Goal: Task Accomplishment & Management: Manage account settings

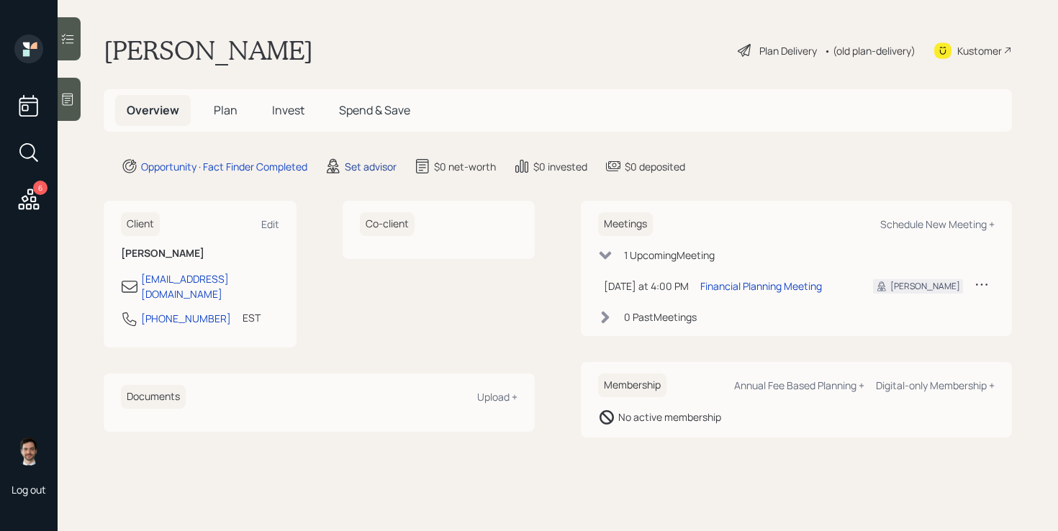
click at [368, 166] on div "Set advisor" at bounding box center [371, 166] width 52 height 15
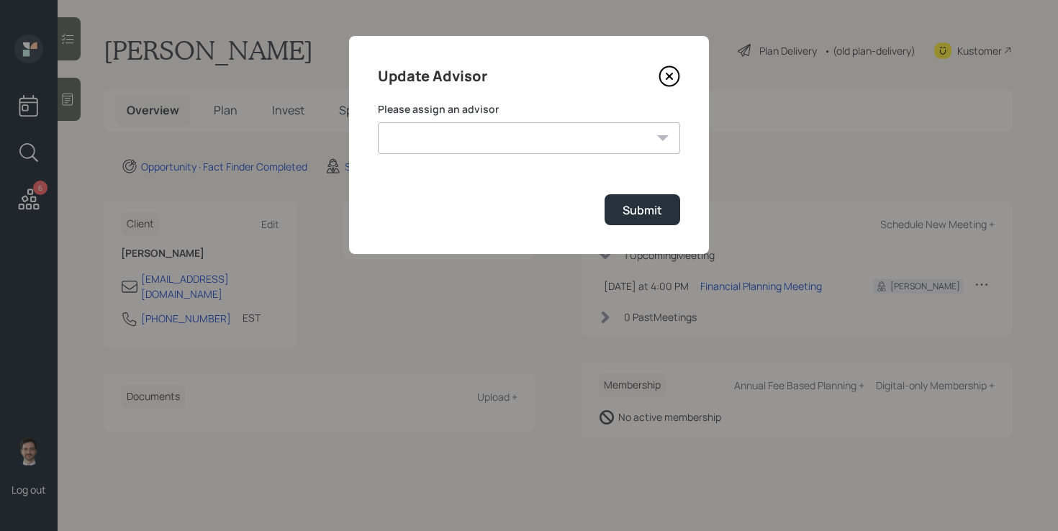
click at [480, 135] on select "[PERSON_NAME] [PERSON_NAME] End [PERSON_NAME] [PERSON_NAME] [PERSON_NAME] [PERS…" at bounding box center [529, 138] width 302 height 32
select select "ef6b64e1-8f62-4a74-b865-a7df4b35b836"
click at [378, 122] on select "[PERSON_NAME] [PERSON_NAME] End [PERSON_NAME] [PERSON_NAME] [PERSON_NAME] [PERS…" at bounding box center [529, 138] width 302 height 32
click at [660, 220] on button "Submit" at bounding box center [643, 209] width 76 height 31
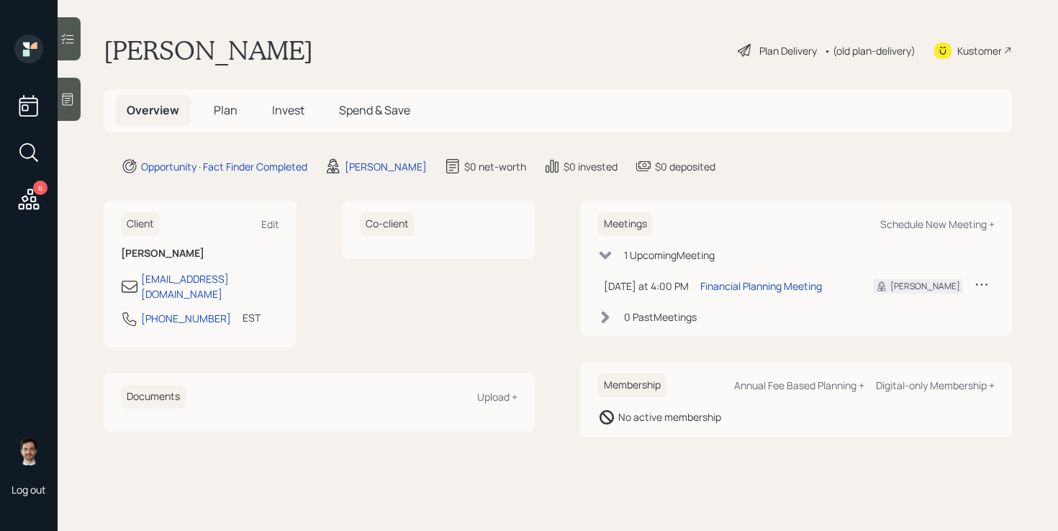
click at [243, 111] on h5 "Plan" at bounding box center [225, 110] width 47 height 31
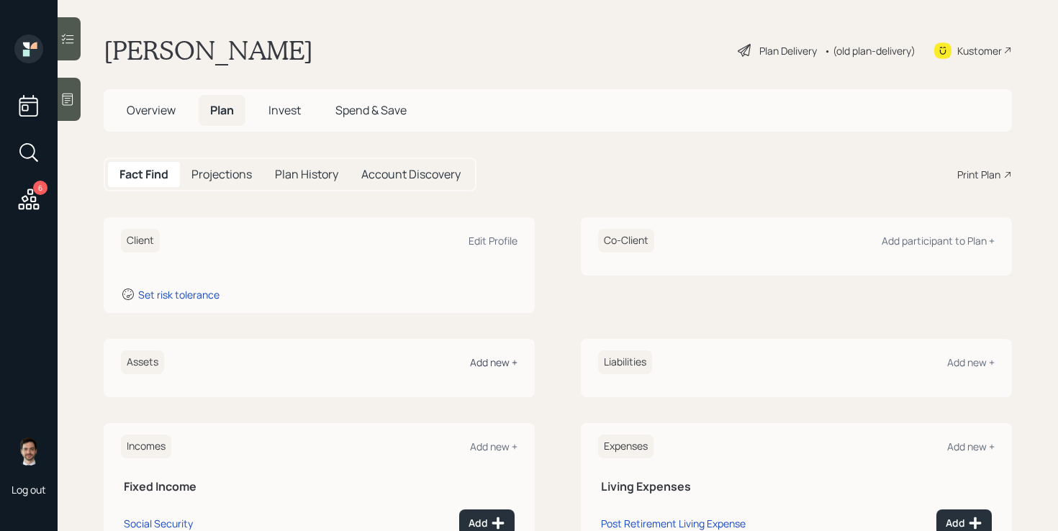
click at [503, 359] on div "Add new +" at bounding box center [494, 363] width 48 height 14
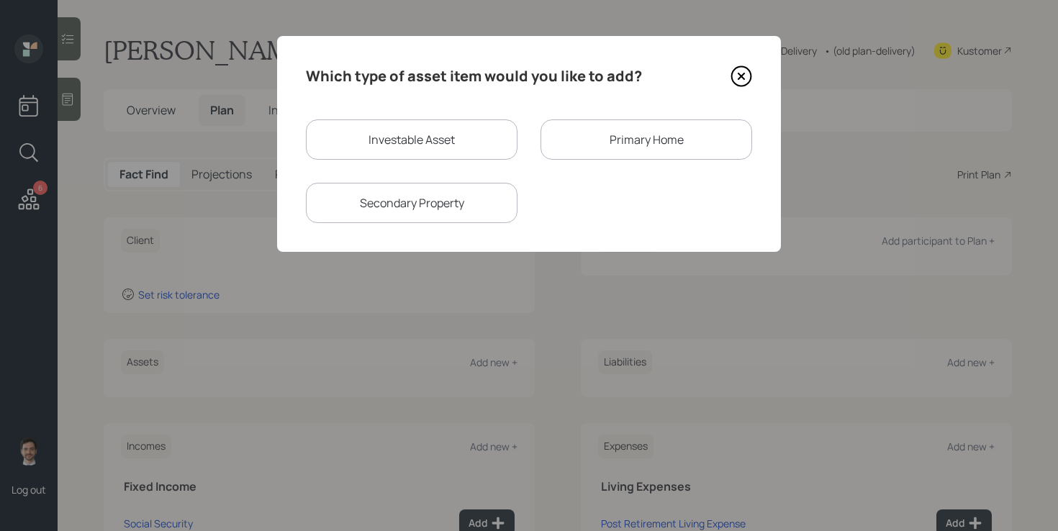
click at [499, 145] on div "Investable Asset" at bounding box center [412, 139] width 212 height 40
select select "taxable"
select select "balanced"
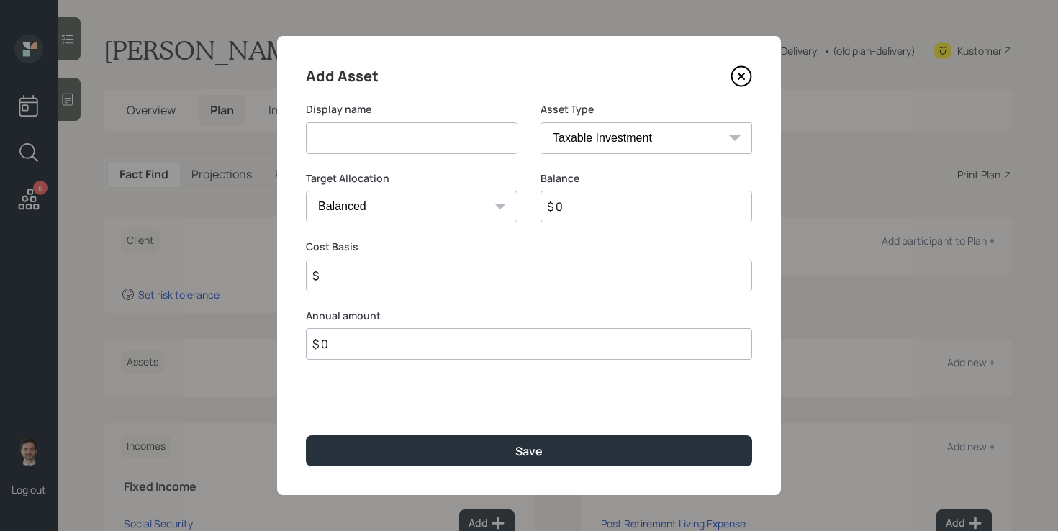
click at [499, 145] on input at bounding box center [412, 138] width 212 height 32
type input "Gold & Silver IRA"
select select "ira"
type input "$"
type input "$ 160,000"
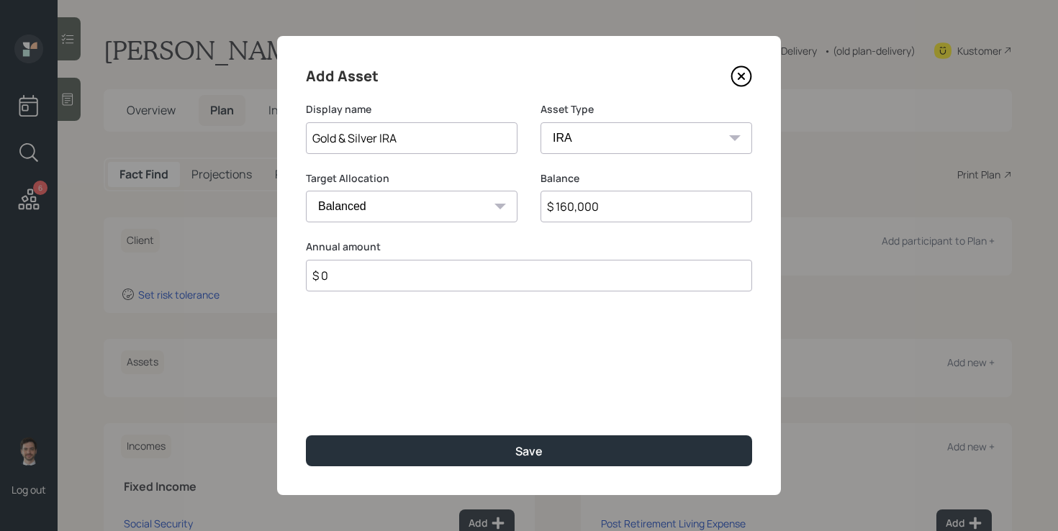
type input "$ 0"
click at [306, 435] on button "Save" at bounding box center [529, 450] width 446 height 31
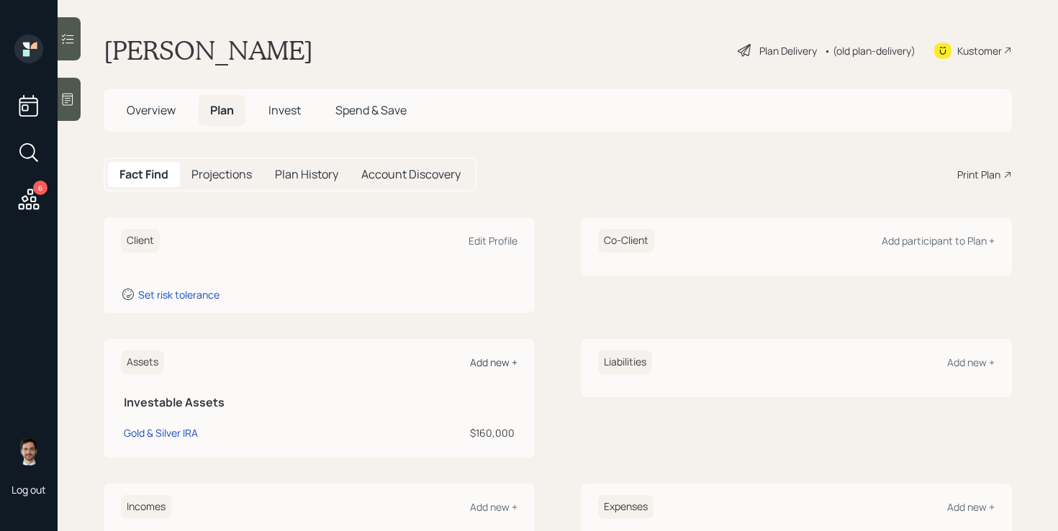
click at [493, 364] on div "Add new +" at bounding box center [494, 363] width 48 height 14
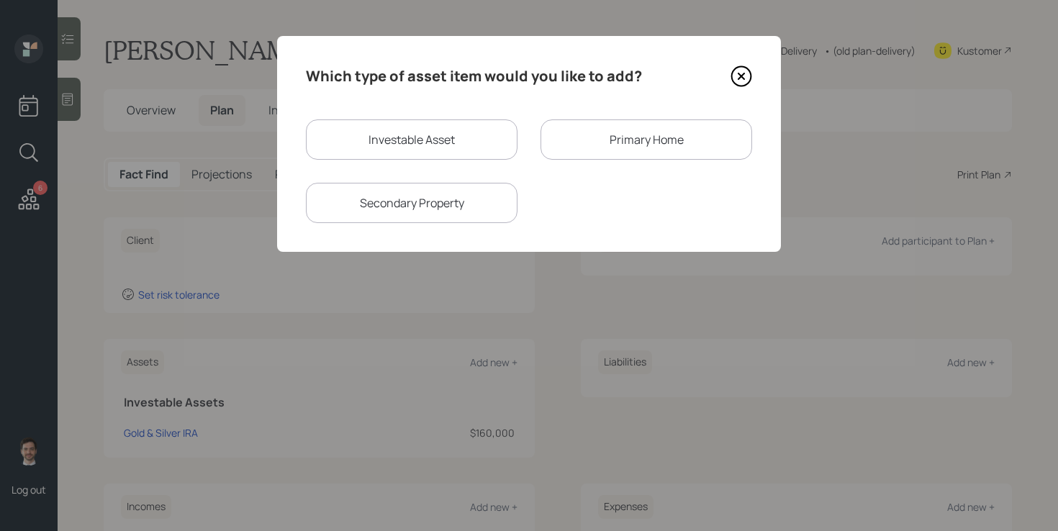
click at [448, 153] on div "Investable Asset" at bounding box center [412, 139] width 212 height 40
select select "taxable"
select select "balanced"
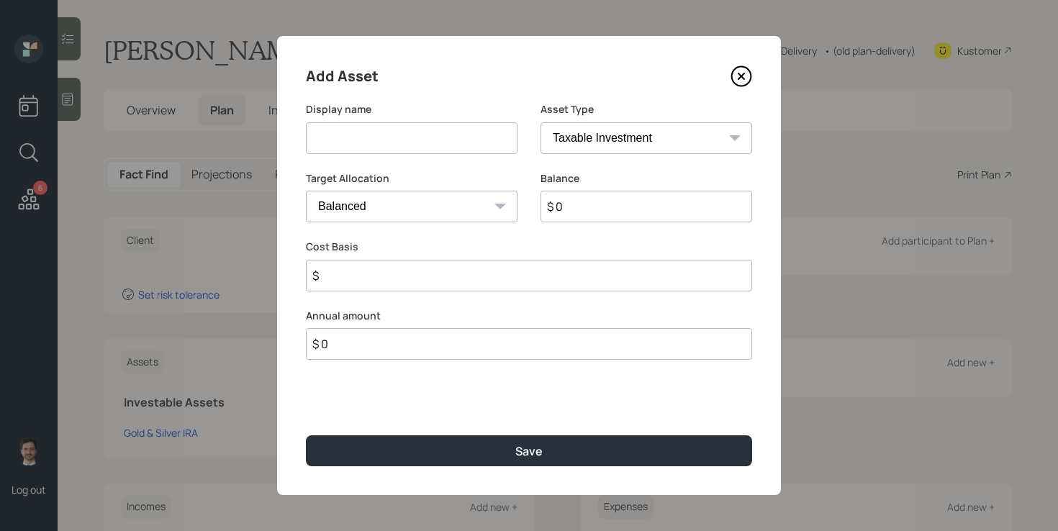
click at [440, 143] on input at bounding box center [412, 138] width 212 height 32
type input "Current [PERSON_NAME] 401k"
select select "roth_ira"
type input "$"
select select "roth_401k"
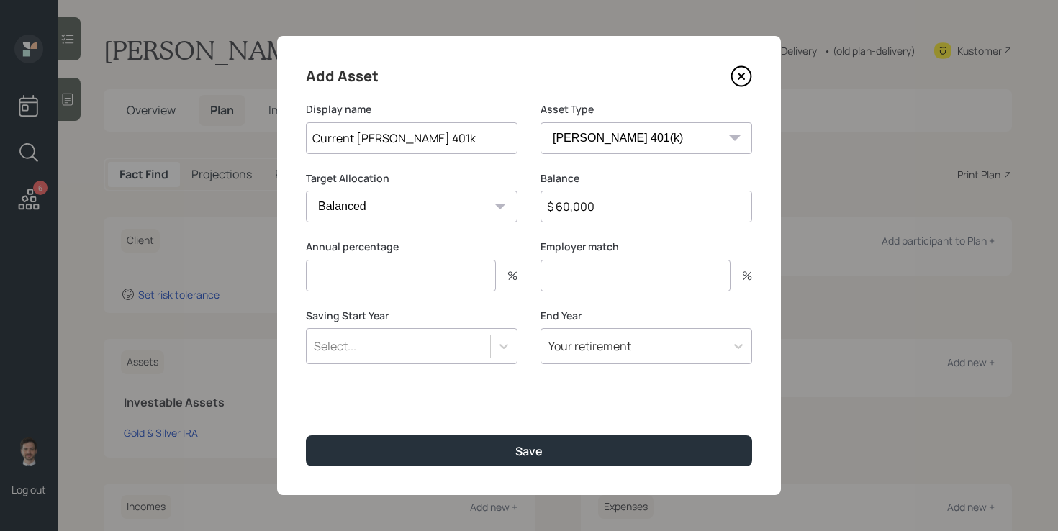
type input "$ 60,000"
type input "6"
type input "3"
type input "a"
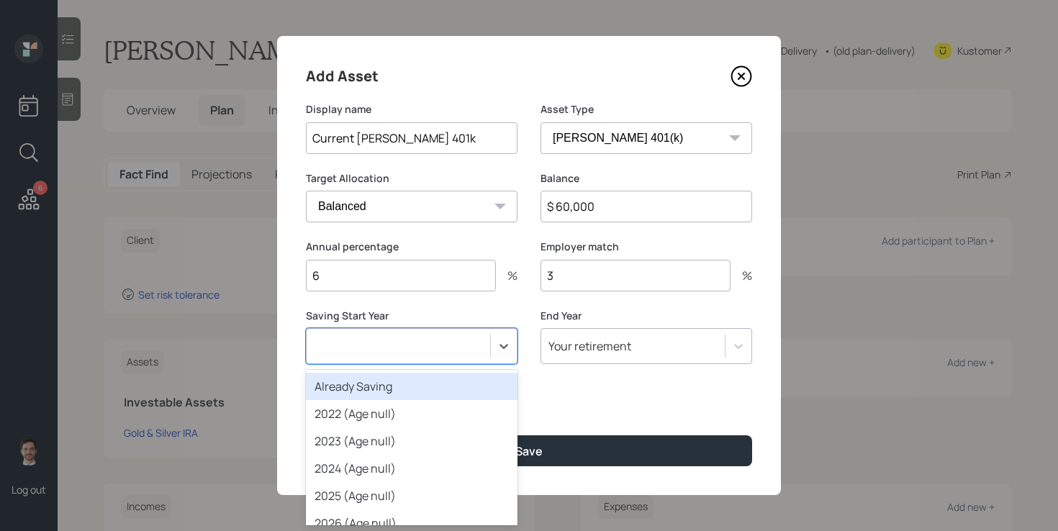
click at [306, 435] on button "Save" at bounding box center [529, 450] width 446 height 31
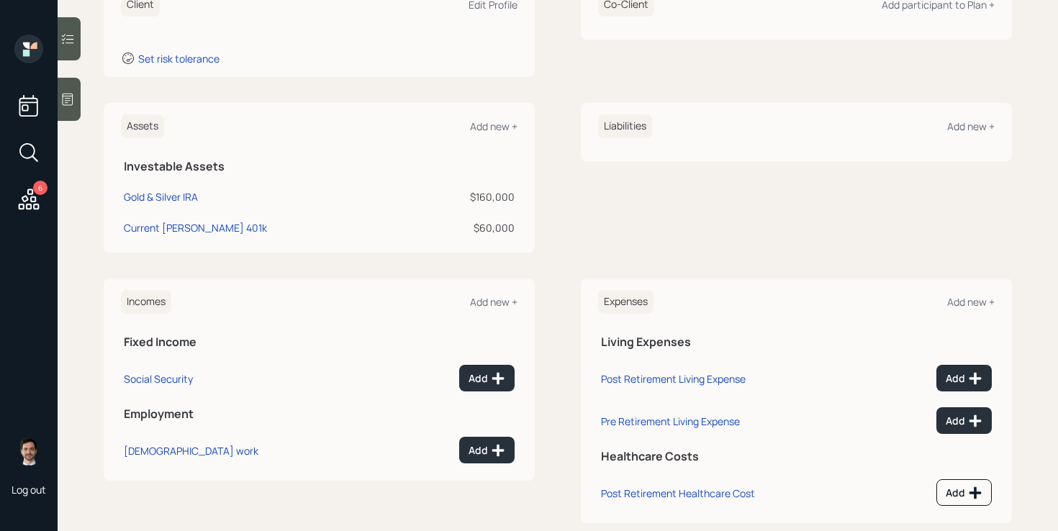
scroll to position [250, 0]
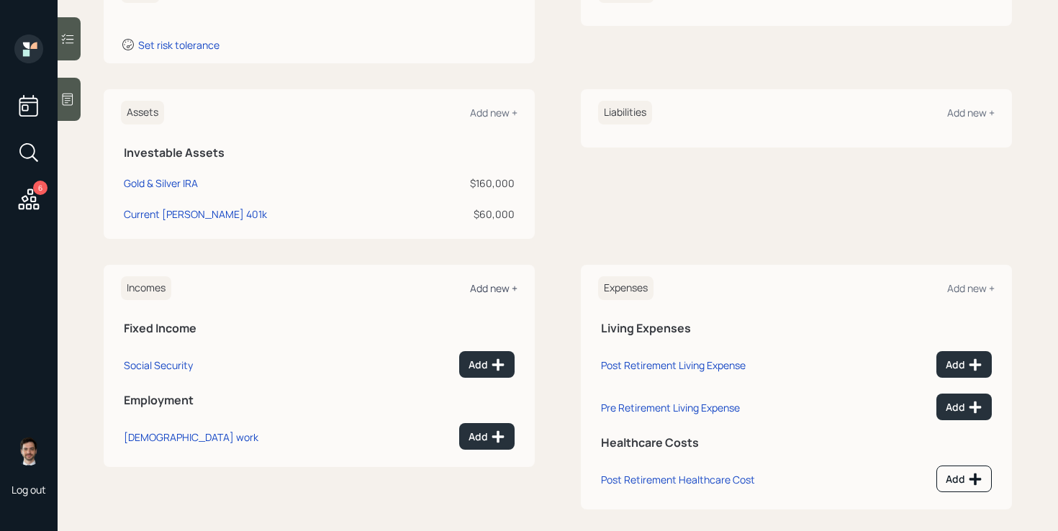
click at [495, 291] on div "Add new +" at bounding box center [494, 288] width 48 height 14
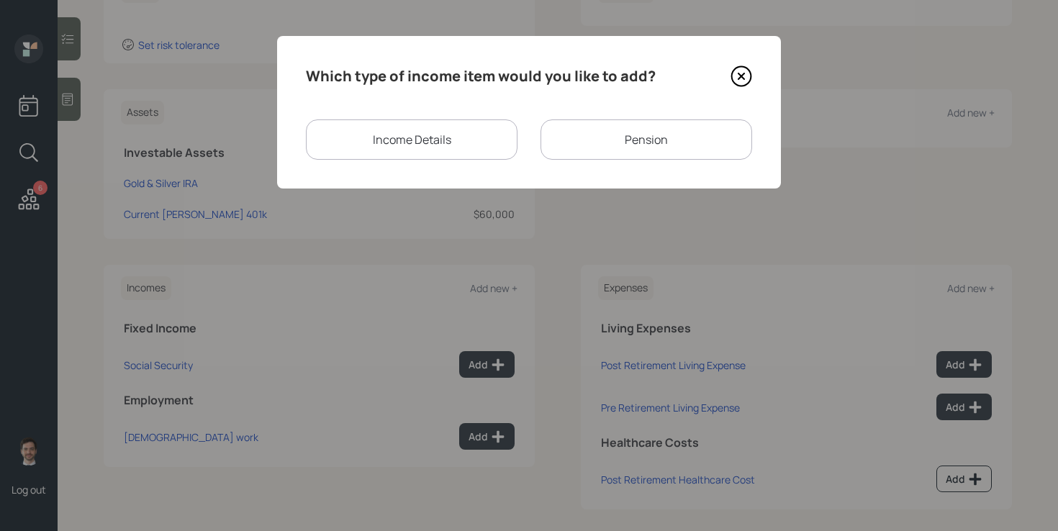
click at [640, 140] on div "Pension" at bounding box center [646, 139] width 212 height 40
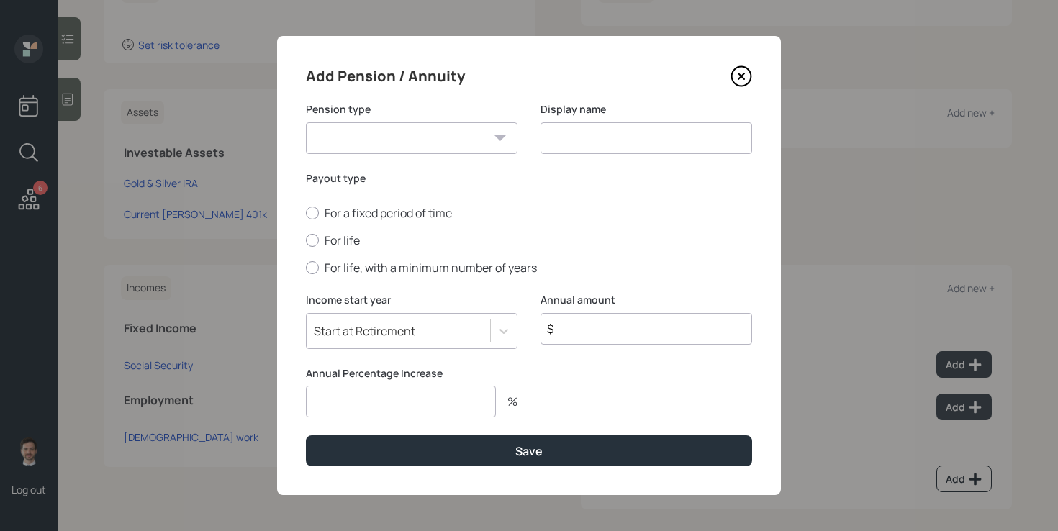
click at [446, 140] on select "Pension Annuity" at bounding box center [412, 138] width 212 height 32
select select "pension"
click at [306, 122] on select "Pension Annuity" at bounding box center [412, 138] width 212 height 32
click at [553, 143] on input at bounding box center [646, 138] width 212 height 32
type input "Pension"
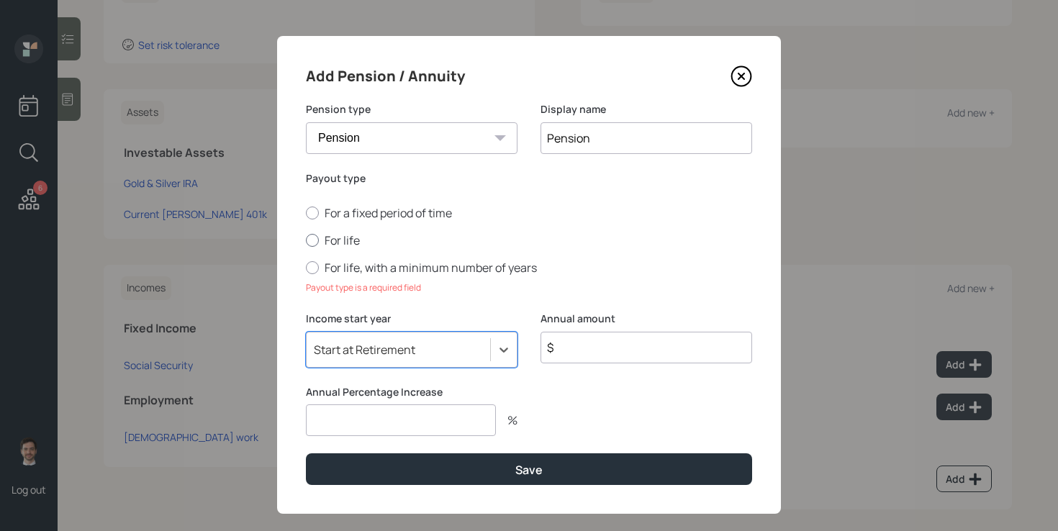
click at [349, 243] on label "For life" at bounding box center [529, 240] width 446 height 16
click at [306, 241] on input "For life" at bounding box center [305, 240] width 1 height 1
radio input "true"
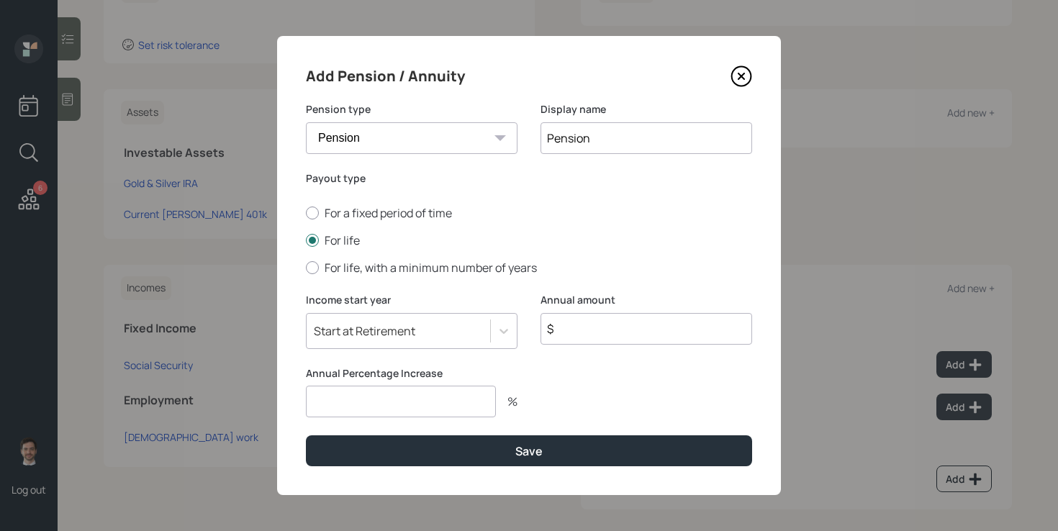
click at [571, 322] on input "$" at bounding box center [646, 329] width 212 height 32
type input "$ 13,200"
type input "0"
click at [306, 435] on button "Save" at bounding box center [529, 450] width 446 height 31
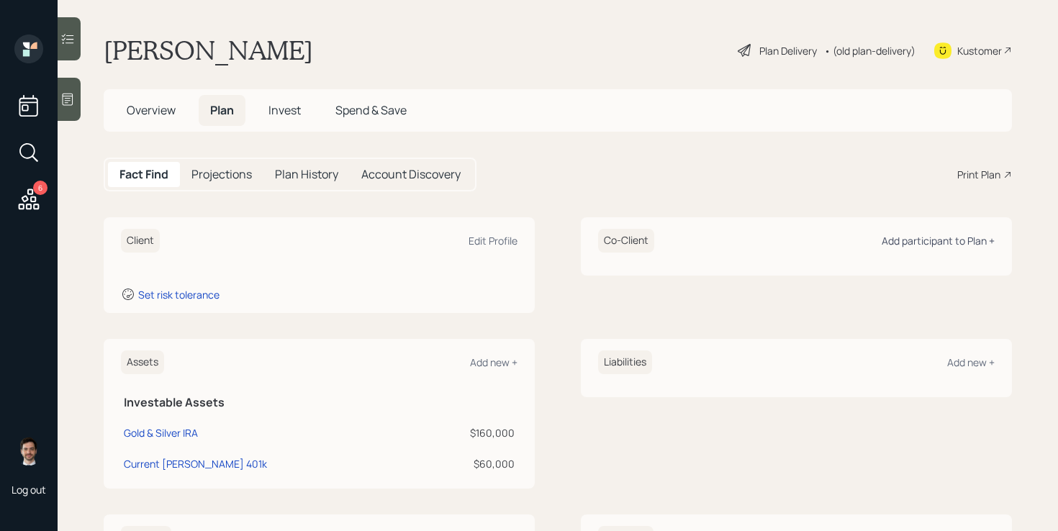
click at [911, 243] on div "Add participant to Plan +" at bounding box center [938, 241] width 113 height 14
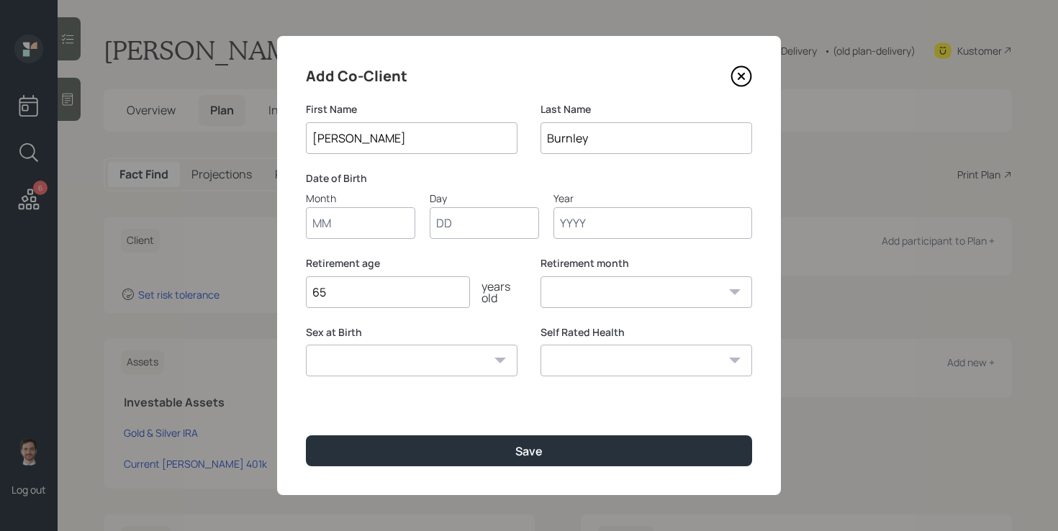
type input "[PERSON_NAME]"
type input "01"
type input "1950"
select select "1"
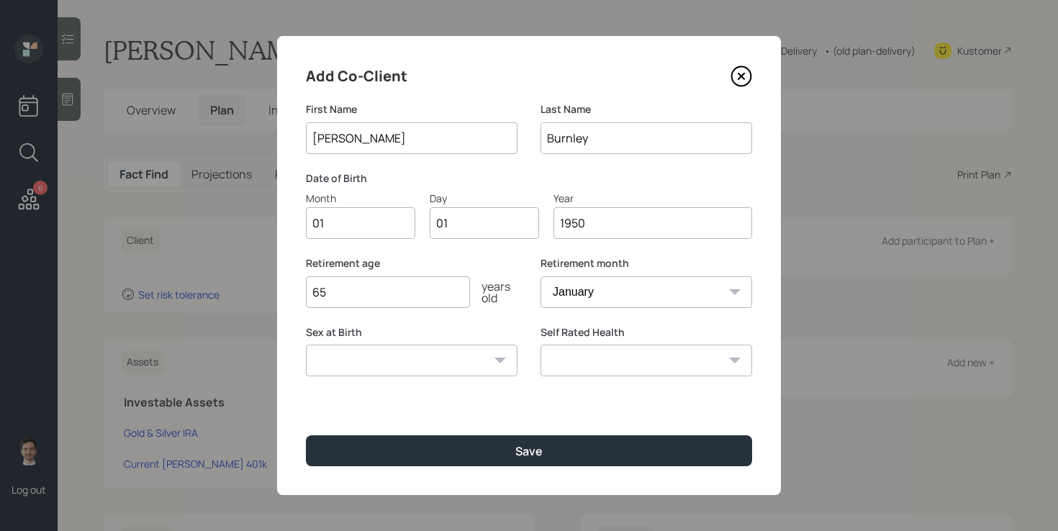
type input "1950"
click at [306, 435] on button "Save" at bounding box center [529, 450] width 446 height 31
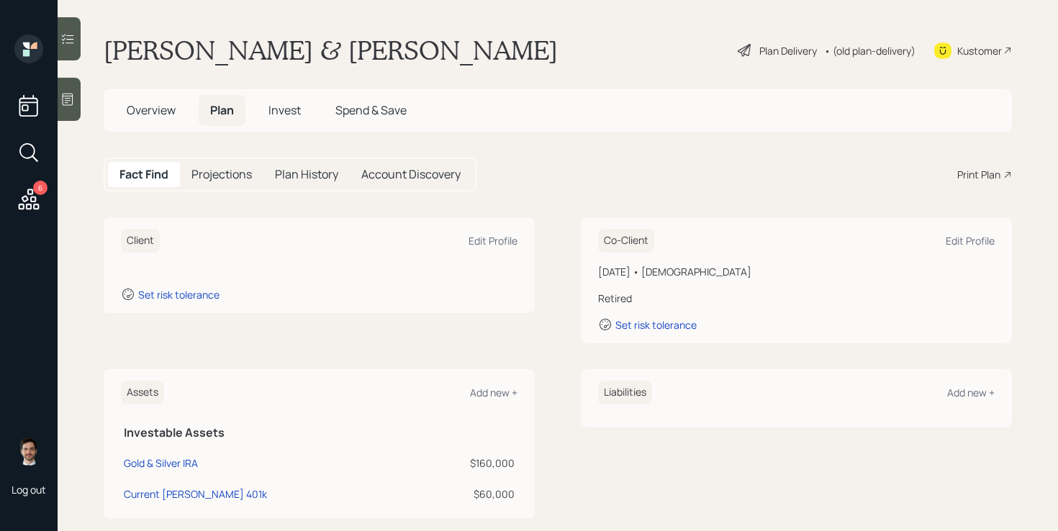
click at [16, 194] on icon at bounding box center [29, 199] width 26 height 26
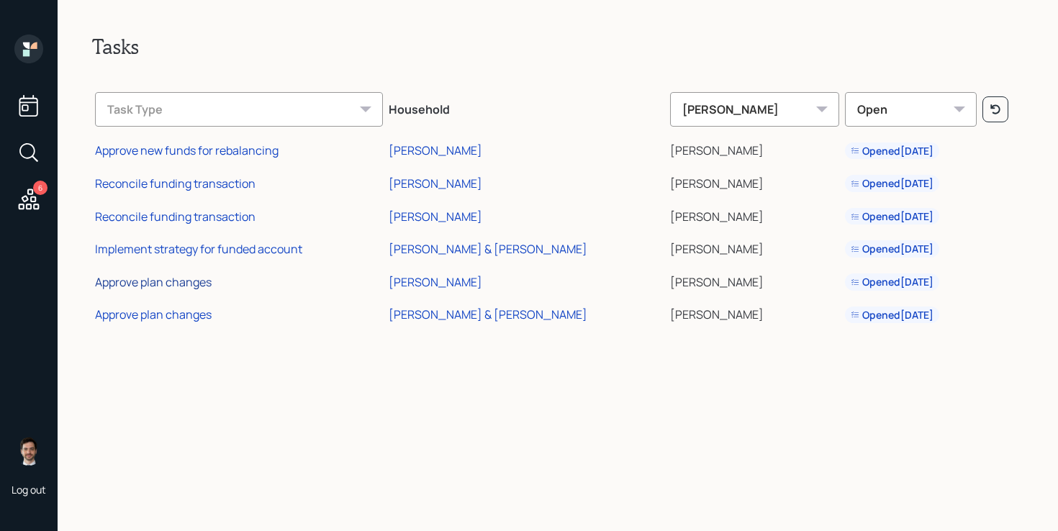
click at [150, 284] on div "Approve plan changes" at bounding box center [153, 282] width 117 height 16
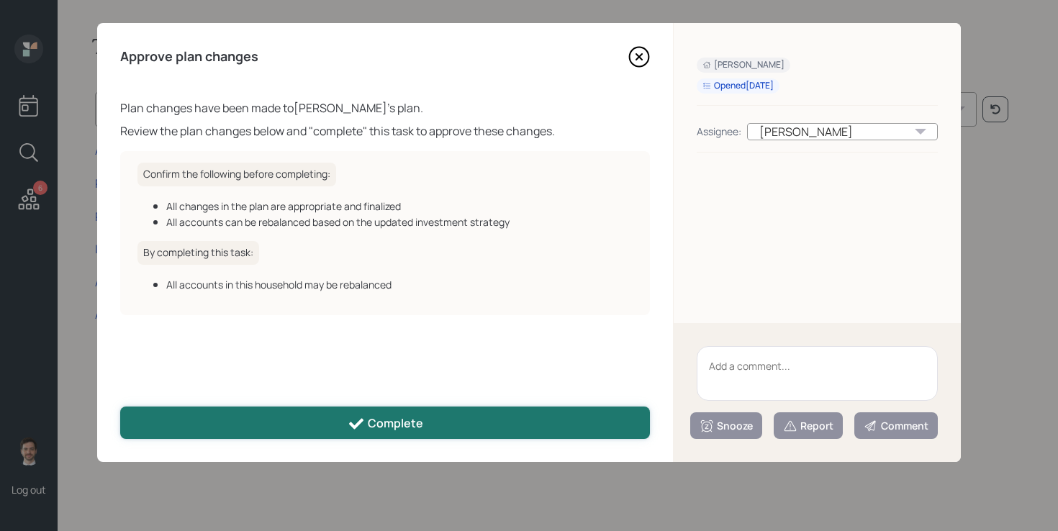
click at [411, 421] on div "Complete" at bounding box center [386, 423] width 76 height 17
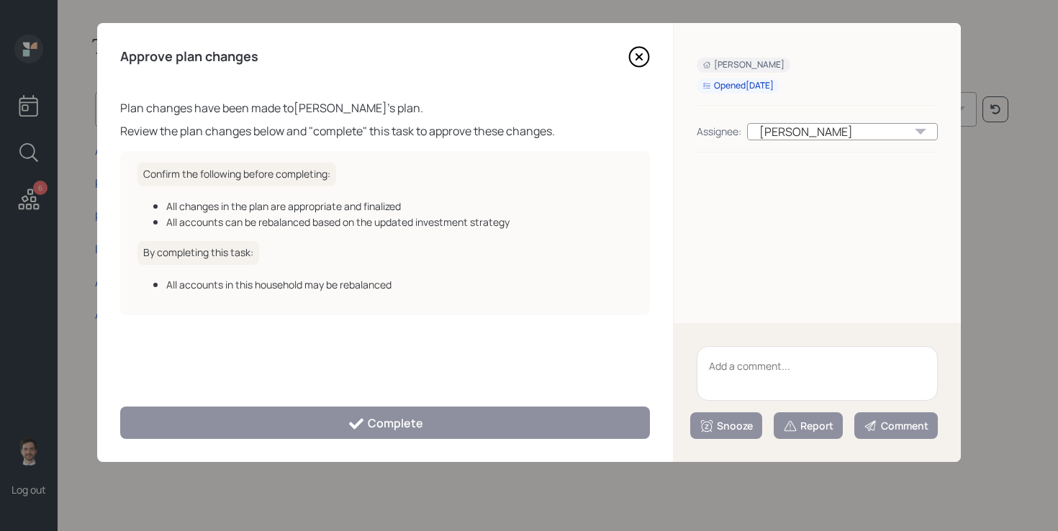
click at [643, 58] on icon at bounding box center [639, 57] width 22 height 22
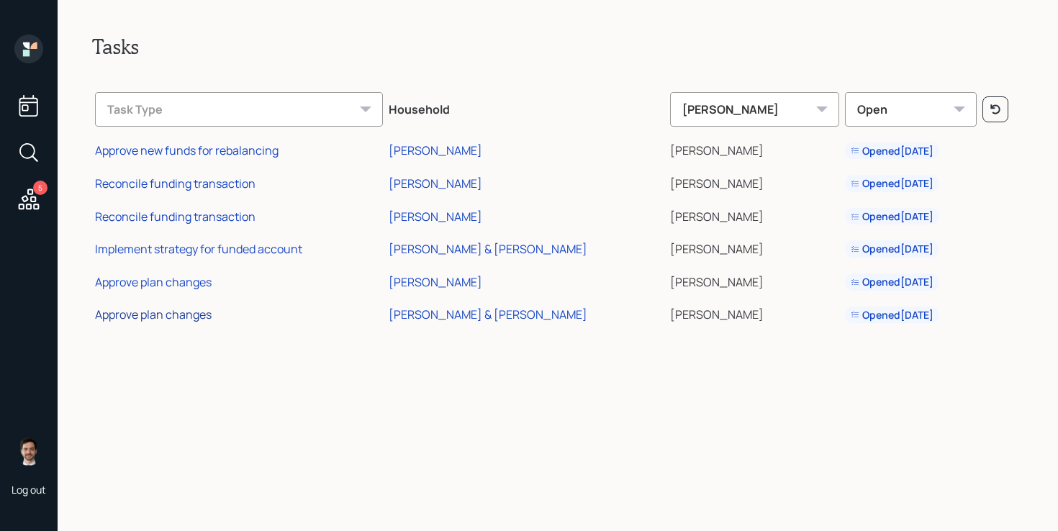
click at [150, 312] on div "Approve plan changes" at bounding box center [153, 315] width 117 height 16
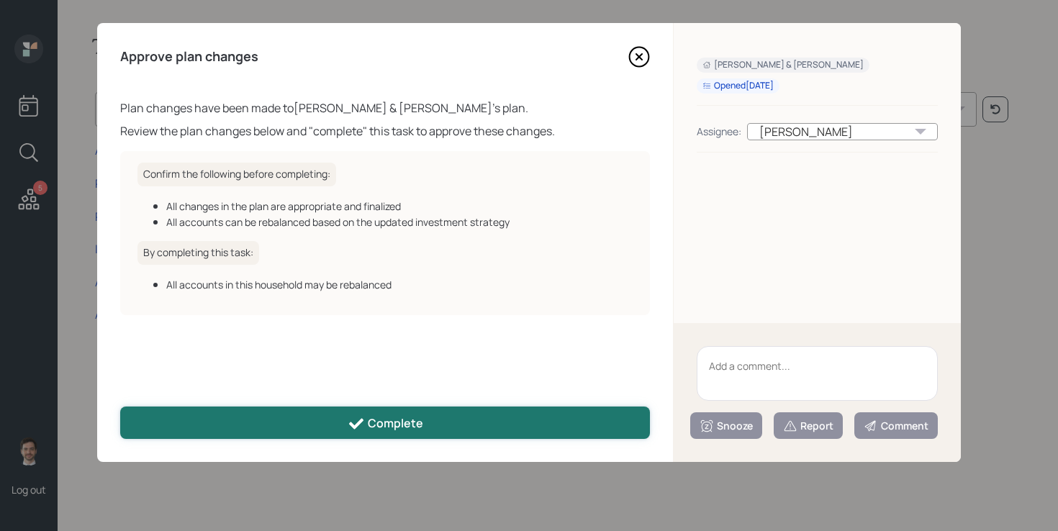
click at [422, 422] on button "Complete" at bounding box center [385, 423] width 530 height 32
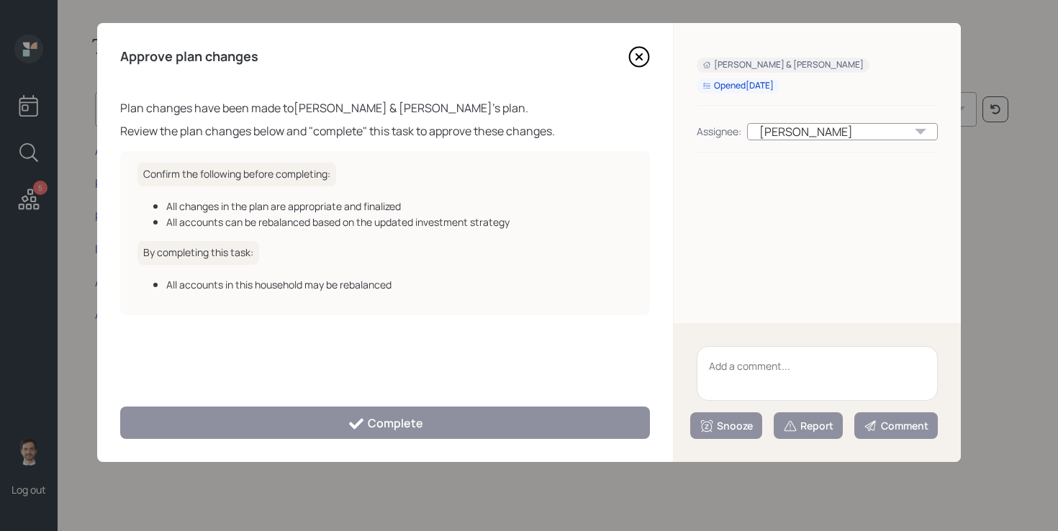
click at [635, 63] on icon at bounding box center [639, 57] width 22 height 22
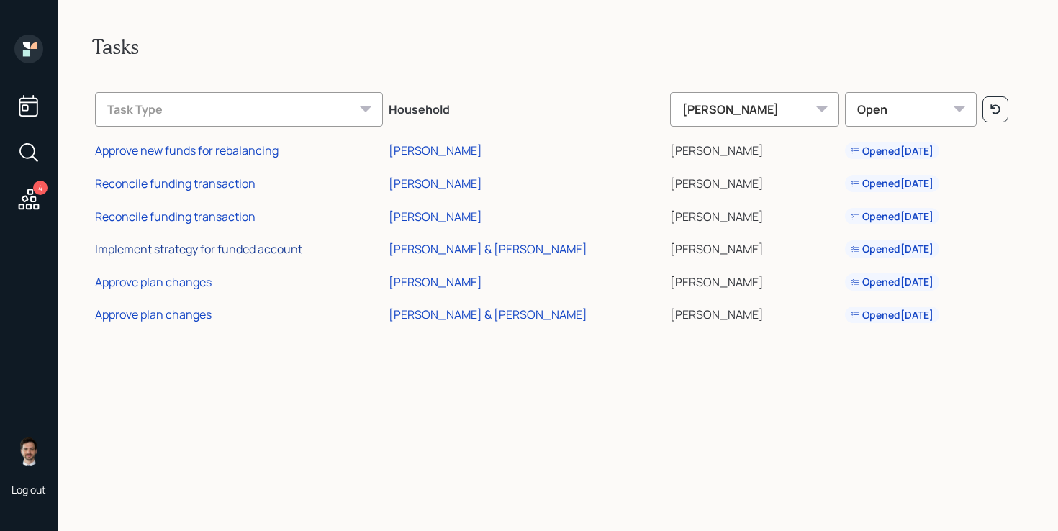
click at [240, 250] on div "Implement strategy for funded account" at bounding box center [198, 249] width 207 height 16
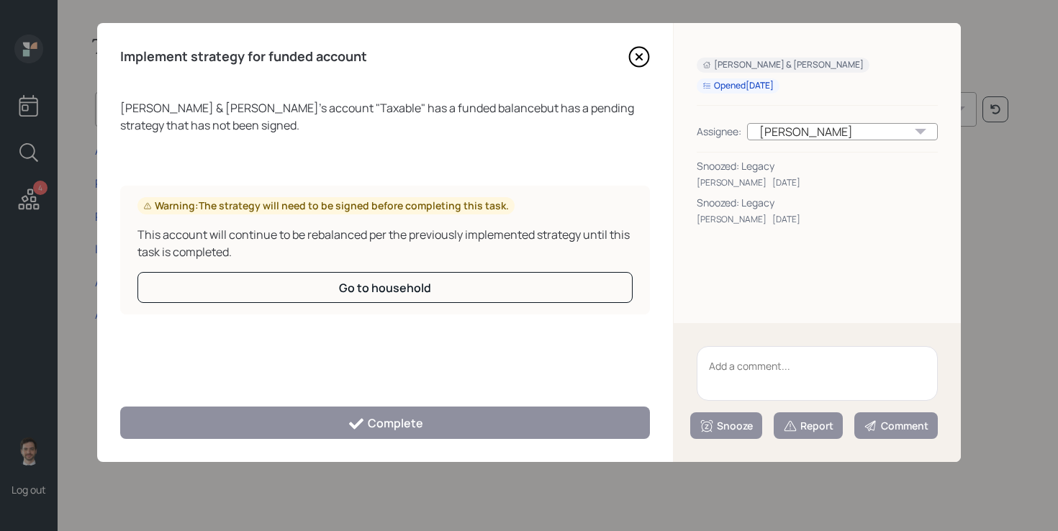
click at [640, 65] on icon at bounding box center [639, 57] width 22 height 22
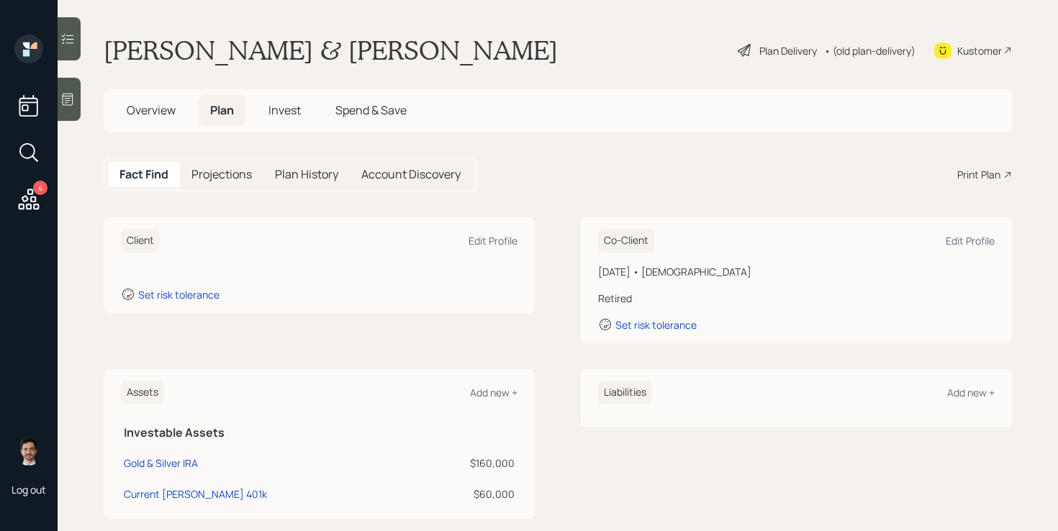
click at [558, 253] on div "Client Edit Profile Set risk tolerance Co-Client Edit Profile January 1, 1950 •…" at bounding box center [558, 280] width 908 height 126
click at [500, 241] on div "Edit Profile" at bounding box center [493, 241] width 49 height 14
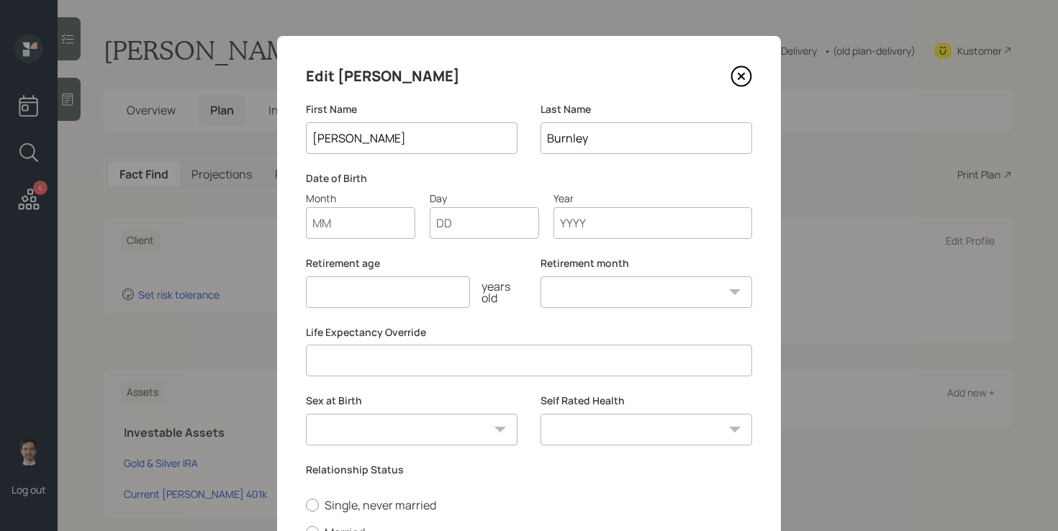
click at [399, 230] on input "Month" at bounding box center [360, 223] width 109 height 32
type input "03"
type input "20"
type input "1959"
select select "3"
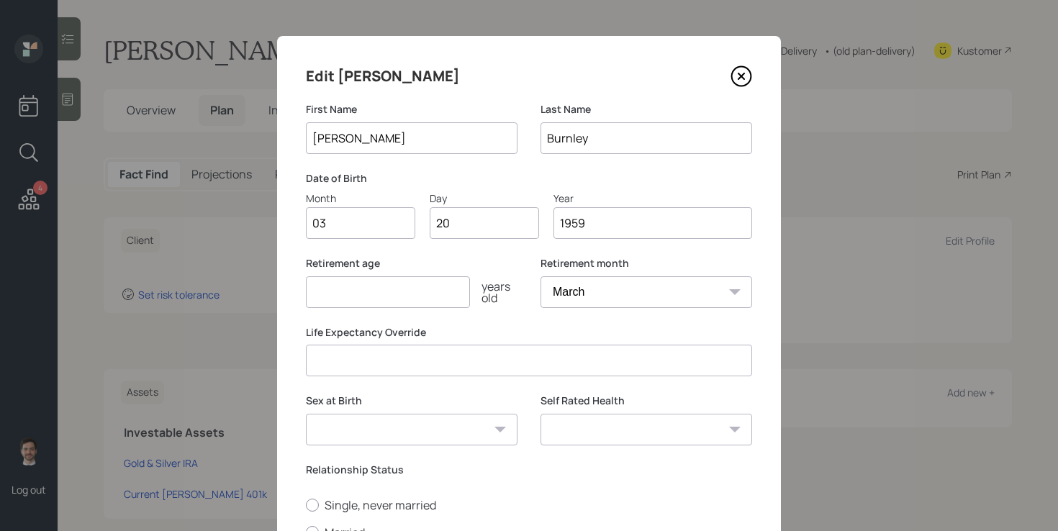
type input "1959"
click at [587, 291] on select "January February March April May June July August September October November De…" at bounding box center [646, 292] width 212 height 32
click at [402, 291] on input "number" at bounding box center [388, 292] width 164 height 32
type input "67"
click at [620, 294] on select "January February March April May June July August September October November De…" at bounding box center [646, 292] width 212 height 32
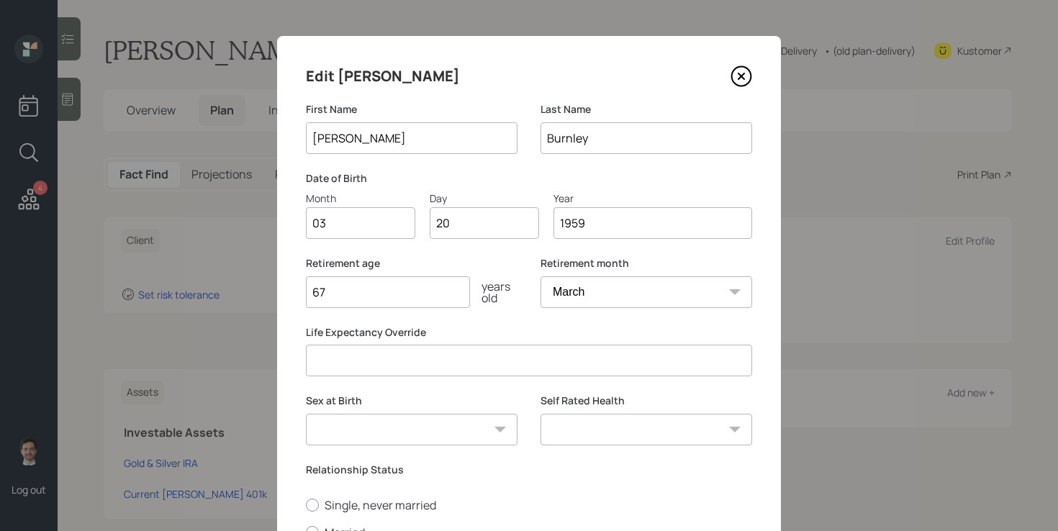
select select "1"
click at [540, 276] on select "January February March April May June July August September October November De…" at bounding box center [646, 292] width 212 height 32
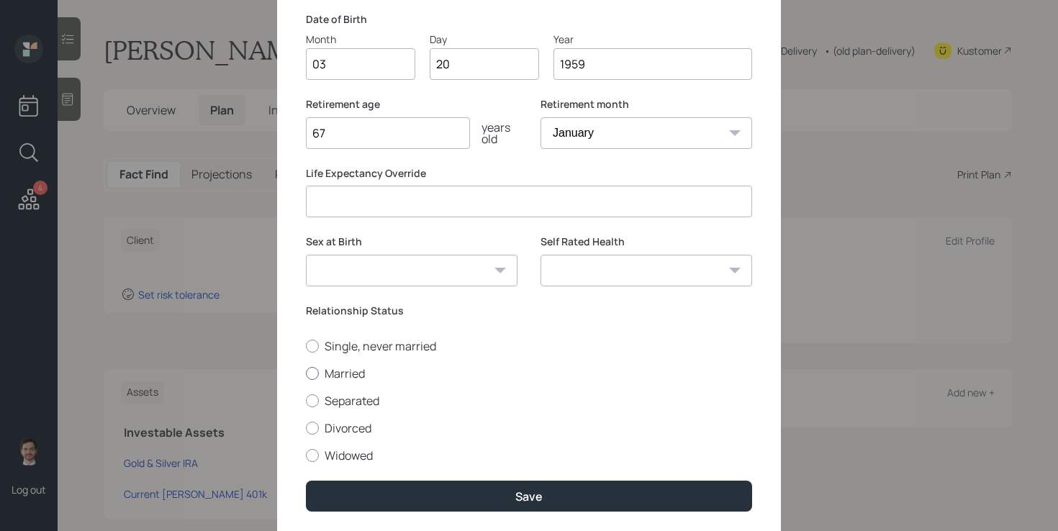
click at [355, 374] on label "Married" at bounding box center [529, 374] width 446 height 16
click at [306, 374] on input "Married" at bounding box center [305, 373] width 1 height 1
radio input "true"
click at [649, 271] on select "Excellent Very Good Good Fair Poor" at bounding box center [646, 271] width 212 height 32
select select "good"
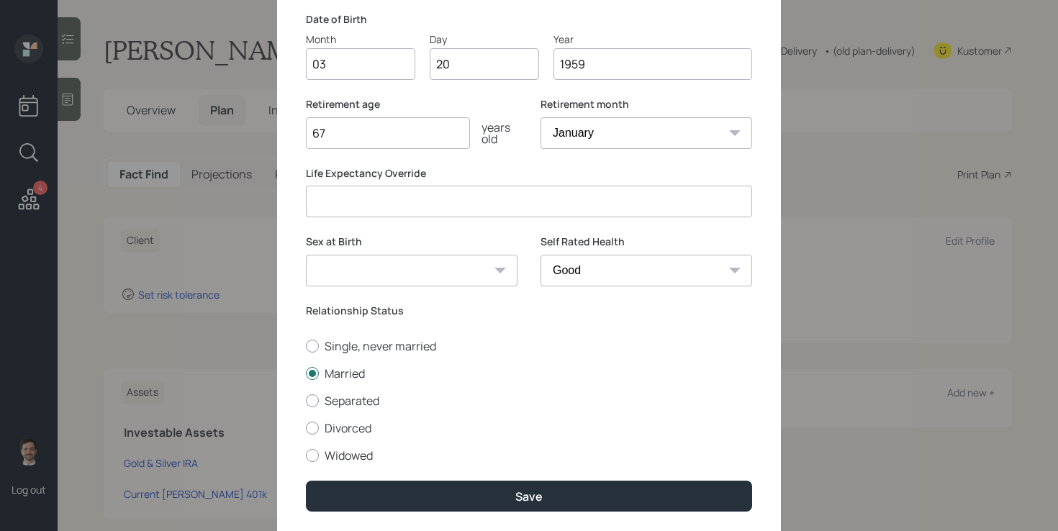
click at [540, 255] on select "Excellent Very Good Good Fair Poor" at bounding box center [646, 271] width 212 height 32
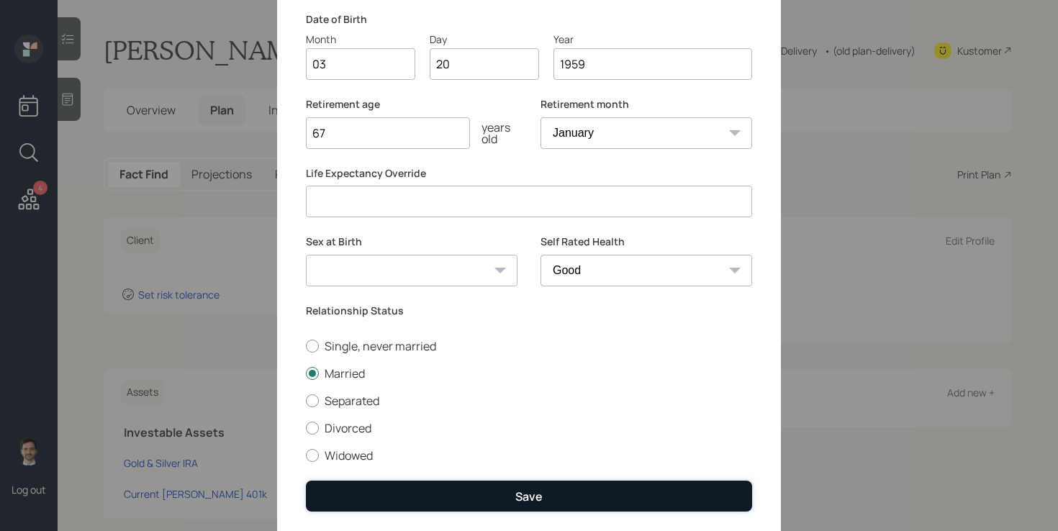
click at [479, 498] on button "Save" at bounding box center [529, 496] width 446 height 31
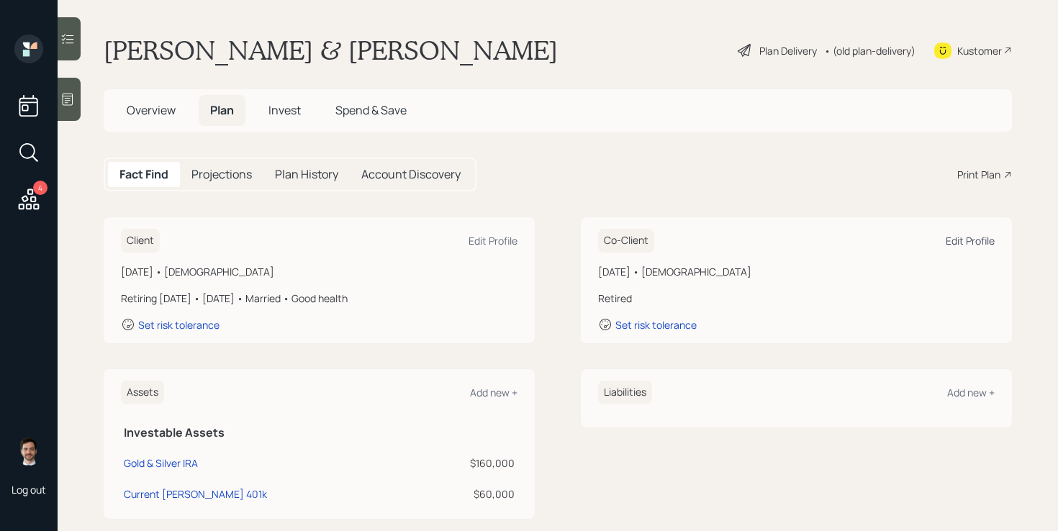
click at [954, 239] on div "Edit Profile" at bounding box center [970, 241] width 49 height 14
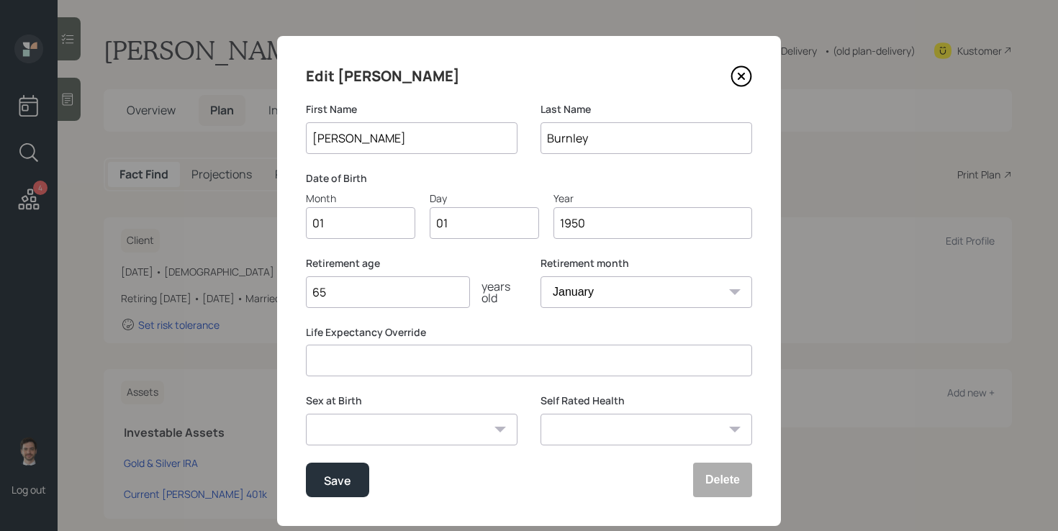
click at [387, 227] on input "01" at bounding box center [360, 223] width 109 height 32
click at [387, 226] on input "01" at bounding box center [360, 223] width 109 height 32
type input "06"
type input "0"
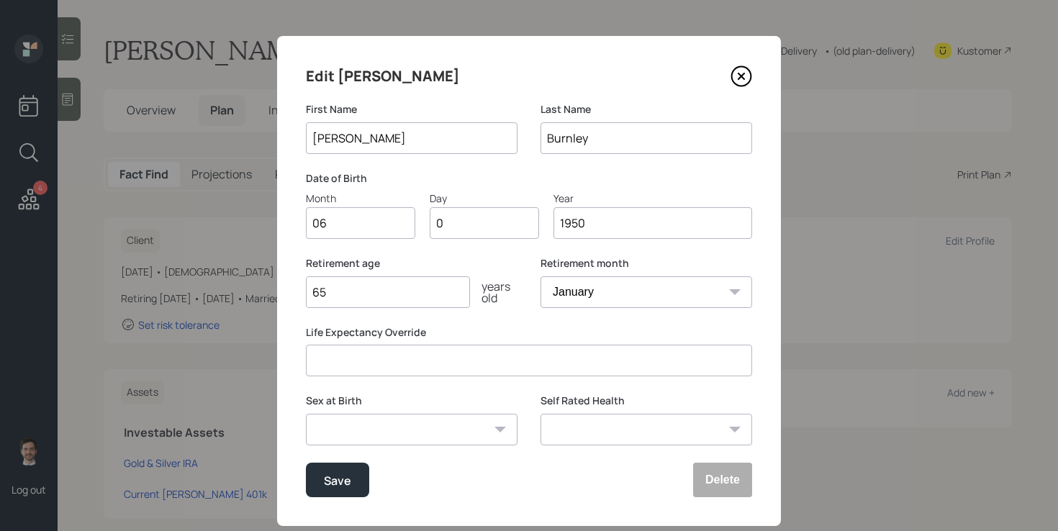
type input "07"
type input "1956"
click at [419, 294] on input "65" at bounding box center [388, 292] width 164 height 32
click at [658, 421] on select "Excellent Very Good Good Fair Poor" at bounding box center [646, 430] width 212 height 32
select select "good"
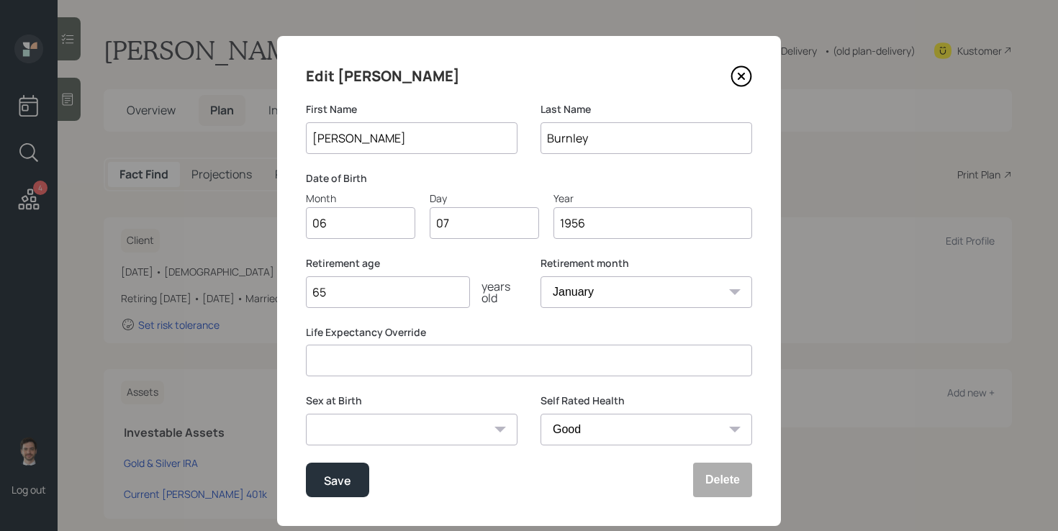
click at [540, 414] on select "Excellent Very Good Good Fair Poor" at bounding box center [646, 430] width 212 height 32
click at [342, 480] on div "Save" at bounding box center [337, 480] width 27 height 19
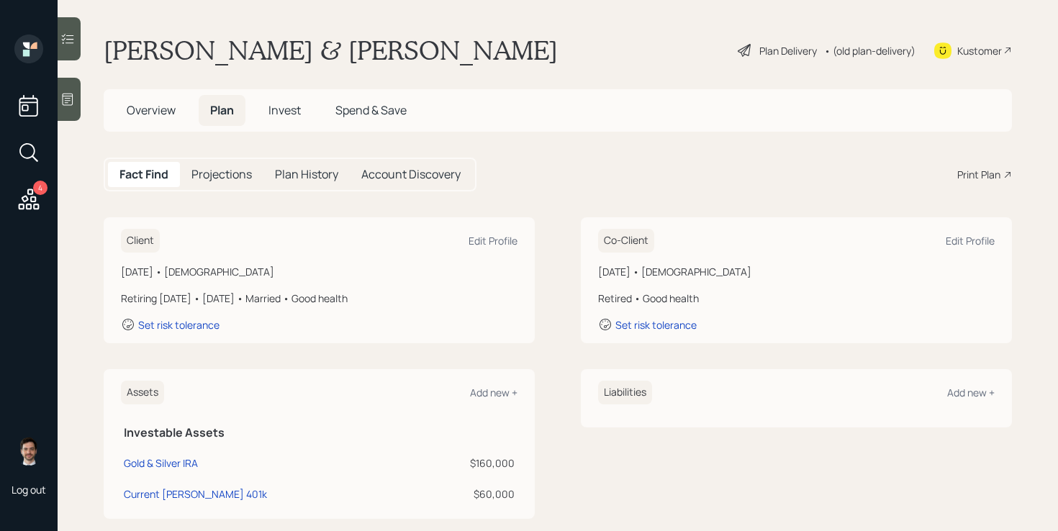
click at [790, 56] on div "Plan Delivery" at bounding box center [788, 50] width 58 height 15
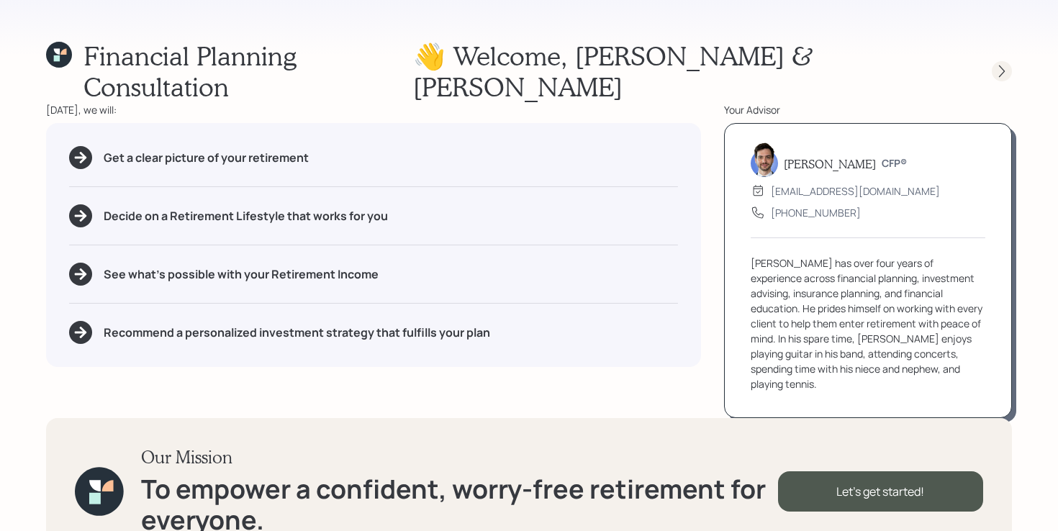
click at [996, 64] on icon at bounding box center [1002, 71] width 14 height 14
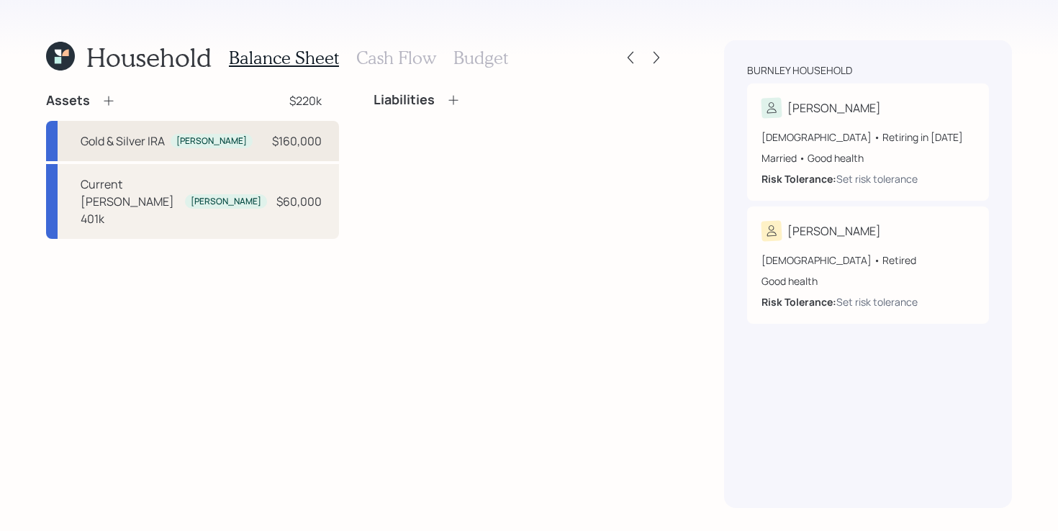
click at [261, 144] on div "Gold & Silver IRA Charles $160,000" at bounding box center [192, 141] width 293 height 40
select select "ira"
select select "balanced"
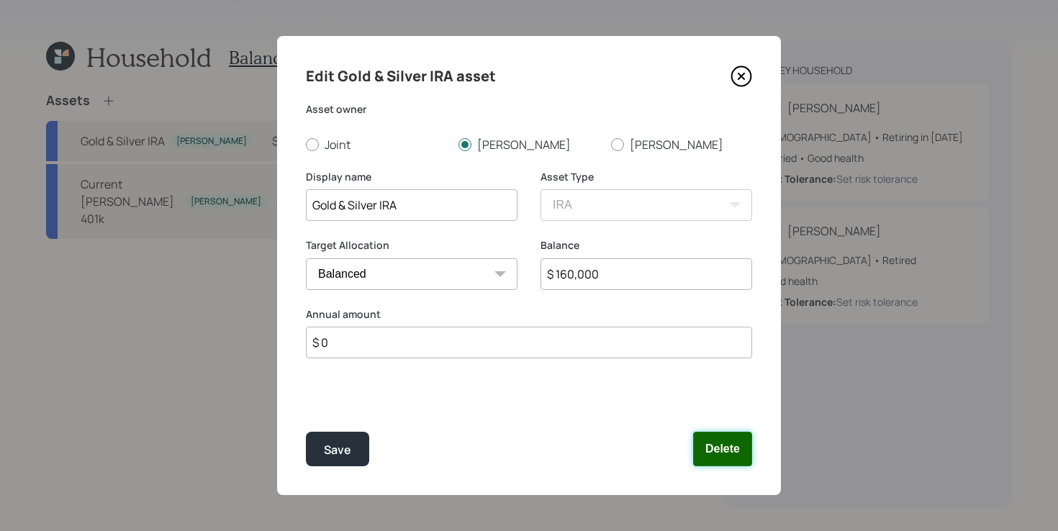
click at [715, 448] on button "Delete" at bounding box center [722, 449] width 59 height 35
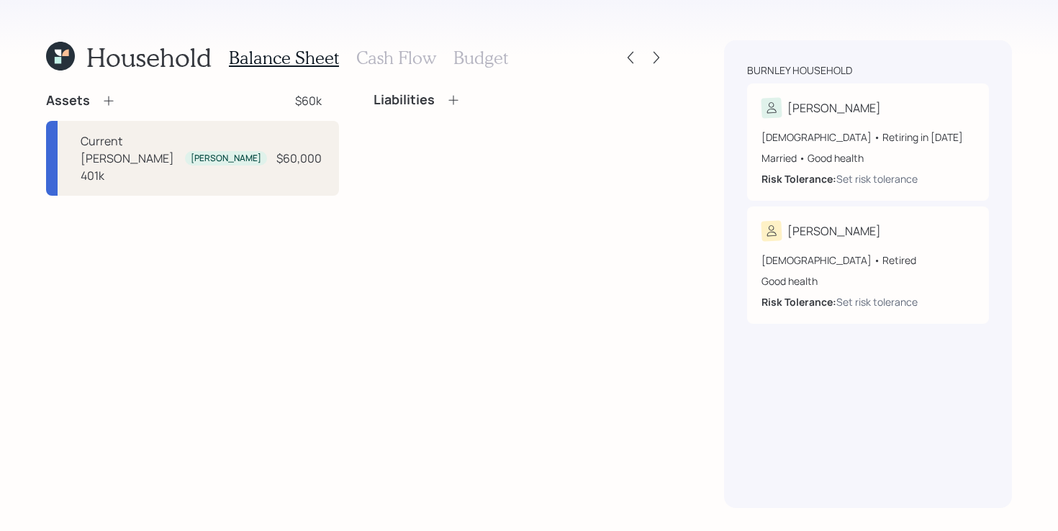
click at [108, 102] on icon at bounding box center [108, 100] width 9 height 9
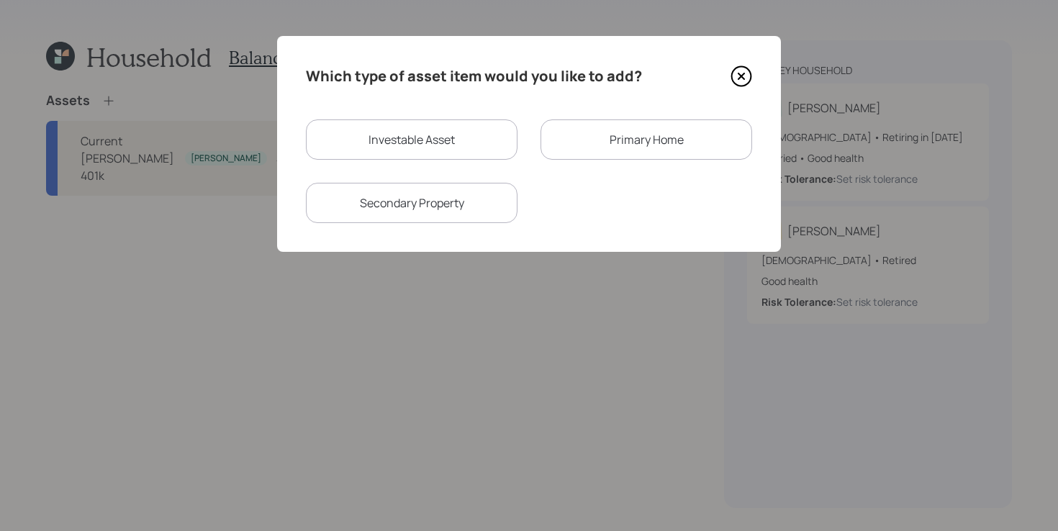
click at [347, 137] on div "Investable Asset" at bounding box center [412, 139] width 212 height 40
select select "taxable"
select select "balanced"
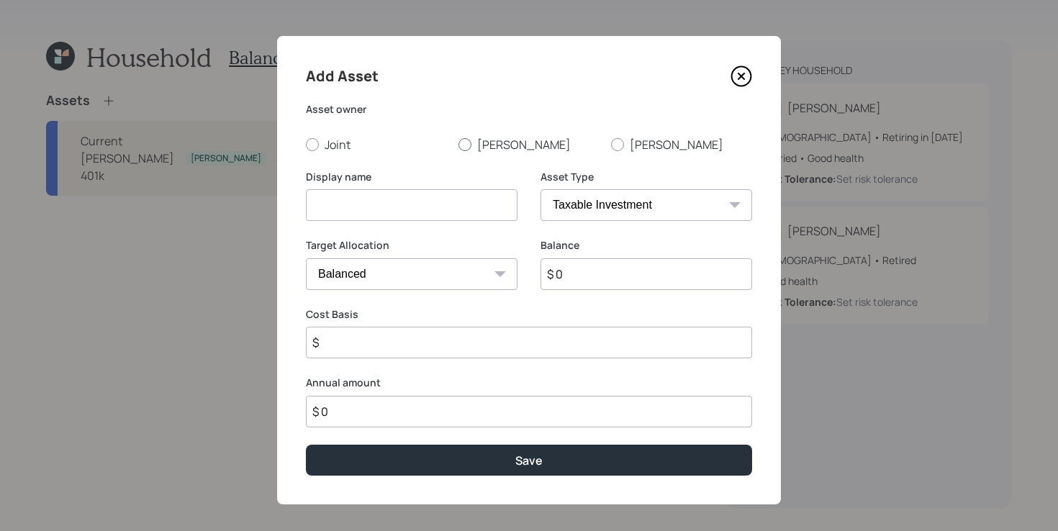
click at [498, 150] on label "Charles" at bounding box center [528, 145] width 141 height 16
click at [458, 145] on input "Charles" at bounding box center [458, 144] width 1 height 1
radio input "true"
click at [456, 201] on input at bounding box center [412, 205] width 212 height 32
type input "Gold and Silver Roth IRA"
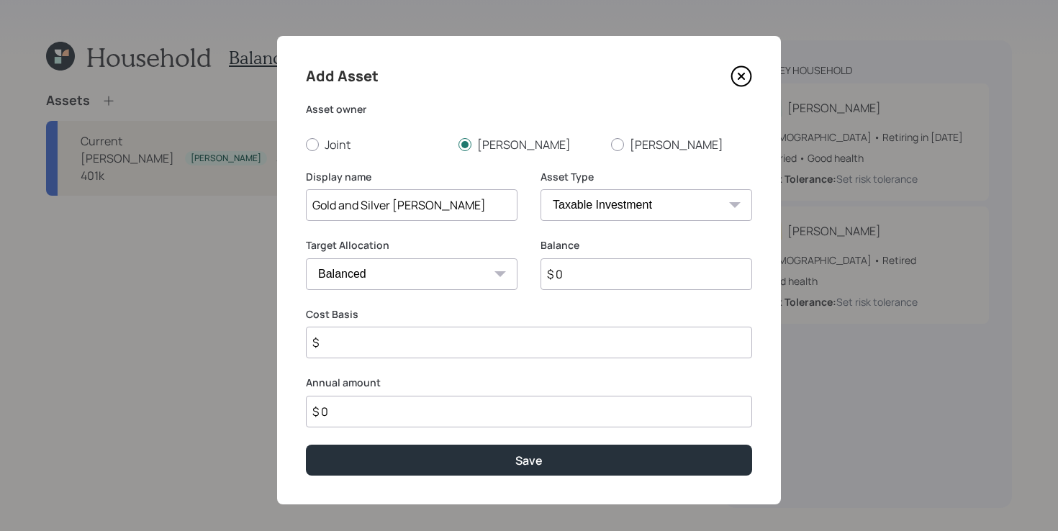
select select "roth_ira"
type input "$"
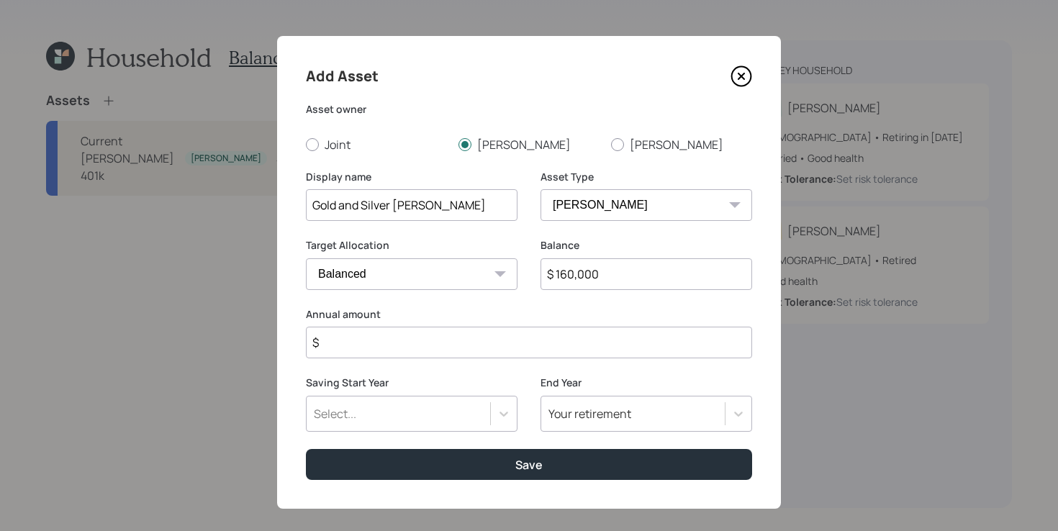
type input "$ 160,000"
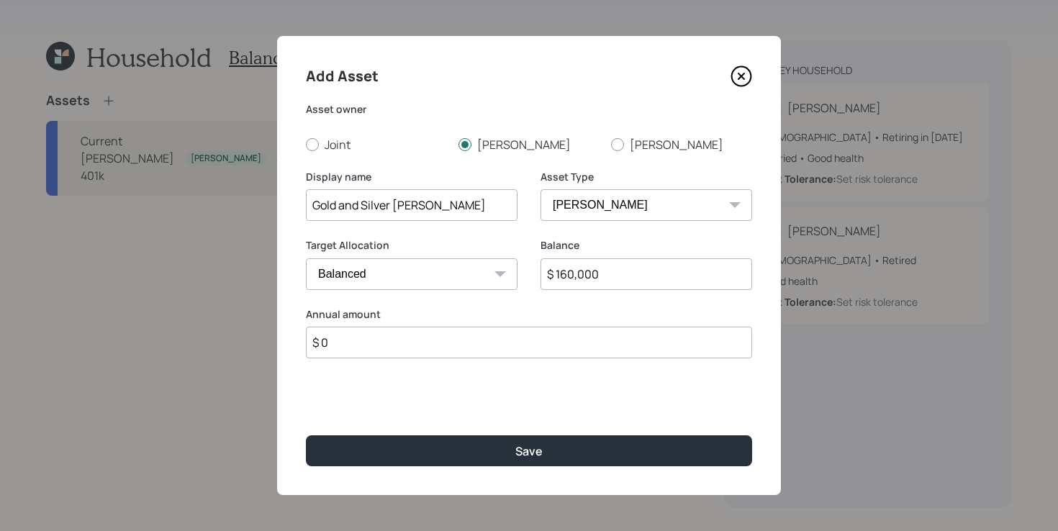
type input "$ 0"
click at [306, 435] on button "Save" at bounding box center [529, 450] width 446 height 31
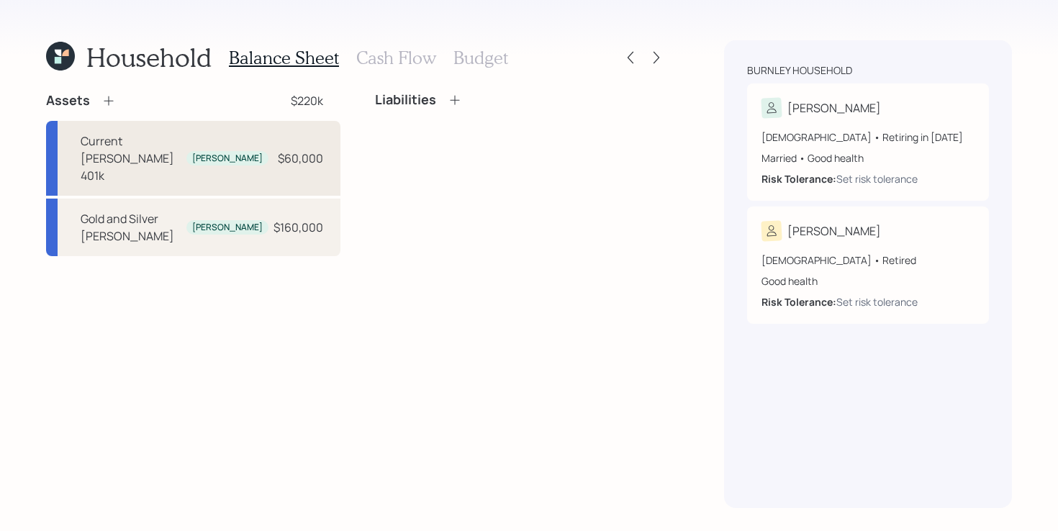
click at [135, 140] on div "Current [PERSON_NAME] 401k" at bounding box center [131, 158] width 100 height 52
select select "roth_401k"
select select "balanced"
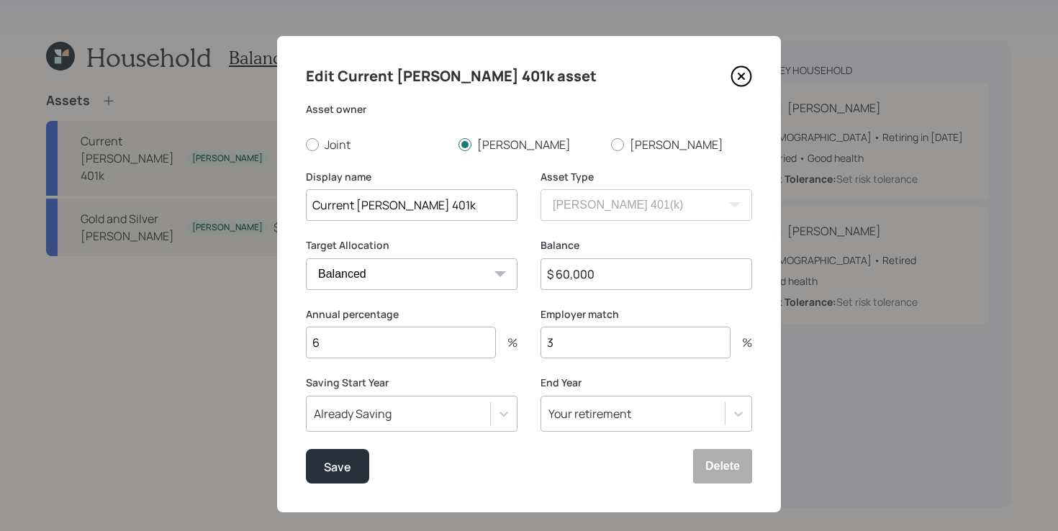
click at [594, 340] on input "3" at bounding box center [635, 343] width 190 height 32
type input "4"
click at [440, 345] on input "6" at bounding box center [401, 343] width 190 height 32
type input "15"
click at [328, 456] on button "Save" at bounding box center [337, 466] width 63 height 35
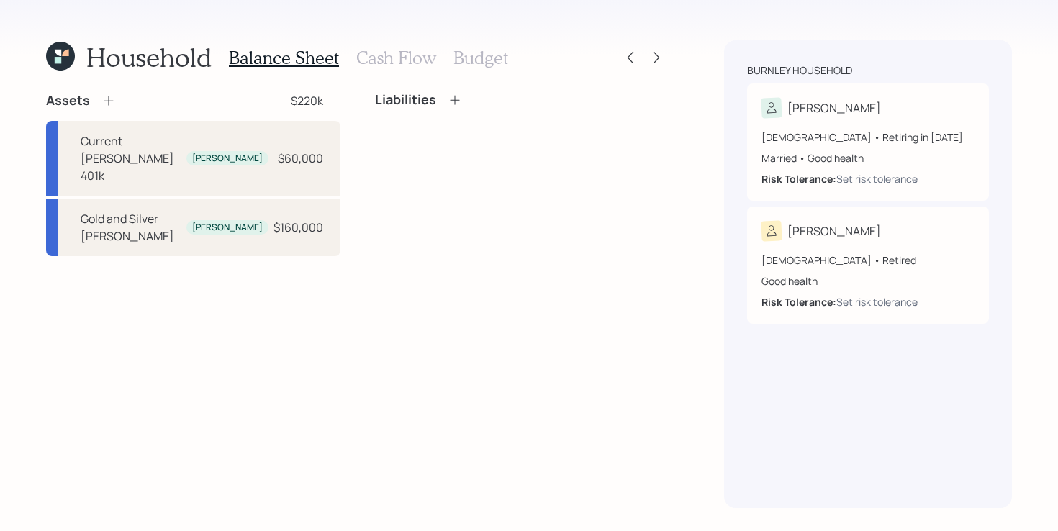
click at [109, 101] on icon at bounding box center [108, 101] width 14 height 14
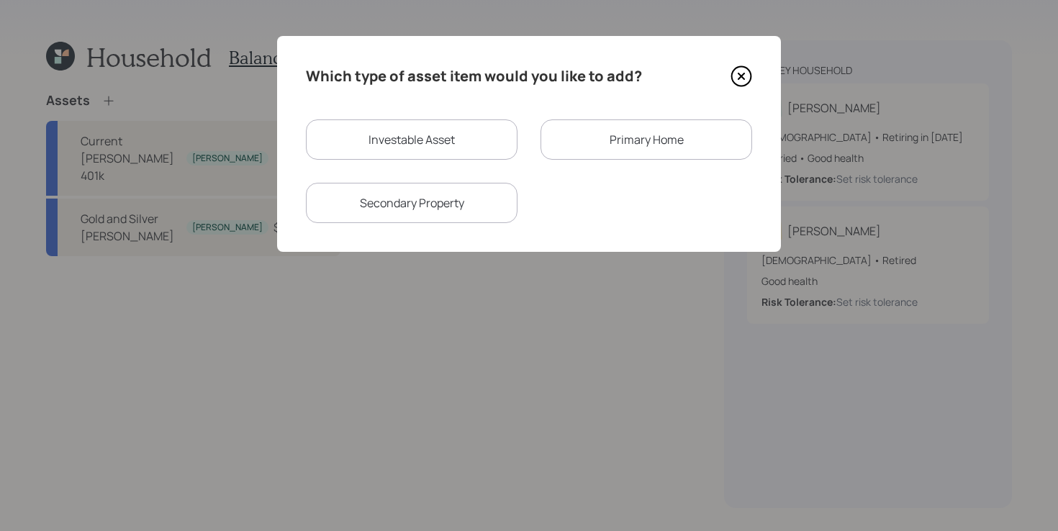
click at [405, 130] on div "Investable Asset" at bounding box center [412, 139] width 212 height 40
select select "taxable"
select select "balanced"
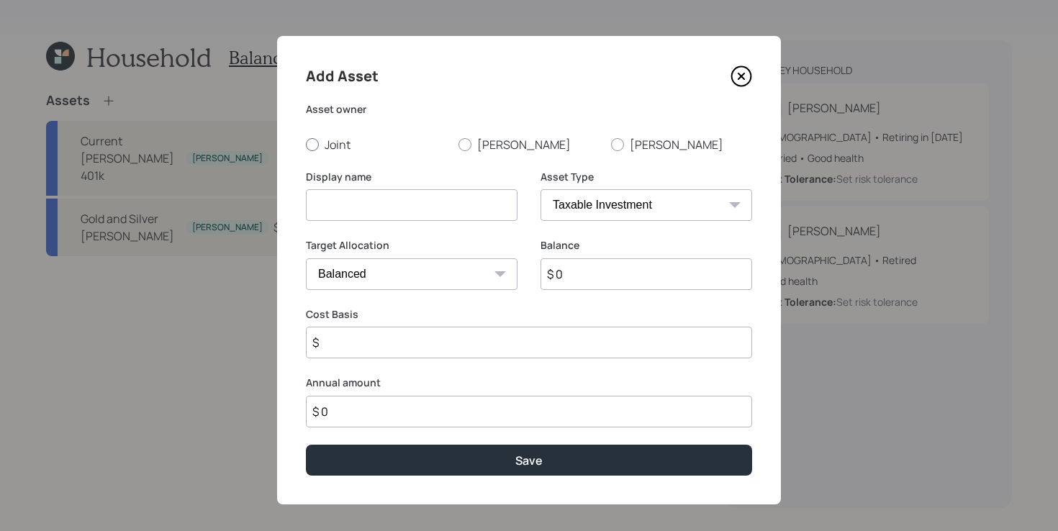
click at [351, 151] on label "Joint" at bounding box center [376, 145] width 141 height 16
click at [306, 145] on input "Joint" at bounding box center [305, 144] width 1 height 1
radio input "true"
click at [383, 207] on input at bounding box center [412, 205] width 212 height 32
type input "Checking and Savings"
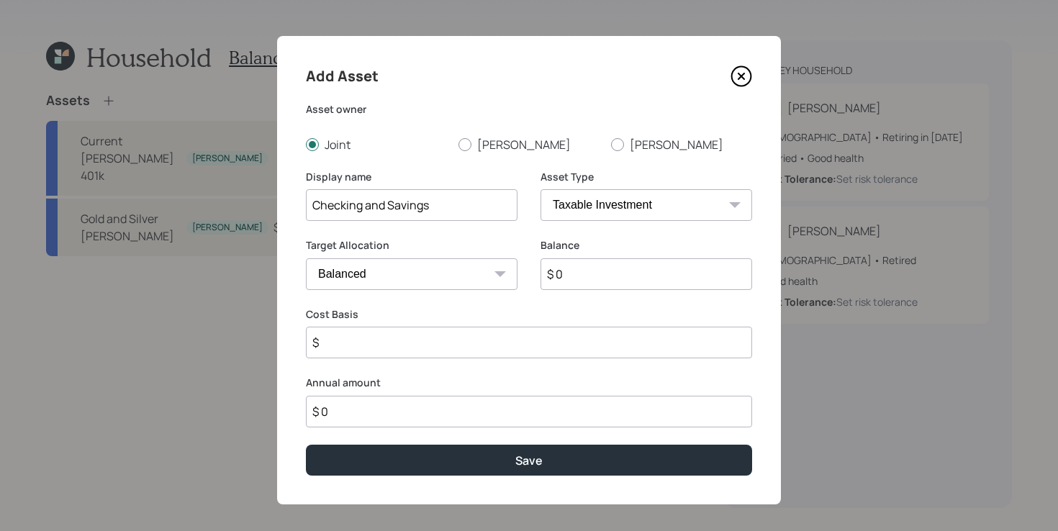
select select "emergency_fund"
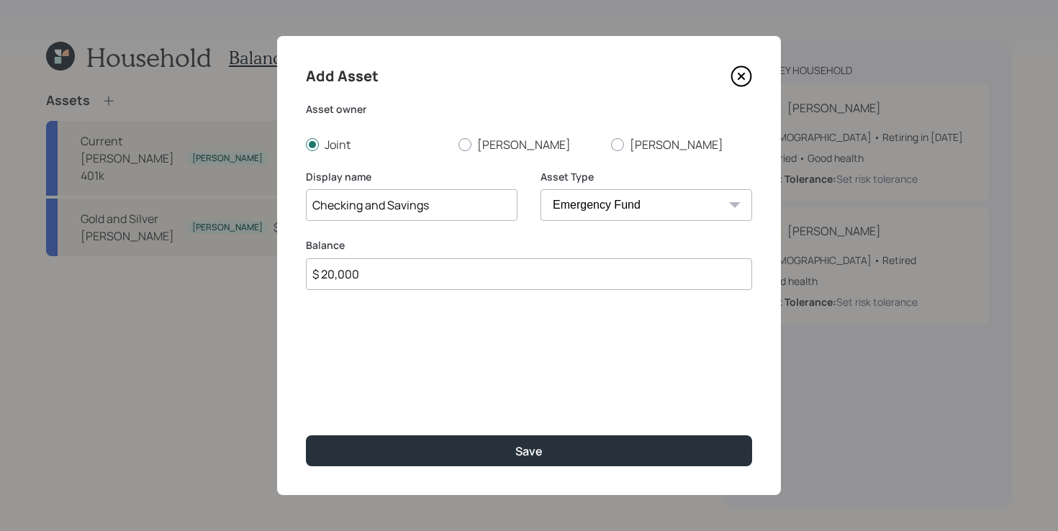
type input "$ 20,000"
click at [306, 435] on button "Save" at bounding box center [529, 450] width 446 height 31
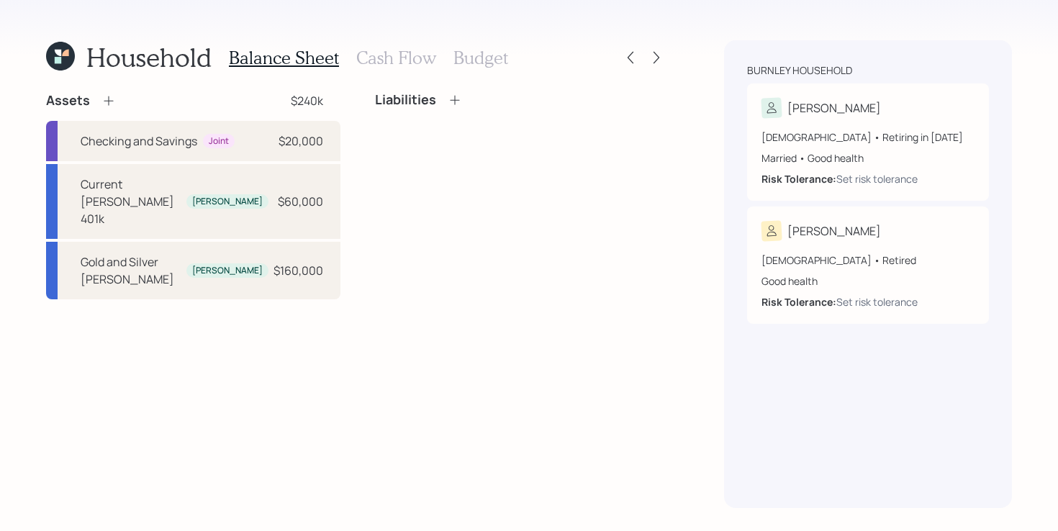
click at [195, 368] on div "Assets $240k Checking and Savings Joint $20,000 Current Roth 401k Charles $60,0…" at bounding box center [356, 300] width 620 height 416
click at [107, 101] on icon at bounding box center [108, 100] width 9 height 9
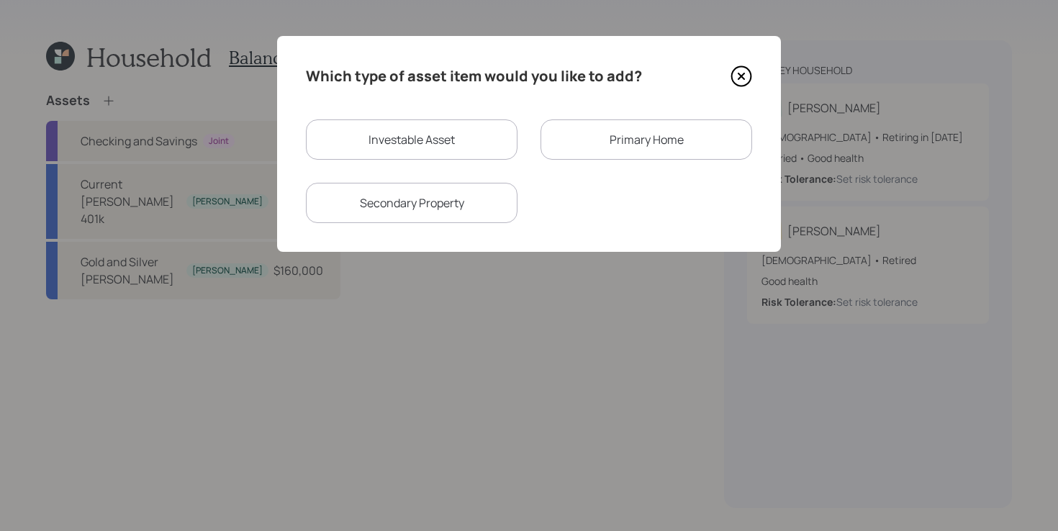
click at [508, 57] on div "Which type of asset item would you like to add? Investable Asset Primary Home S…" at bounding box center [529, 144] width 504 height 216
click at [741, 73] on icon at bounding box center [741, 76] width 22 height 22
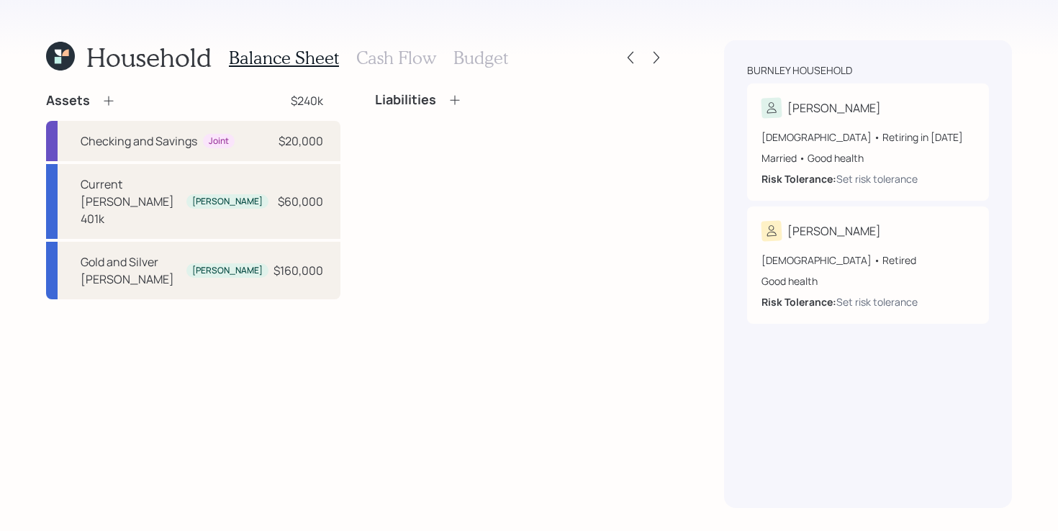
click at [449, 217] on div "Liabilities" at bounding box center [520, 195] width 291 height 207
click at [107, 100] on icon at bounding box center [108, 100] width 9 height 9
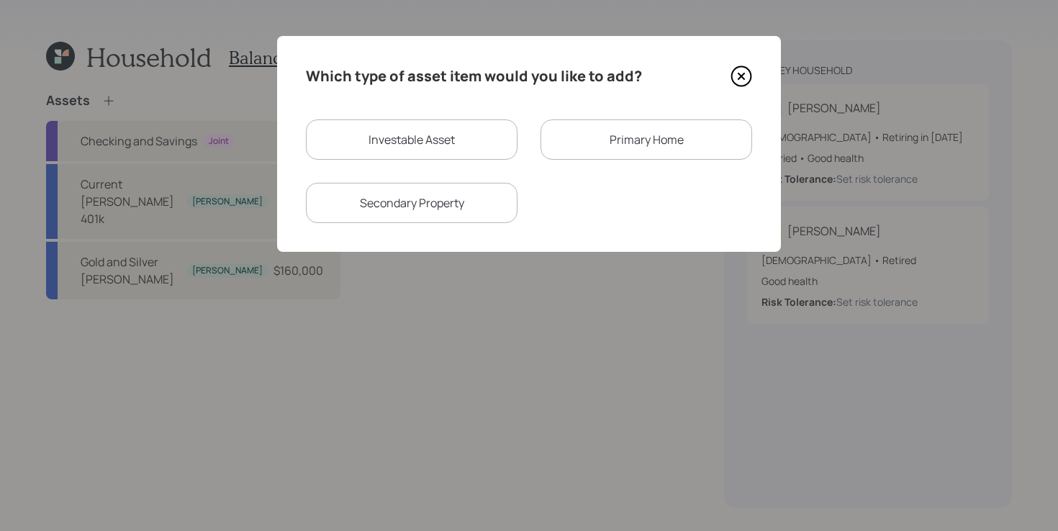
click at [601, 141] on div "Primary Home" at bounding box center [646, 139] width 212 height 40
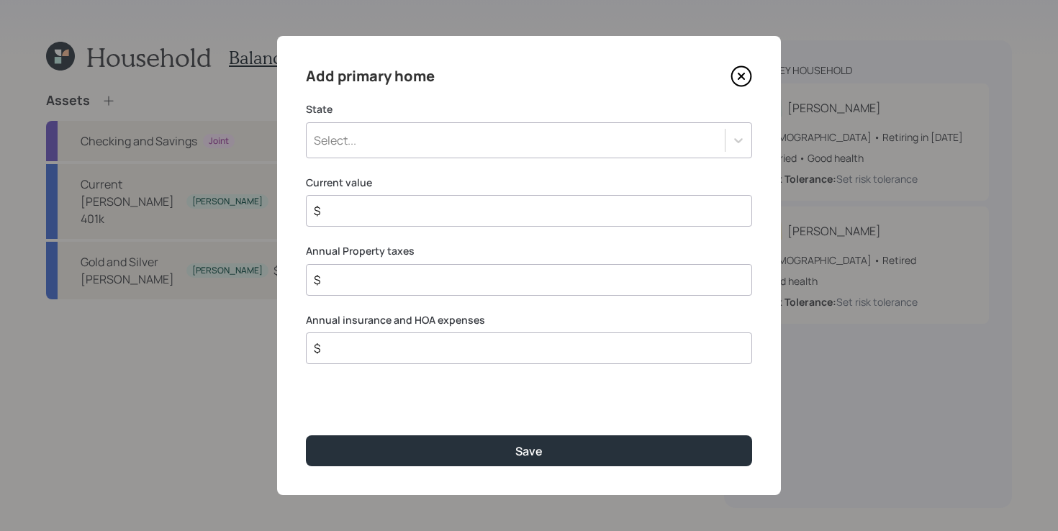
click at [509, 152] on div "Select..." at bounding box center [529, 140] width 446 height 36
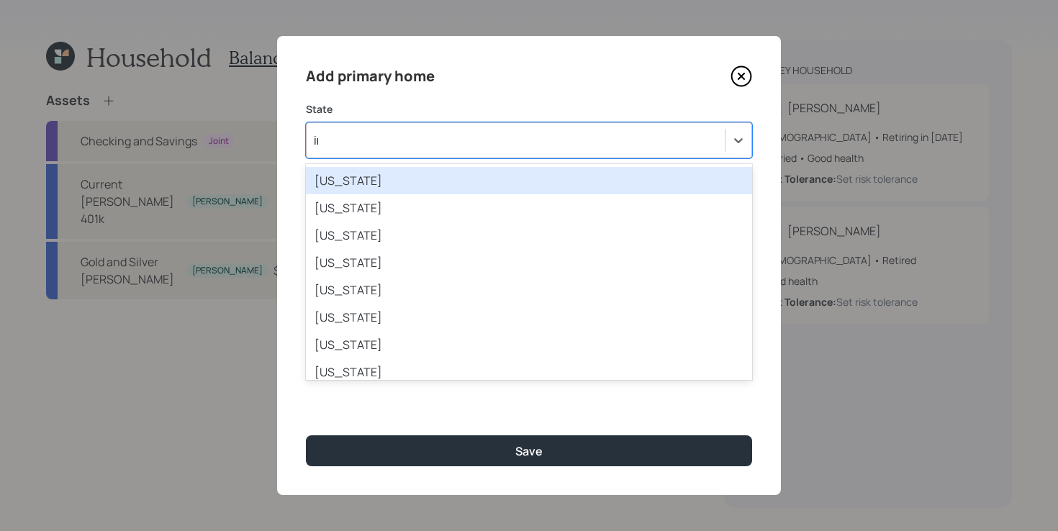
type input "ind"
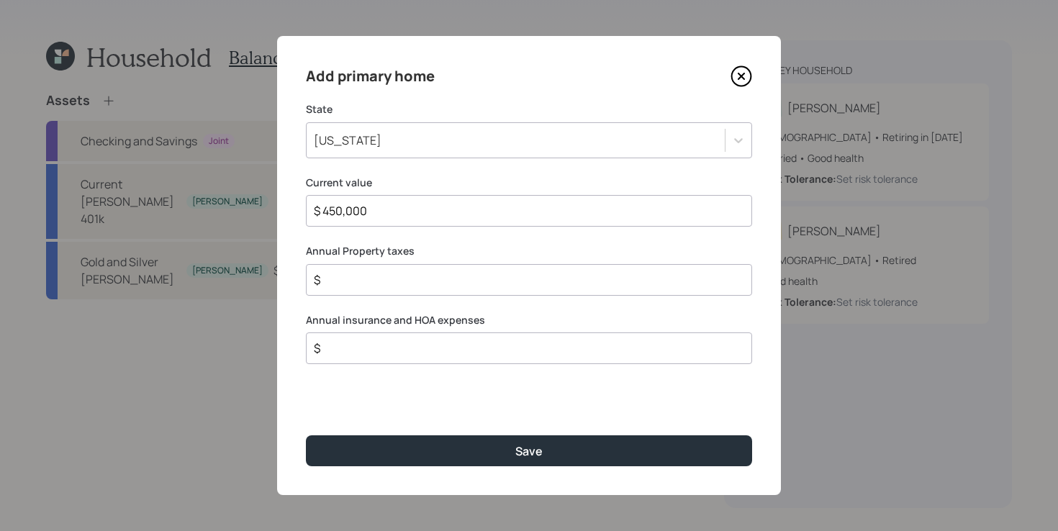
type input "$ 450,000"
type input "$ 2,000"
type input "$ 2,200"
click at [306, 435] on button "Save" at bounding box center [529, 450] width 446 height 31
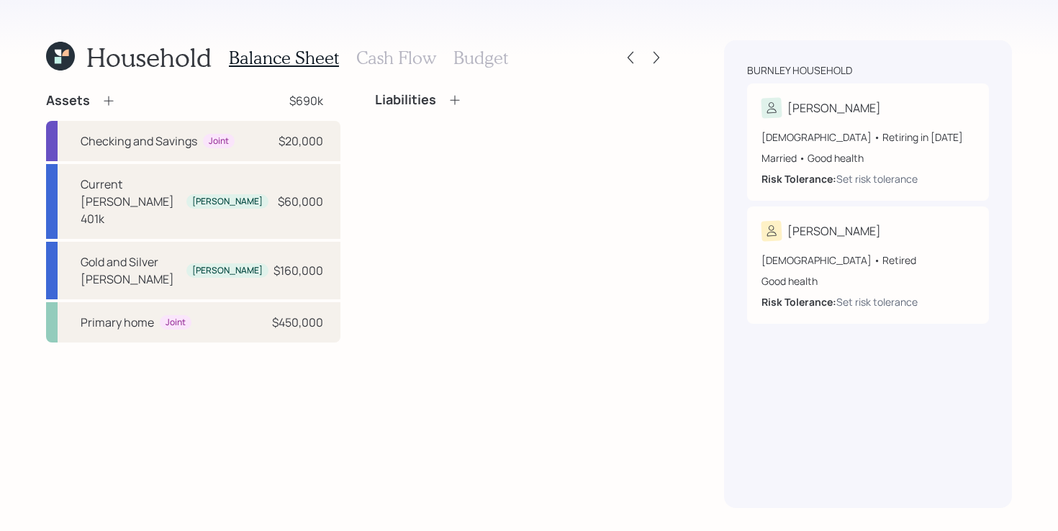
click at [451, 171] on div "Liabilities" at bounding box center [520, 217] width 291 height 250
click at [453, 104] on icon at bounding box center [455, 100] width 14 height 14
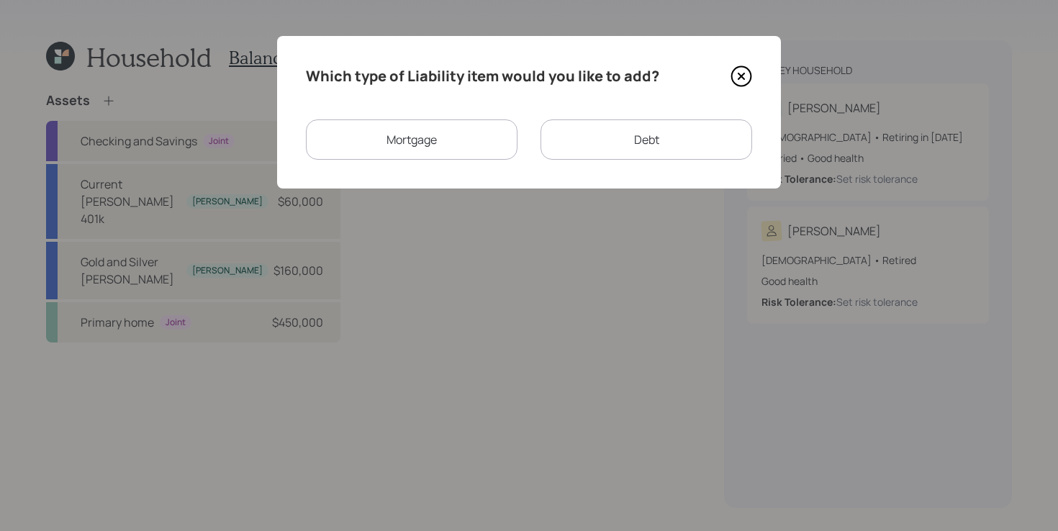
click at [573, 141] on div "Debt" at bounding box center [646, 139] width 212 height 40
select select "credit_card"
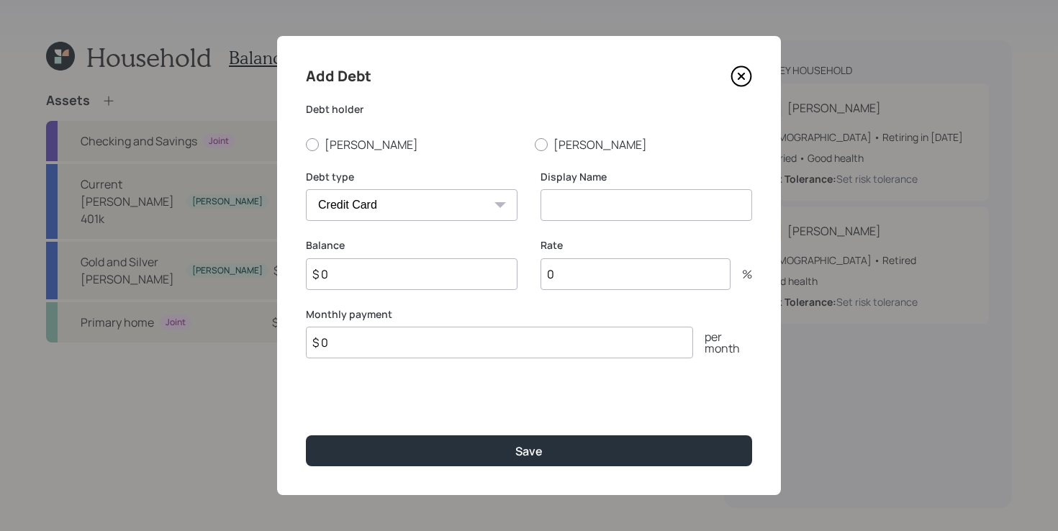
click at [379, 347] on input "$ 0" at bounding box center [499, 343] width 387 height 32
type input "$ 408"
click at [568, 150] on label "[PERSON_NAME]" at bounding box center [643, 145] width 217 height 16
click at [535, 145] on input "[PERSON_NAME]" at bounding box center [534, 144] width 1 height 1
radio input "true"
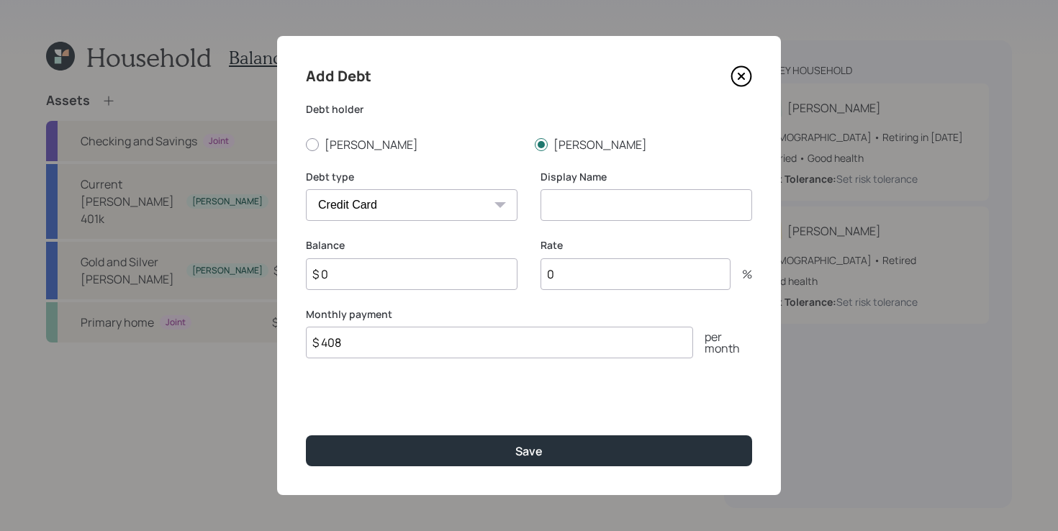
click at [587, 204] on input at bounding box center [646, 205] width 212 height 32
type input "Car Loan"
click at [445, 280] on input "$ 0" at bounding box center [412, 274] width 212 height 32
type input "$ 22,000"
click at [419, 194] on select "Car Credit Card Medical Student Other" at bounding box center [412, 205] width 212 height 32
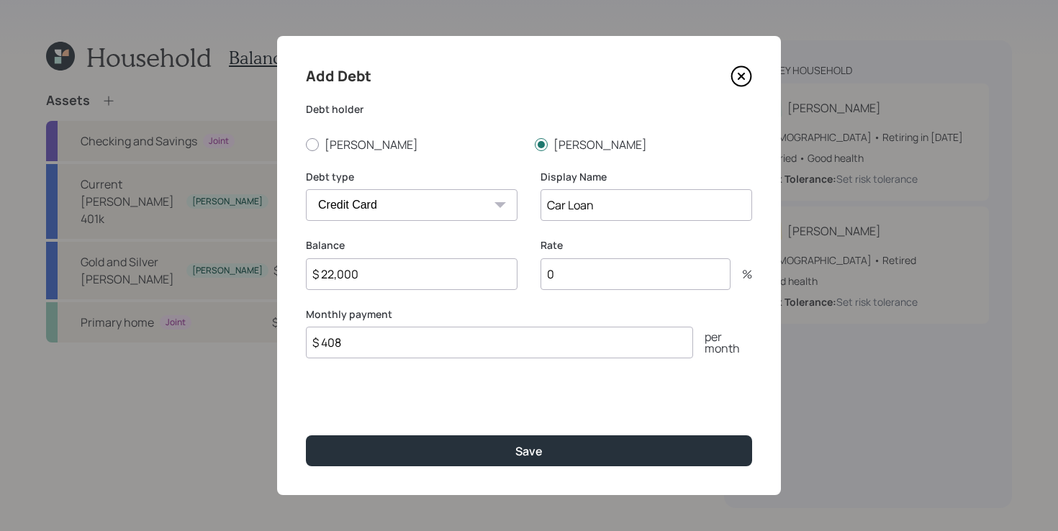
select select "car"
click at [306, 189] on select "Car Credit Card Medical Student Other" at bounding box center [412, 205] width 212 height 32
click at [615, 267] on input "0" at bounding box center [635, 274] width 190 height 32
type input "4.5"
click at [306, 435] on button "Save" at bounding box center [529, 450] width 446 height 31
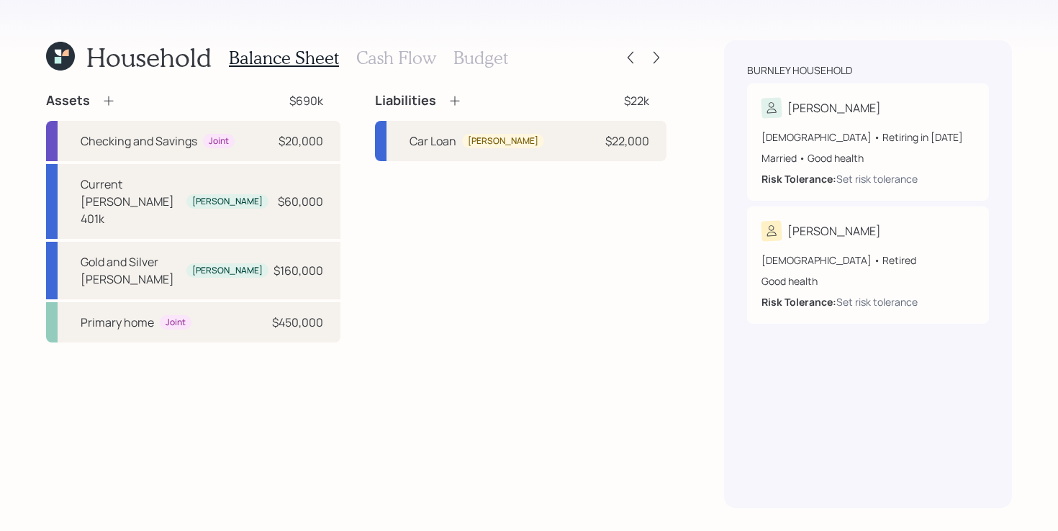
click at [353, 132] on div "Assets $690k Checking and Savings Joint $20,000 Current Roth 401k Charles $60,0…" at bounding box center [356, 217] width 620 height 250
click at [354, 134] on div "Assets $690k Checking and Savings Joint $20,000 Current Roth 401k Charles $60,0…" at bounding box center [356, 217] width 620 height 250
click at [390, 61] on h3 "Cash Flow" at bounding box center [396, 58] width 80 height 21
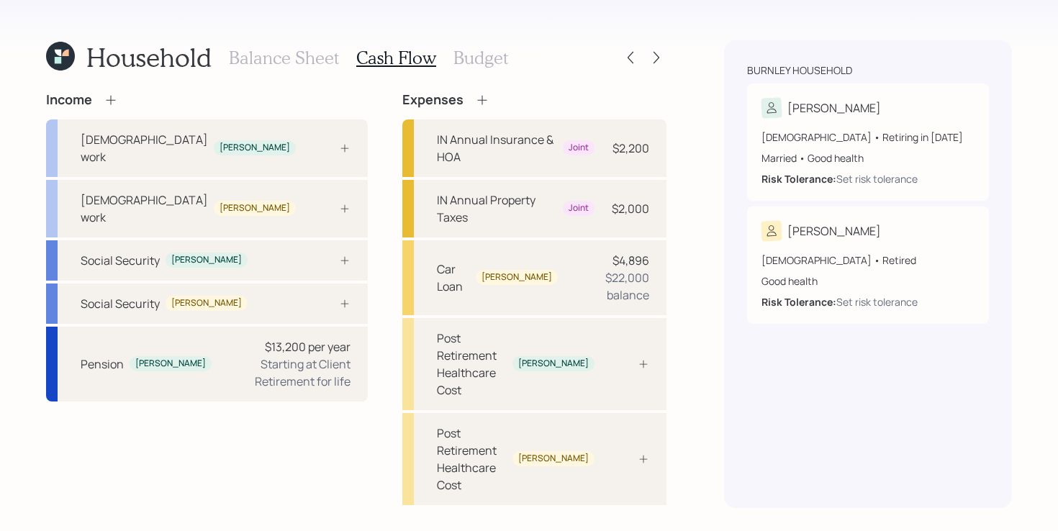
click at [346, 226] on div "Income Full-time work Charles Full-time work Shirley Social Security Charles So…" at bounding box center [356, 359] width 620 height 534
click at [353, 323] on div "Income Full-time work Charles Full-time work Shirley Social Security Charles So…" at bounding box center [356, 359] width 620 height 534
click at [265, 338] on div "$13,200 per year" at bounding box center [308, 346] width 86 height 17
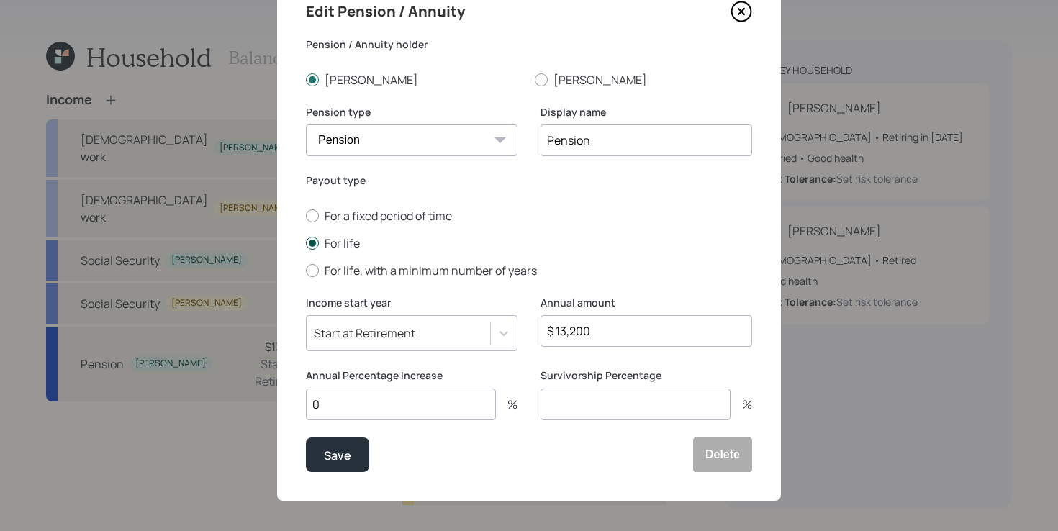
scroll to position [35, 0]
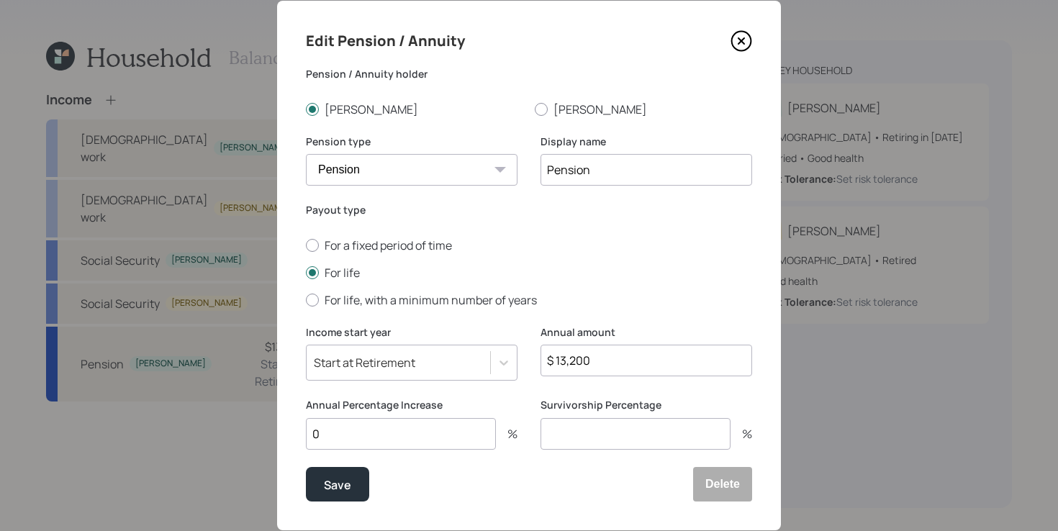
click at [737, 44] on icon at bounding box center [741, 41] width 22 height 22
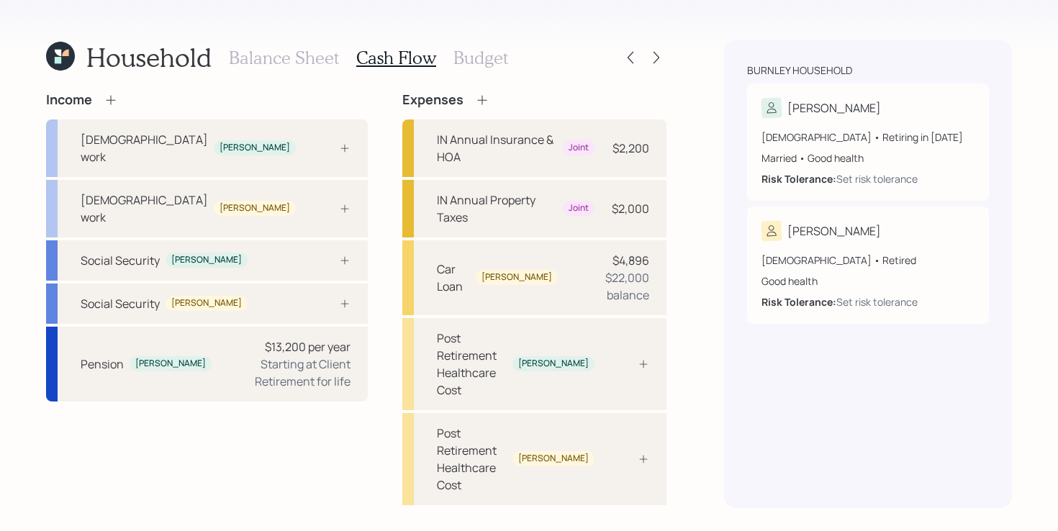
click at [359, 291] on div "Income Full-time work Charles Full-time work Shirley Social Security Charles So…" at bounding box center [356, 359] width 620 height 534
click at [307, 143] on div at bounding box center [328, 149] width 43 height 12
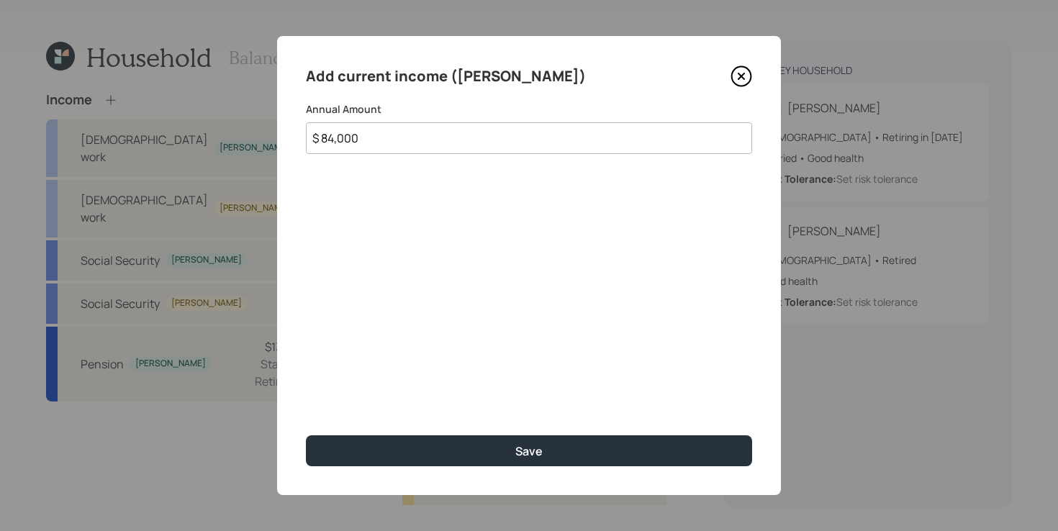
type input "$ 84,000"
click at [306, 435] on button "Save" at bounding box center [529, 450] width 446 height 31
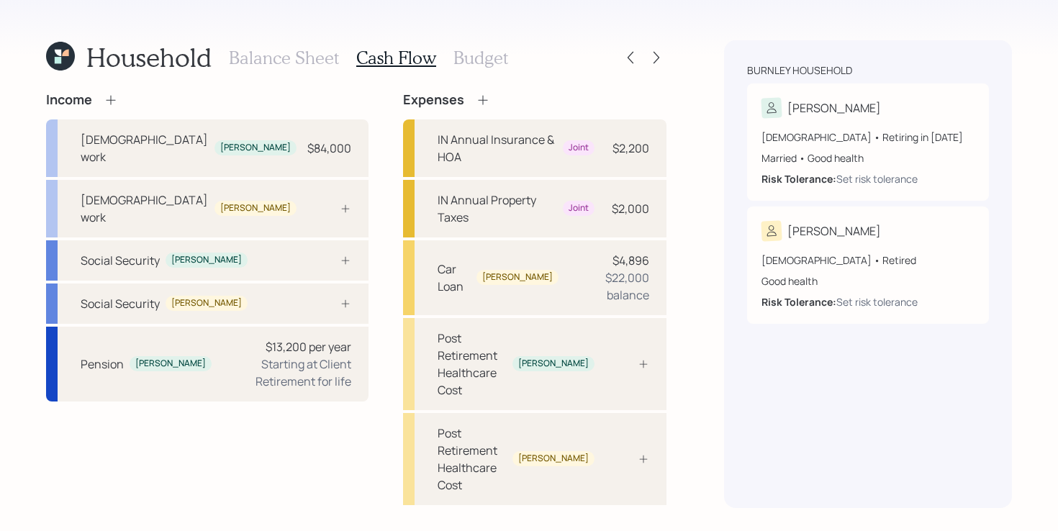
click at [357, 229] on div "Income Full-time work Charles $84,000 Full-time work Shirley Social Security Ch…" at bounding box center [356, 359] width 620 height 534
click at [308, 298] on div at bounding box center [329, 304] width 43 height 12
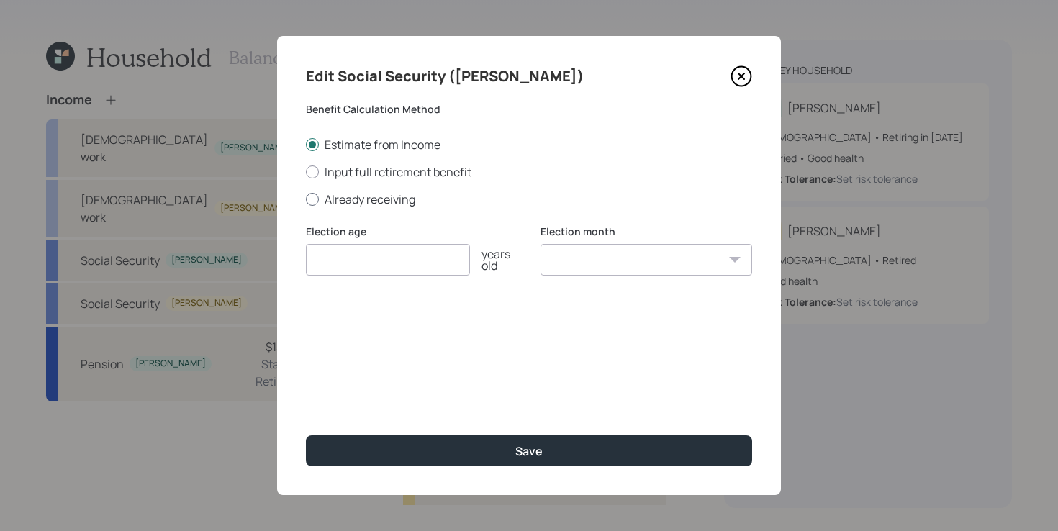
click at [381, 199] on label "Already receiving" at bounding box center [529, 199] width 446 height 16
click at [306, 199] on input "Already receiving" at bounding box center [305, 199] width 1 height 1
radio input "true"
click at [362, 255] on input "number" at bounding box center [388, 260] width 164 height 32
type input "67"
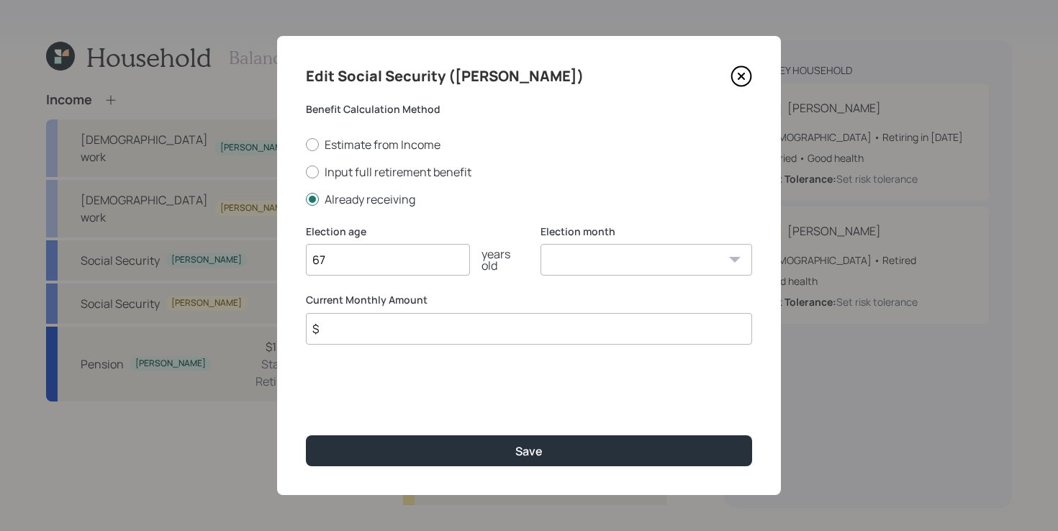
click at [372, 326] on input "$" at bounding box center [529, 329] width 446 height 32
type input "$ 1,600"
click at [306, 435] on button "Save" at bounding box center [529, 450] width 446 height 31
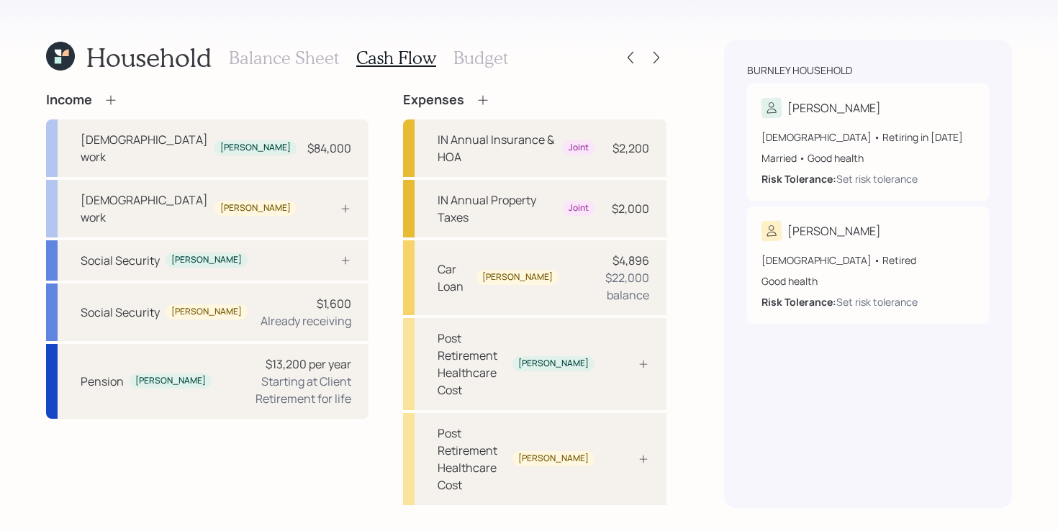
click at [364, 238] on div "Income Full-time work Charles $84,000 Full-time work Shirley Social Security Ch…" at bounding box center [356, 359] width 620 height 534
click at [286, 240] on div "Social Security Charles" at bounding box center [207, 260] width 322 height 40
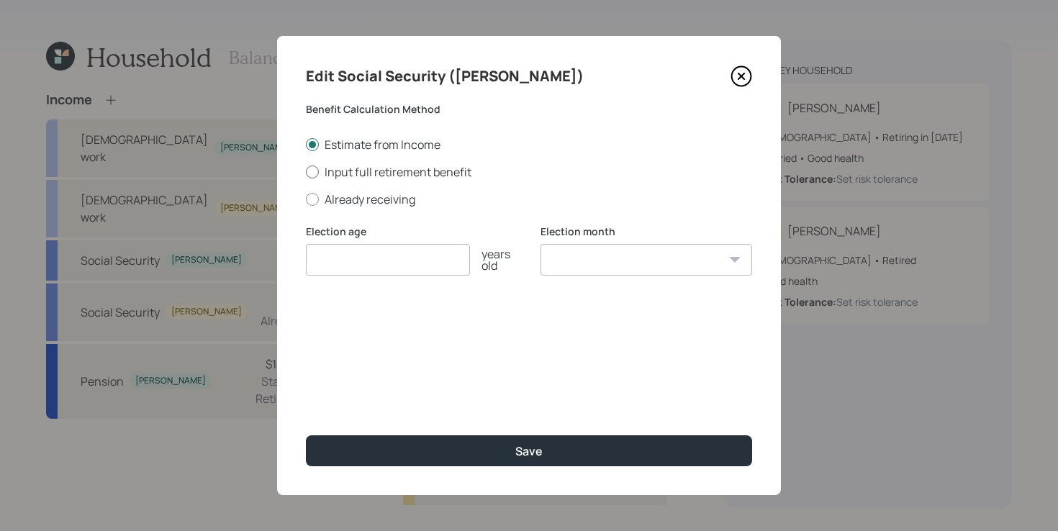
click at [399, 170] on label "Input full retirement benefit" at bounding box center [529, 172] width 446 height 16
click at [306, 171] on input "Input full retirement benefit" at bounding box center [305, 171] width 1 height 1
radio input "true"
click at [361, 253] on input "number" at bounding box center [388, 260] width 164 height 32
click at [418, 140] on label "Estimate from Income" at bounding box center [529, 145] width 446 height 16
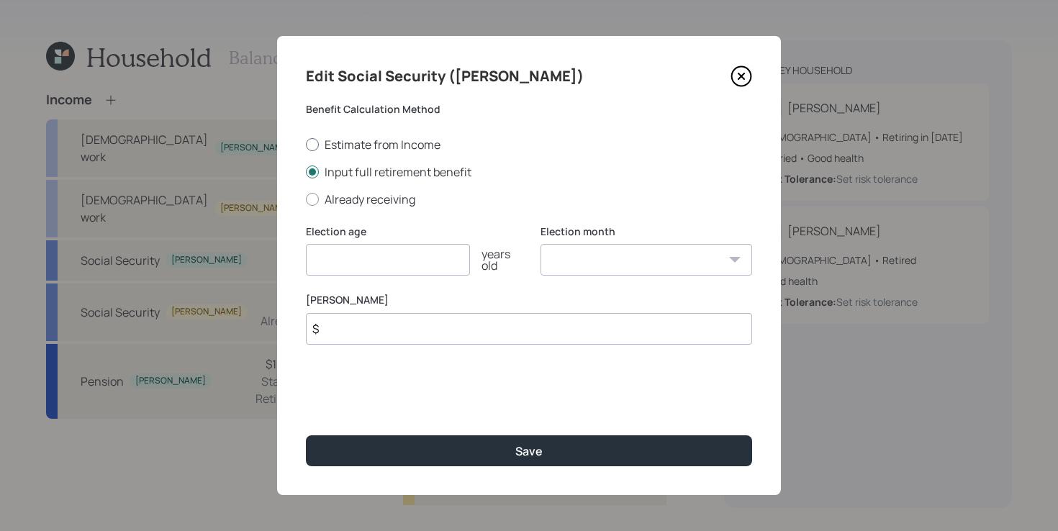
click at [306, 144] on input "Estimate from Income" at bounding box center [305, 144] width 1 height 1
radio input "true"
click at [413, 261] on input "number" at bounding box center [388, 260] width 164 height 32
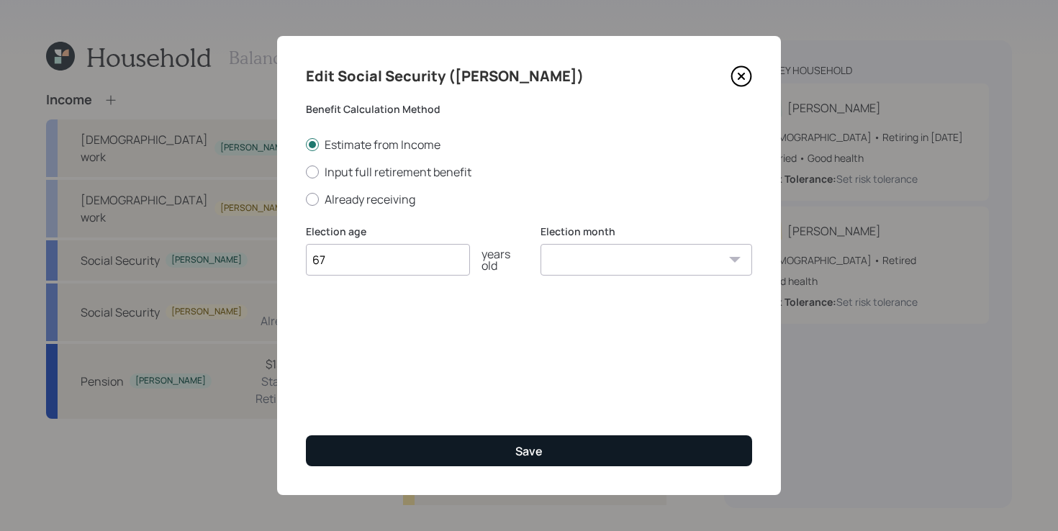
type input "67"
click at [383, 435] on button "Save" at bounding box center [529, 450] width 446 height 31
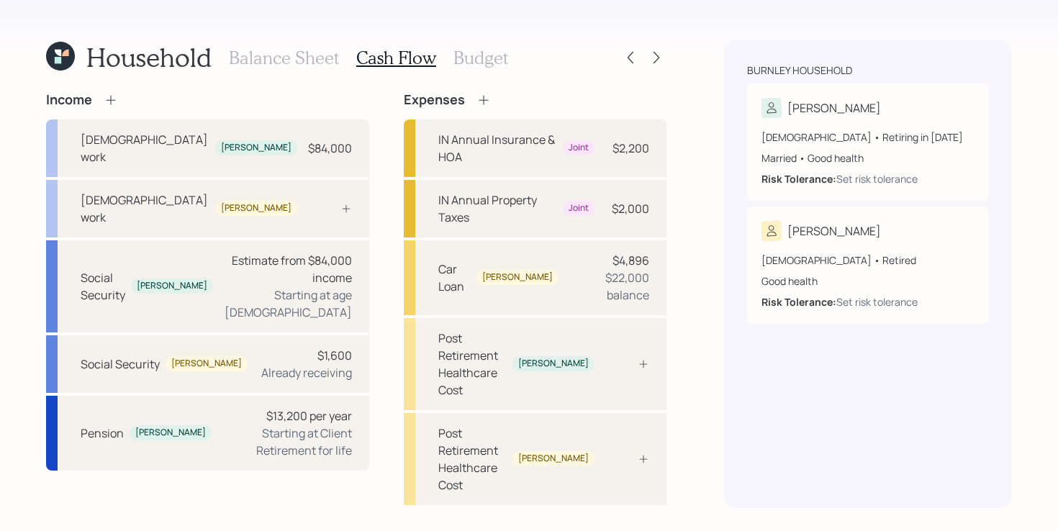
click at [346, 188] on div "Income Full-time work Charles $84,000 Full-time work Shirley Social Security Ch…" at bounding box center [356, 359] width 620 height 534
click at [354, 174] on div "Income Full-time work Charles $84,000 Full-time work Shirley Social Security Ch…" at bounding box center [356, 359] width 620 height 534
click at [220, 99] on div "Income" at bounding box center [207, 100] width 323 height 16
click at [108, 94] on icon at bounding box center [111, 100] width 14 height 14
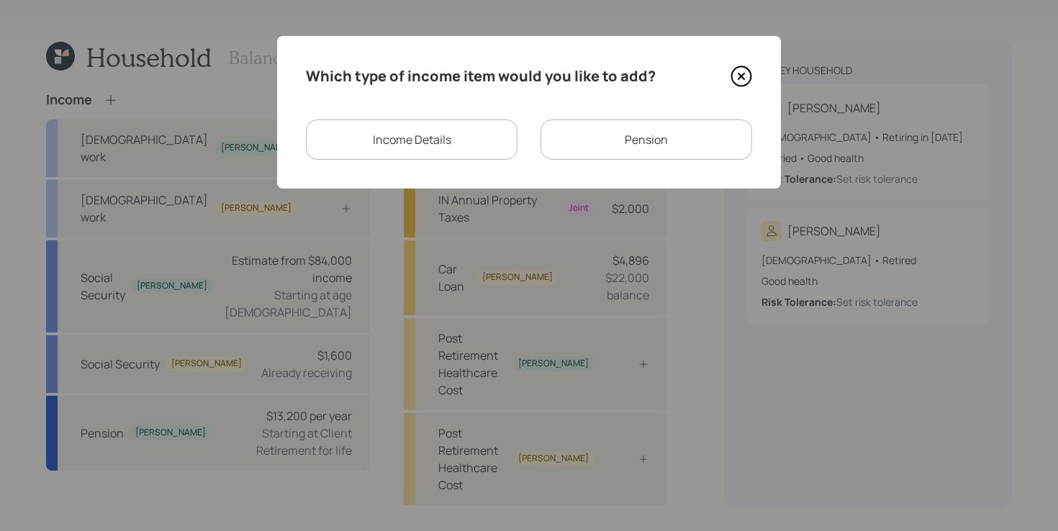
click at [606, 144] on div "Pension" at bounding box center [646, 139] width 212 height 40
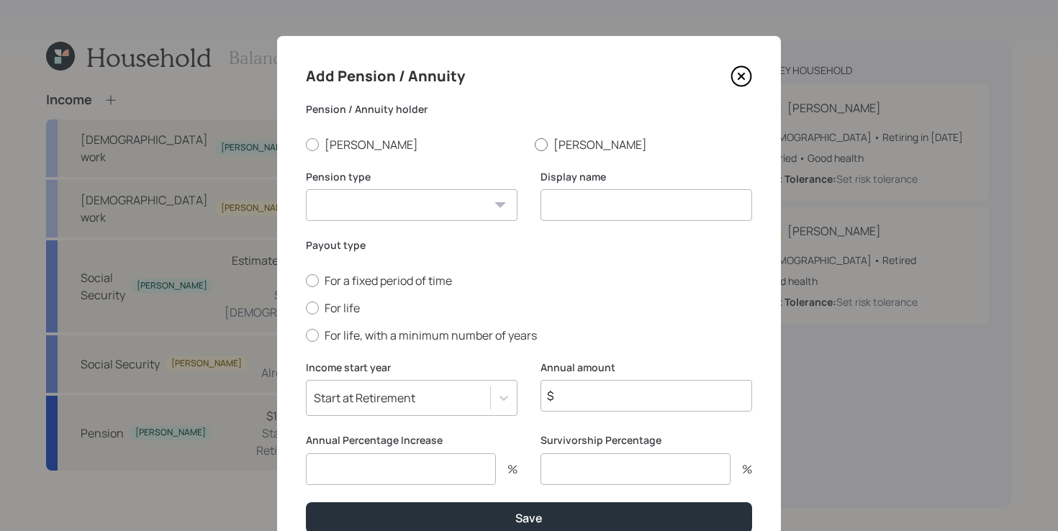
click at [564, 143] on label "[PERSON_NAME]" at bounding box center [643, 145] width 217 height 16
click at [535, 144] on input "[PERSON_NAME]" at bounding box center [534, 144] width 1 height 1
radio input "true"
click at [472, 206] on select "Pension Annuity" at bounding box center [412, 205] width 212 height 32
select select "pension"
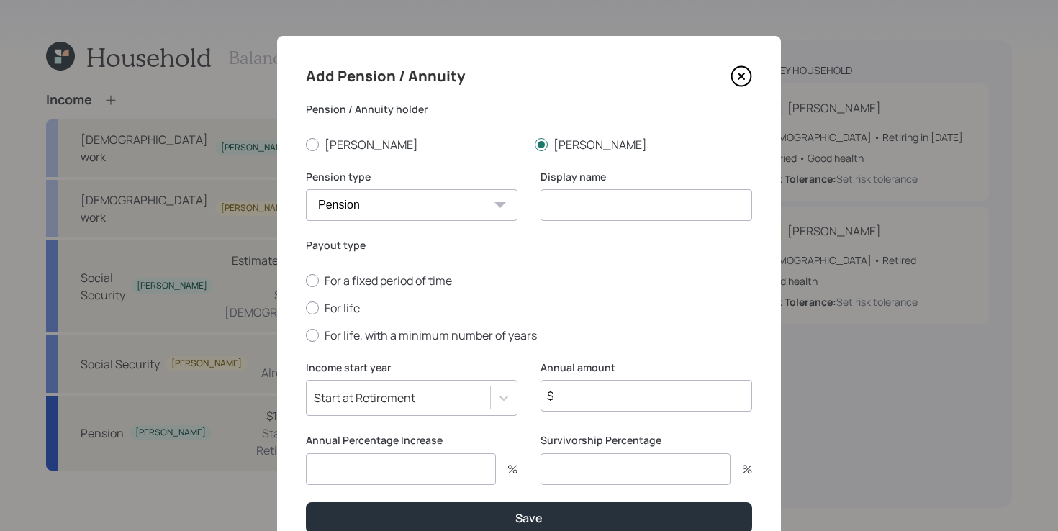
click at [306, 189] on select "Pension Annuity" at bounding box center [412, 205] width 212 height 32
click at [619, 202] on input at bounding box center [646, 205] width 212 height 32
type input "Pension"
click at [646, 415] on div "Annual amount $" at bounding box center [646, 397] width 212 height 73
click at [646, 397] on input "$" at bounding box center [646, 396] width 212 height 32
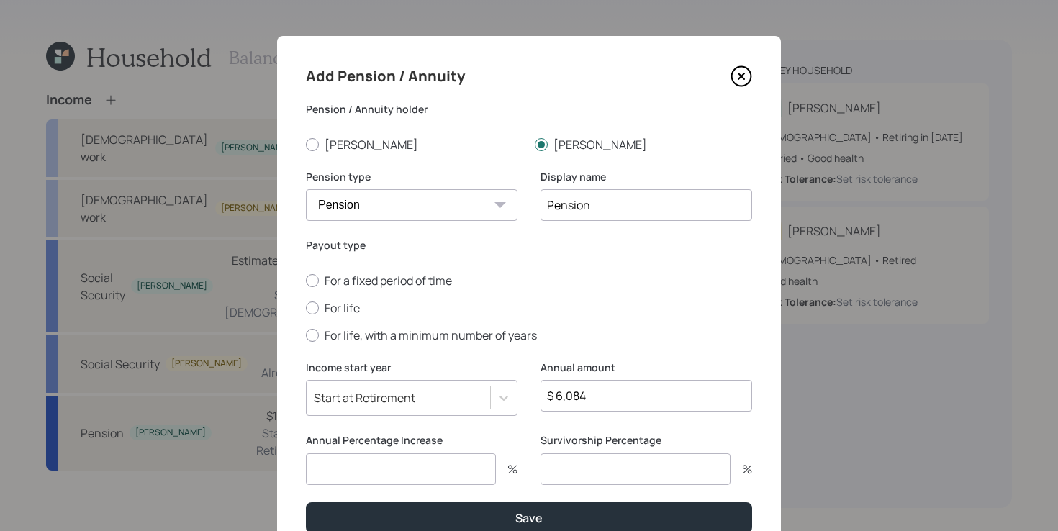
type input "$ 6,084"
click at [449, 472] on input "number" at bounding box center [401, 469] width 190 height 32
type input "0"
click at [323, 308] on label "For life" at bounding box center [529, 308] width 446 height 16
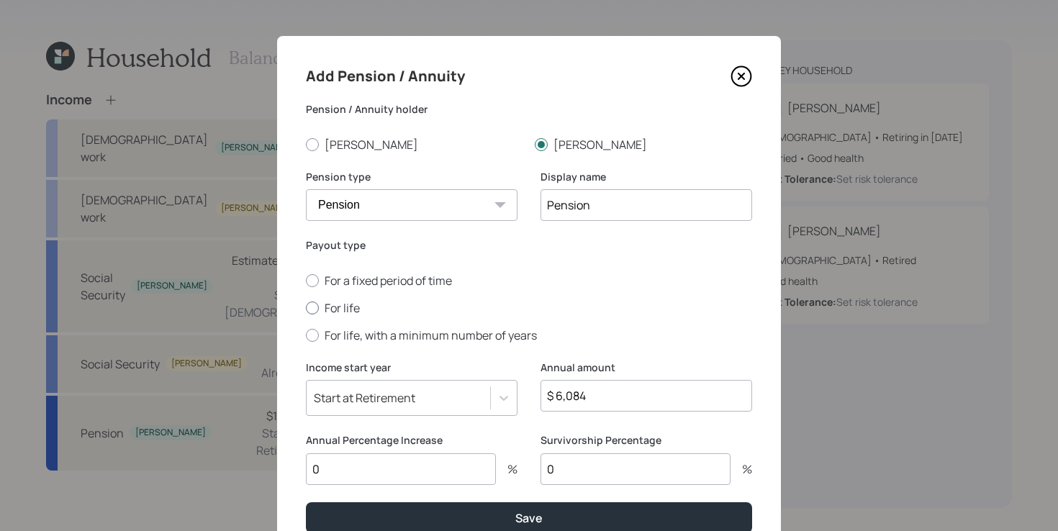
click at [306, 308] on input "For life" at bounding box center [305, 307] width 1 height 1
radio input "true"
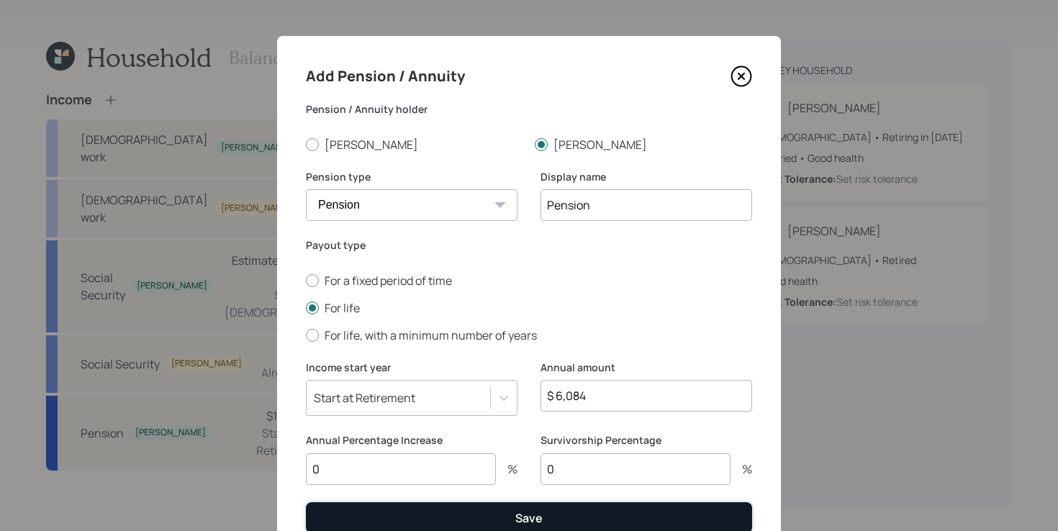
click at [405, 520] on button "Save" at bounding box center [529, 517] width 446 height 31
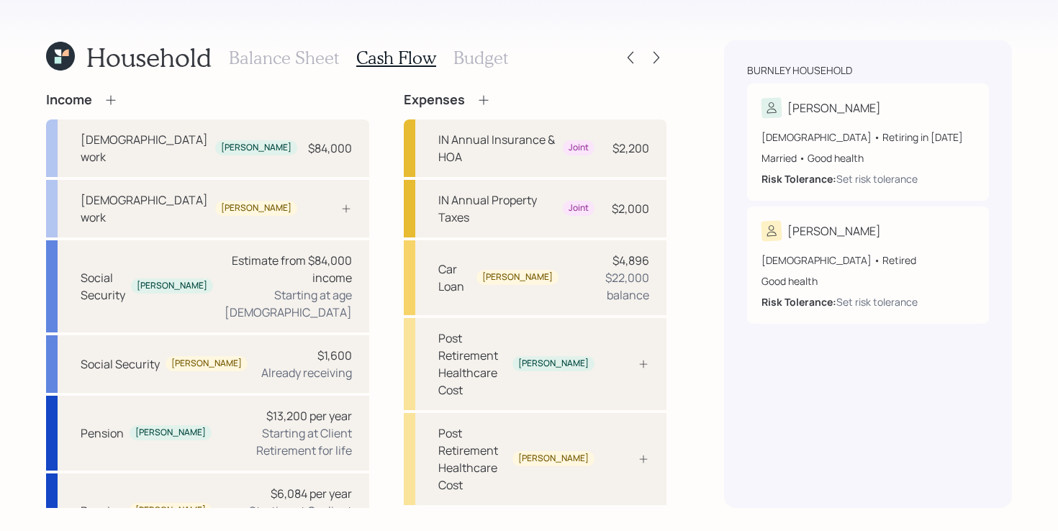
click at [476, 98] on icon at bounding box center [483, 100] width 14 height 14
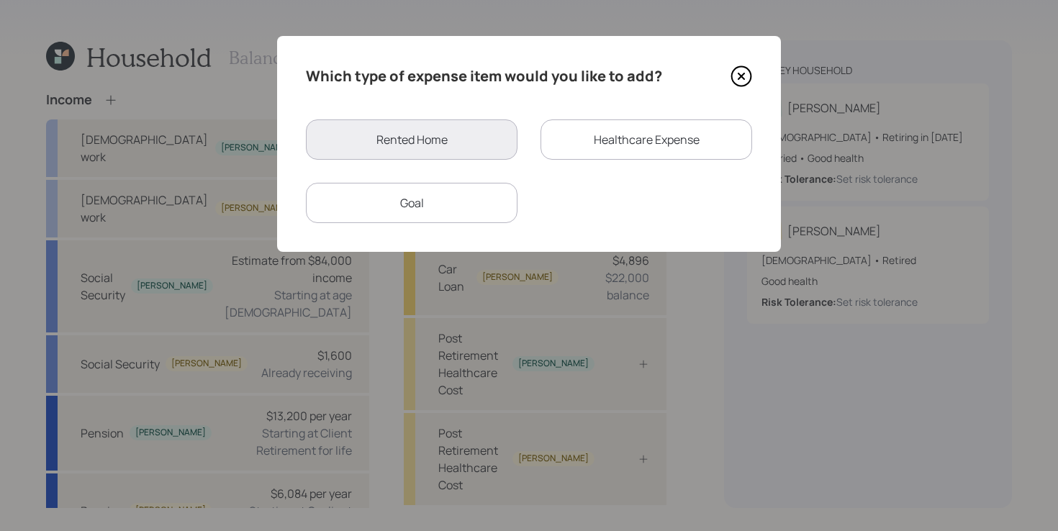
click at [428, 200] on div "Goal" at bounding box center [412, 203] width 212 height 40
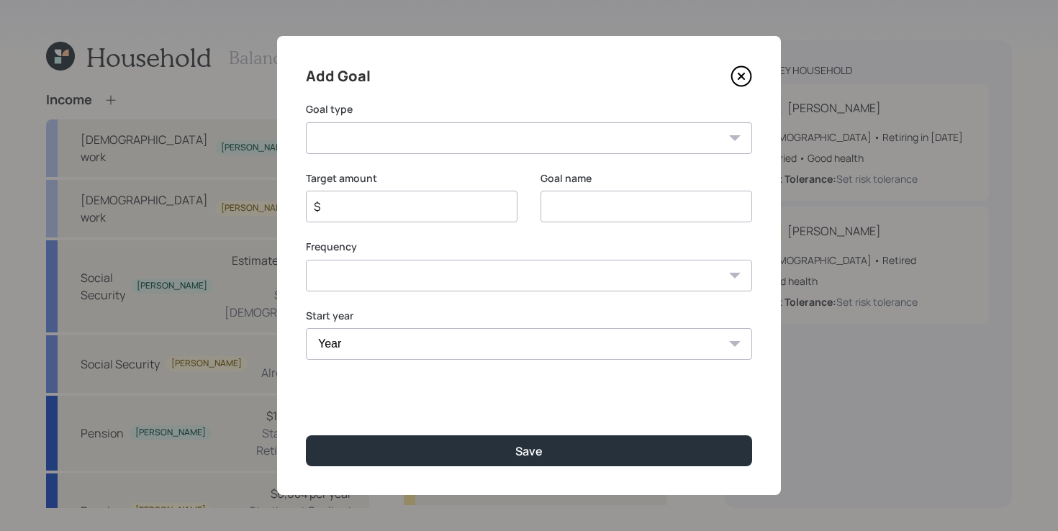
click at [439, 138] on select "Create an emergency fund Donate to charity Purchase a home Make a purchase Supp…" at bounding box center [529, 138] width 446 height 32
select select "other"
click at [306, 122] on select "Create an emergency fund Donate to charity Purchase a home Make a purchase Supp…" at bounding box center [529, 138] width 446 height 32
click at [597, 214] on input "Other" at bounding box center [646, 207] width 212 height 32
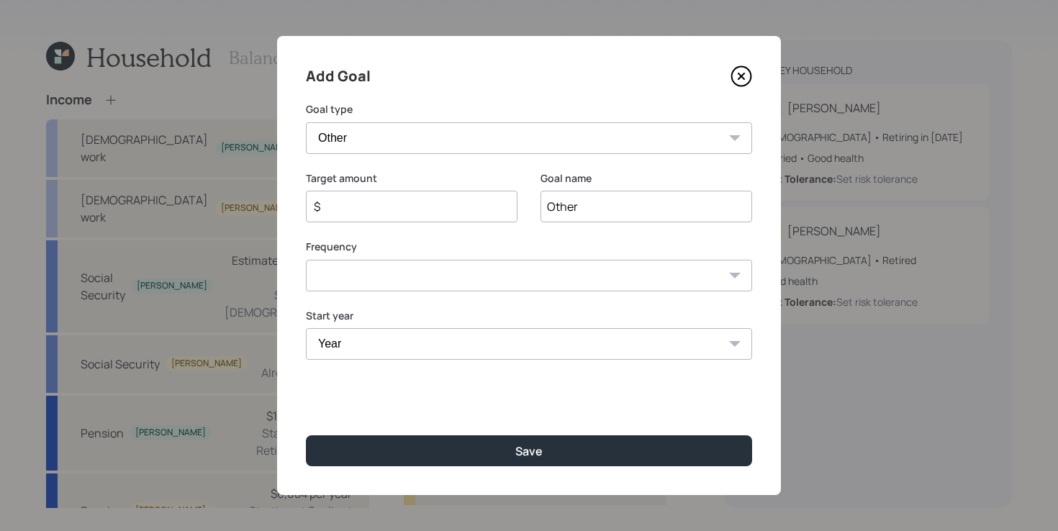
click at [597, 214] on input "Other" at bounding box center [646, 207] width 212 height 32
type input "Doors for Car Shop"
click at [440, 195] on div "$" at bounding box center [412, 207] width 212 height 32
click at [436, 209] on input "$" at bounding box center [405, 206] width 187 height 17
type input "$ 20,000"
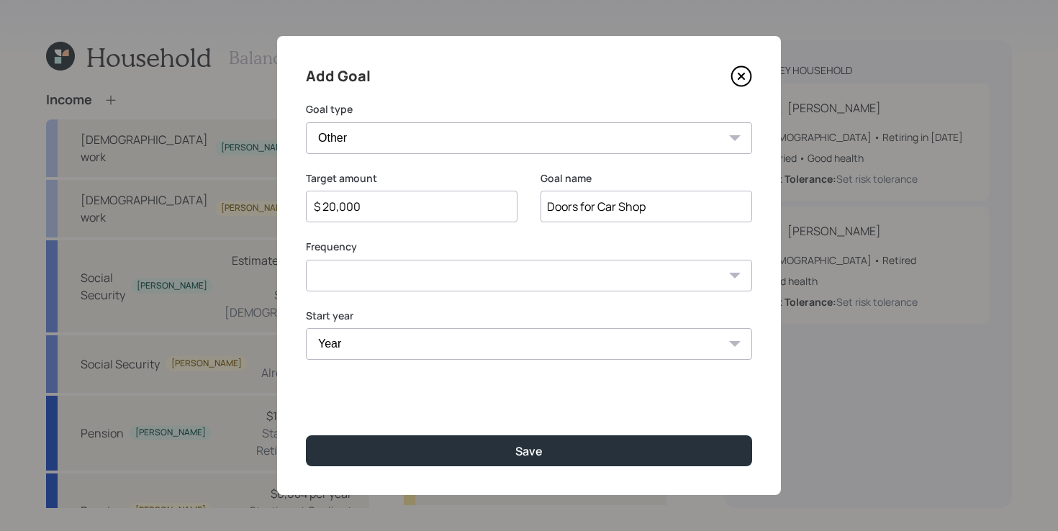
click at [463, 277] on select "One time Every 1 year Every 2 years Every 3 years Every 4 years Every 5 years E…" at bounding box center [529, 276] width 446 height 32
select select "0"
click at [306, 260] on select "One time Every 1 year Every 2 years Every 3 years Every 4 years Every 5 years E…" at bounding box center [529, 276] width 446 height 32
click at [403, 345] on select "Year 2025 2026 2027 2028 2029 2030 2031 2032 2033 2034 2035 2036 2037 2038 2039…" at bounding box center [529, 344] width 446 height 32
select select "2025"
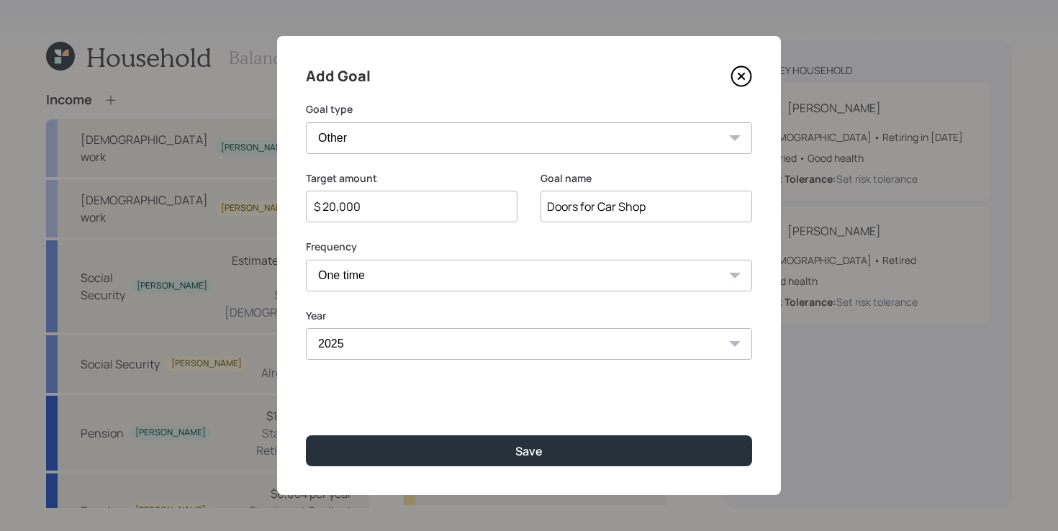
click at [306, 328] on select "Year 2025 2026 2027 2028 2029 2030 2031 2032 2033 2034 2035 2036 2037 2038 2039…" at bounding box center [529, 344] width 446 height 32
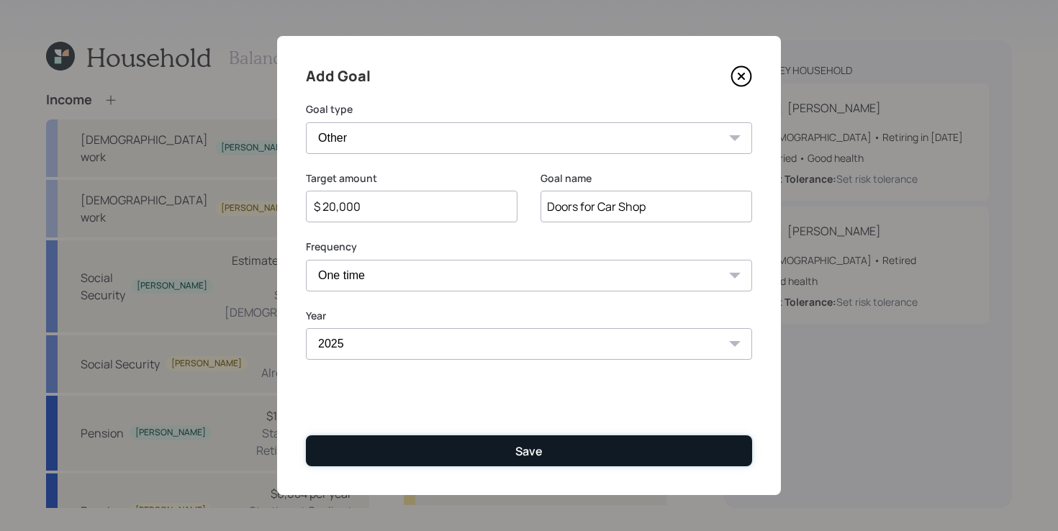
click at [434, 457] on button "Save" at bounding box center [529, 450] width 446 height 31
type input "$"
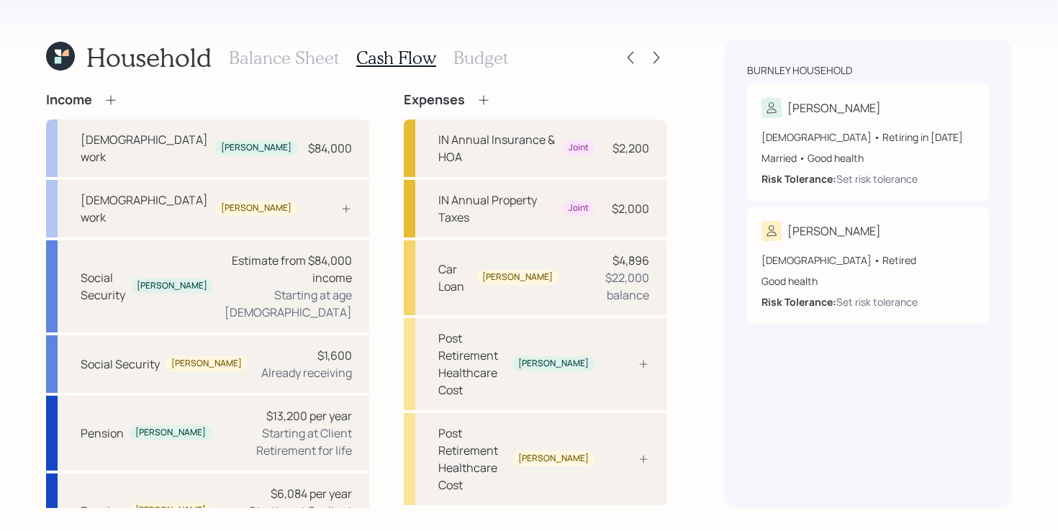
click at [115, 99] on icon at bounding box center [110, 99] width 9 height 9
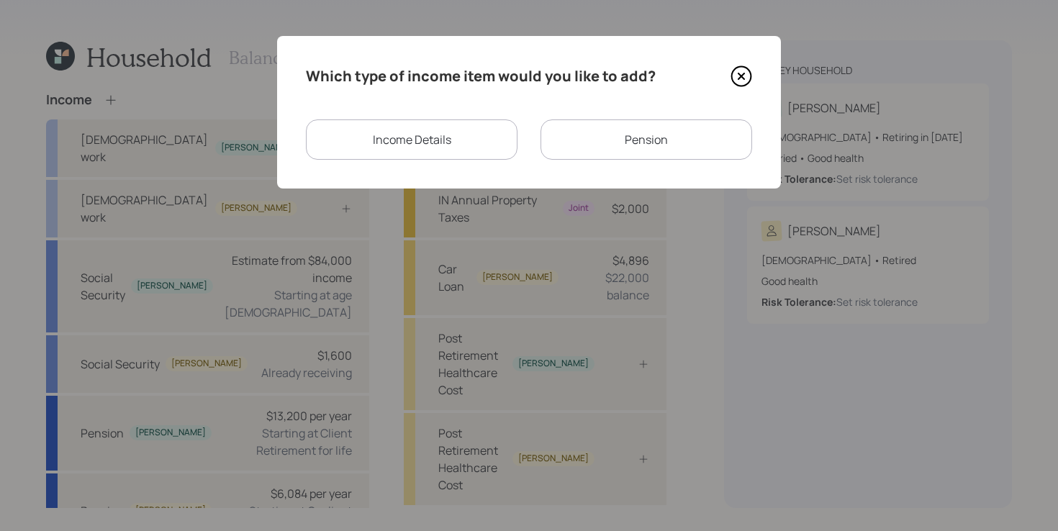
click at [460, 143] on div "Income Details" at bounding box center [412, 139] width 212 height 40
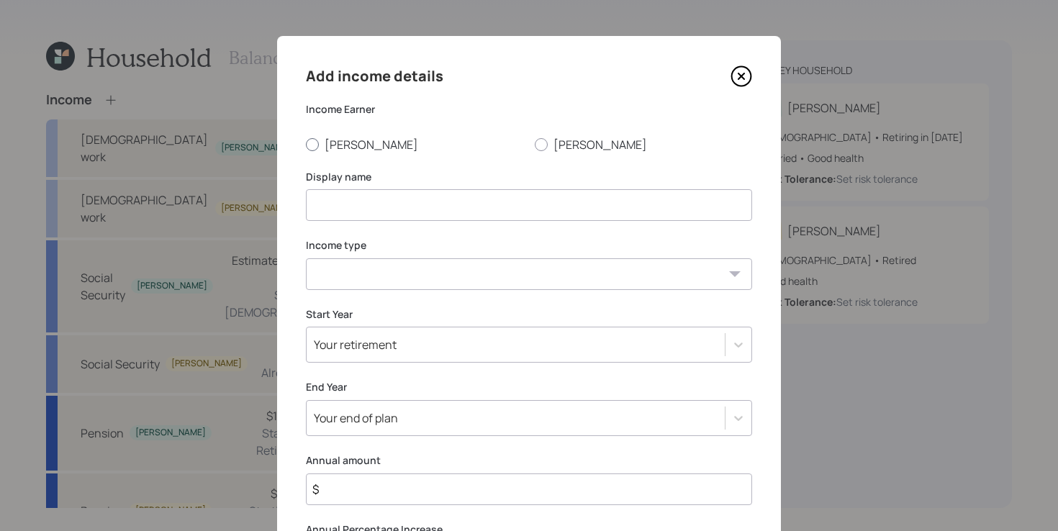
click at [330, 139] on label "Charles" at bounding box center [414, 145] width 217 height 16
click at [306, 144] on input "Charles" at bounding box center [305, 144] width 1 height 1
radio input "true"
click at [382, 199] on input at bounding box center [529, 205] width 446 height 32
type input "Car Shop"
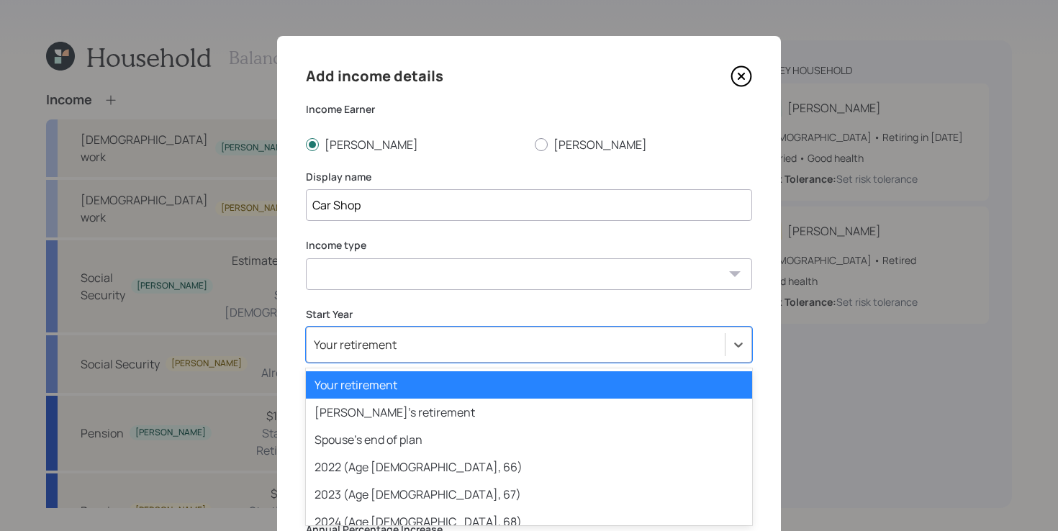
click at [463, 348] on div "option Your retirement selected, 1 of 81. 81 results available. Use Up and Down…" at bounding box center [529, 345] width 446 height 36
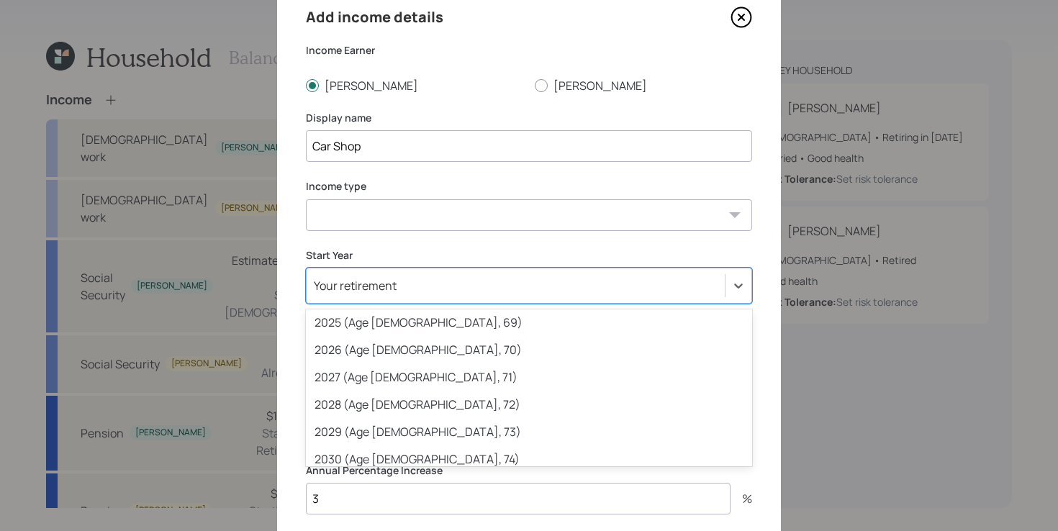
scroll to position [173, 0]
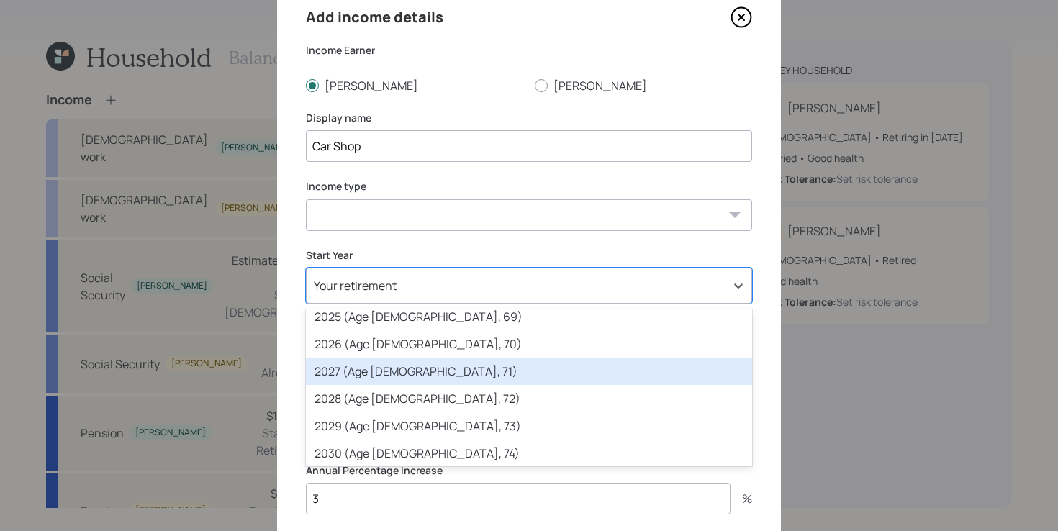
click at [443, 378] on div "2027 (Age 68, 71)" at bounding box center [529, 371] width 446 height 27
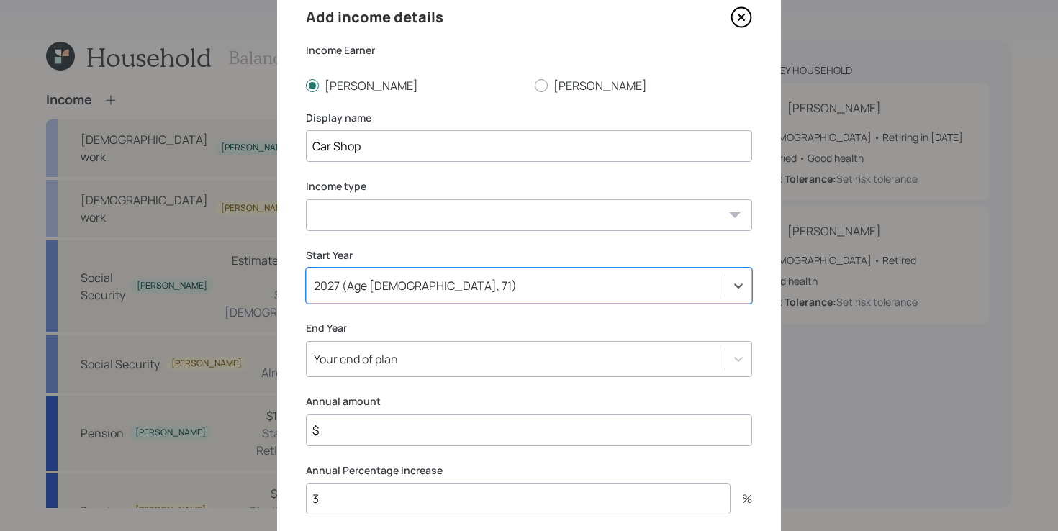
click at [435, 220] on select "Full-time work Part-time work Self employment Other" at bounding box center [529, 215] width 446 height 32
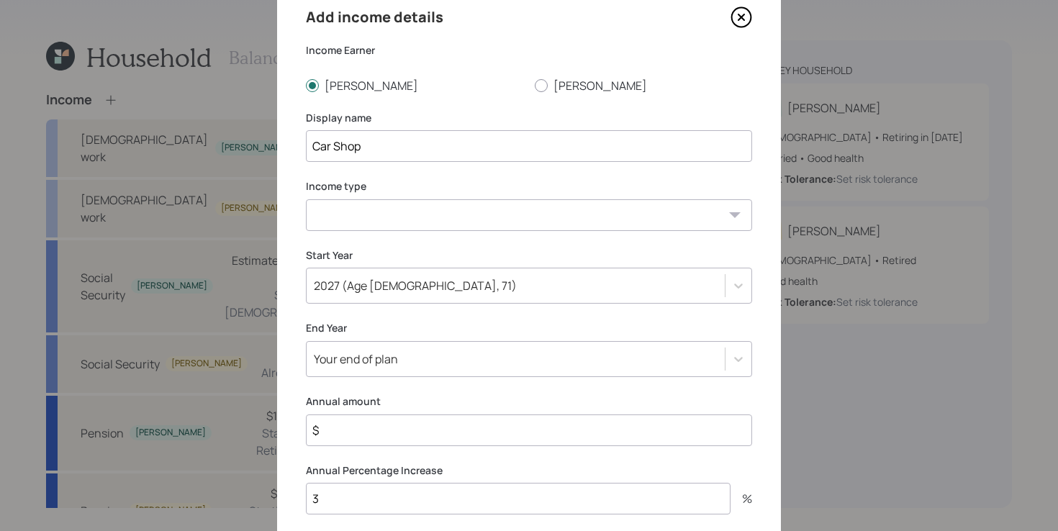
select select "other"
click at [306, 199] on select "Full-time work Part-time work Self employment Other" at bounding box center [529, 215] width 446 height 32
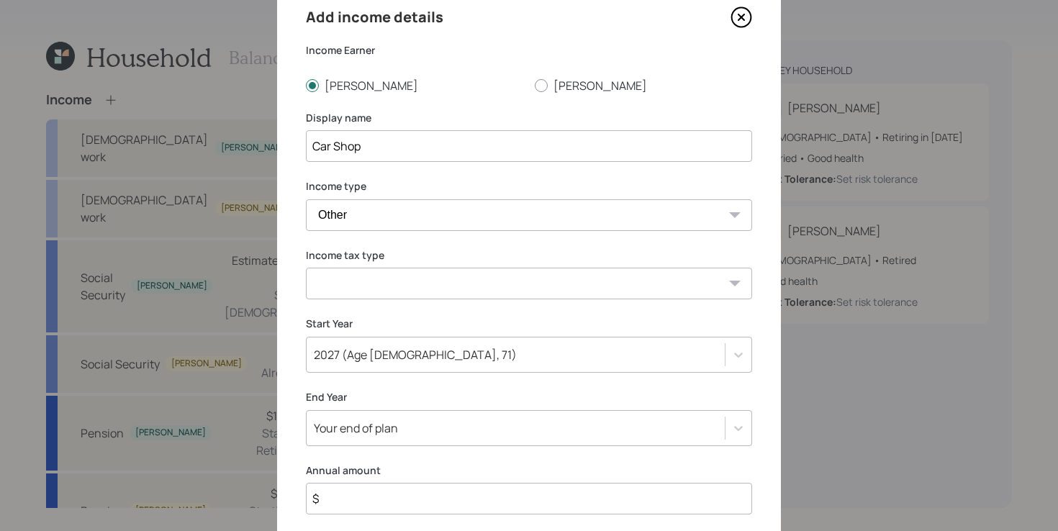
click at [406, 286] on select "Tax-free Earned Self Employment Alimony Royalties Pension / Annuity Interest Di…" at bounding box center [529, 284] width 446 height 32
select select "earned"
click at [306, 268] on select "Tax-free Earned Self Employment Alimony Royalties Pension / Annuity Interest Di…" at bounding box center [529, 284] width 446 height 32
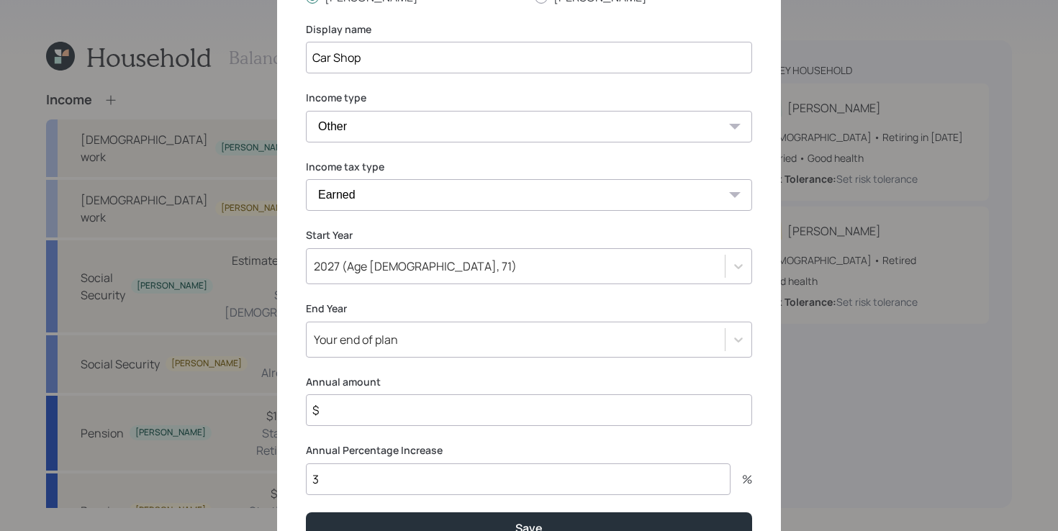
scroll to position [162, 0]
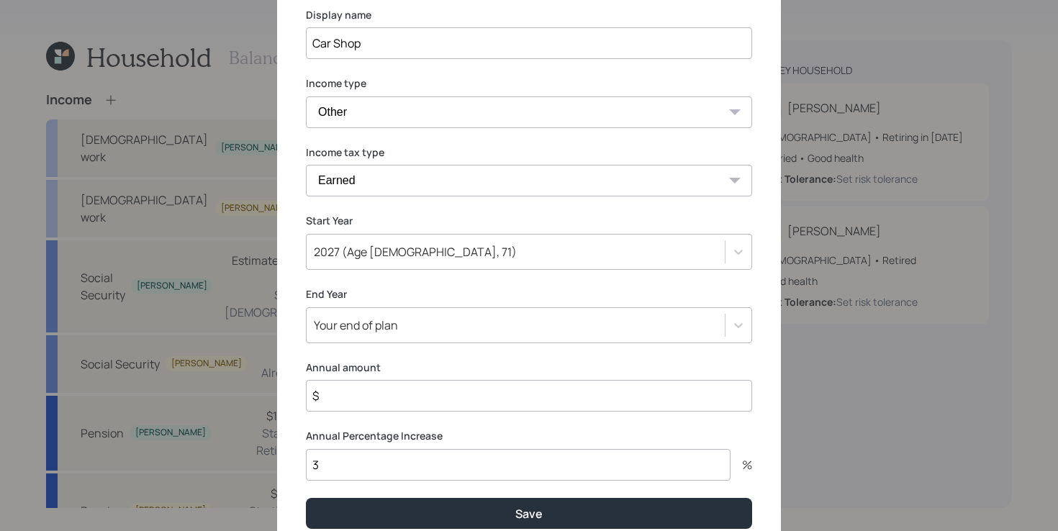
click at [403, 389] on input "$" at bounding box center [529, 396] width 446 height 32
type input "$ 20,000"
click at [534, 326] on div "Your end of plan" at bounding box center [529, 325] width 446 height 36
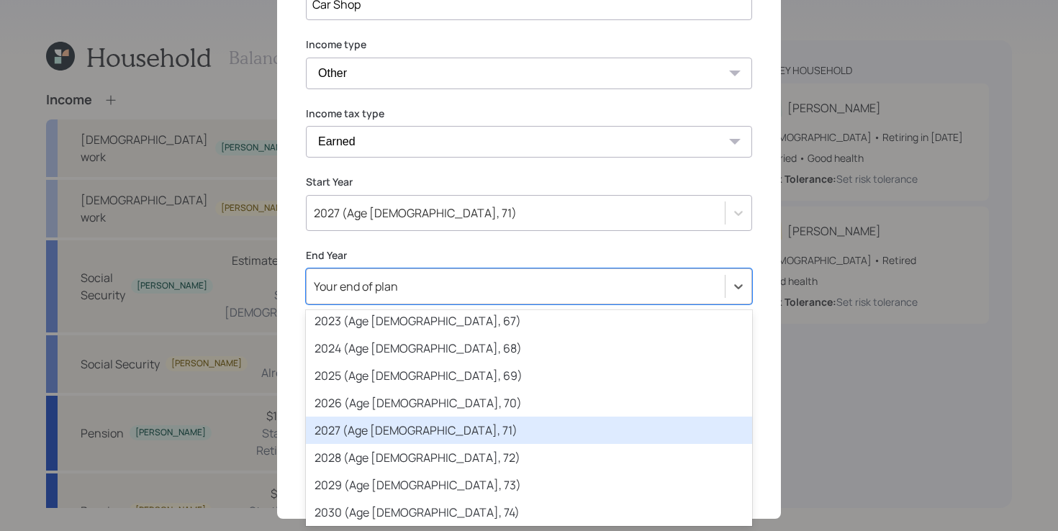
scroll to position [220, 0]
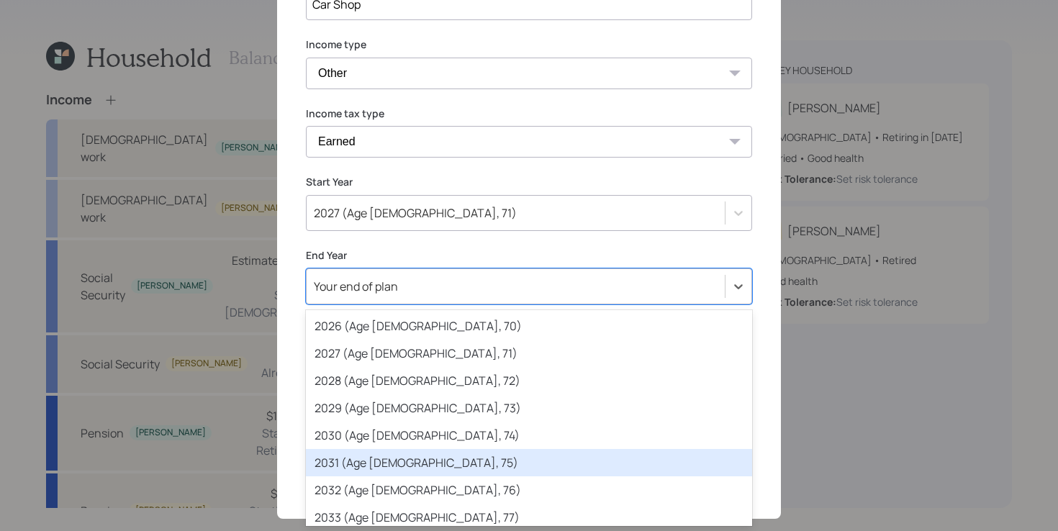
click at [504, 460] on div "2031 (Age 72, 75)" at bounding box center [529, 462] width 446 height 27
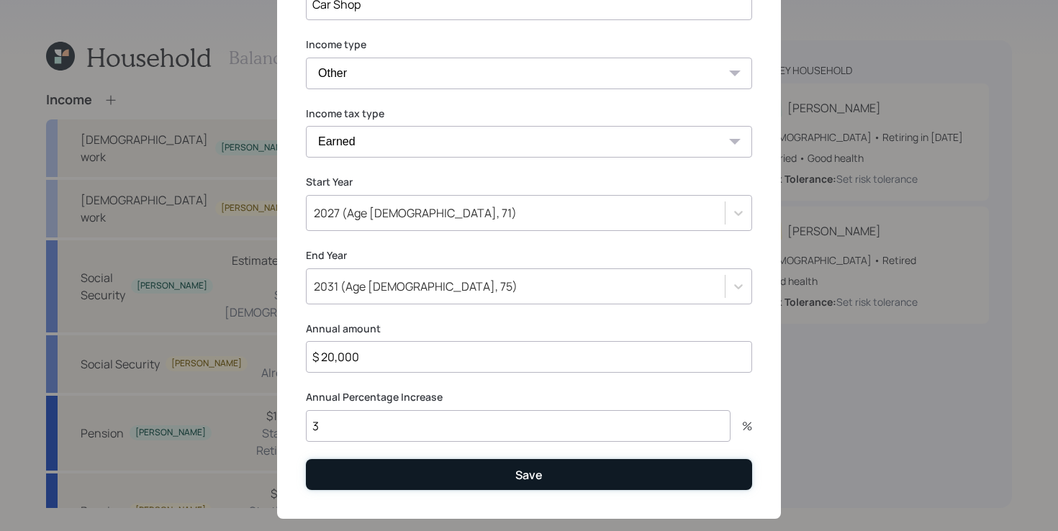
click at [608, 471] on button "Save" at bounding box center [529, 474] width 446 height 31
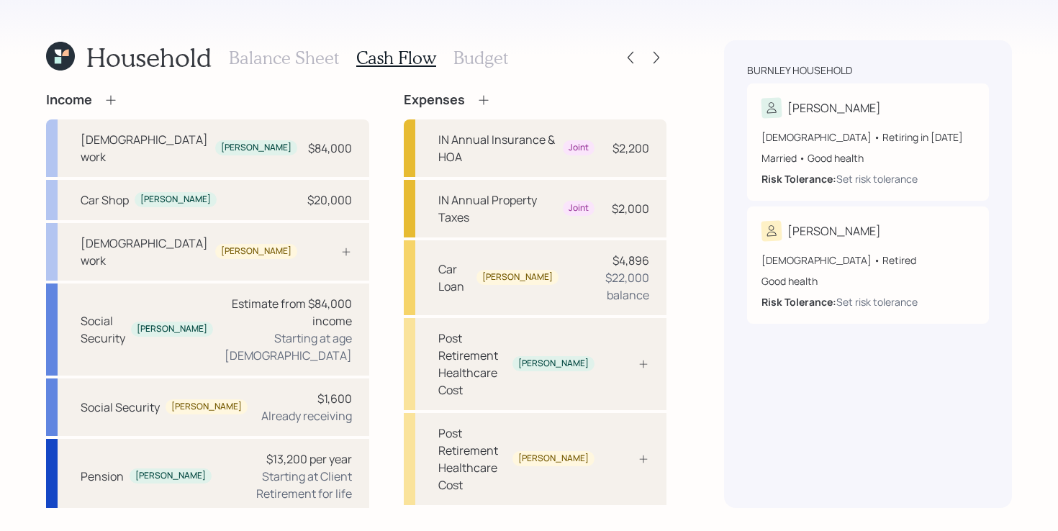
scroll to position [31, 0]
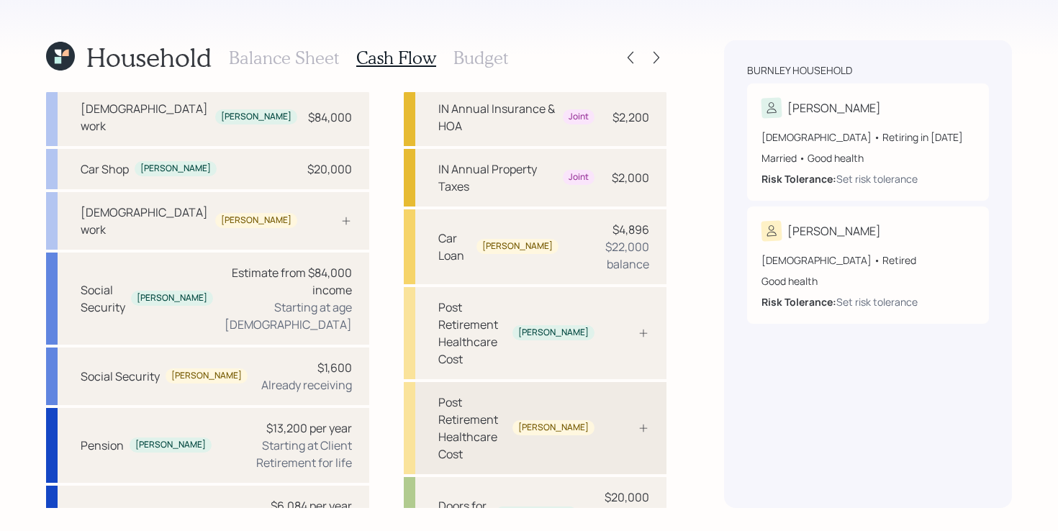
click at [446, 382] on div "Post Retirement Healthcare Cost Shirley" at bounding box center [535, 428] width 263 height 92
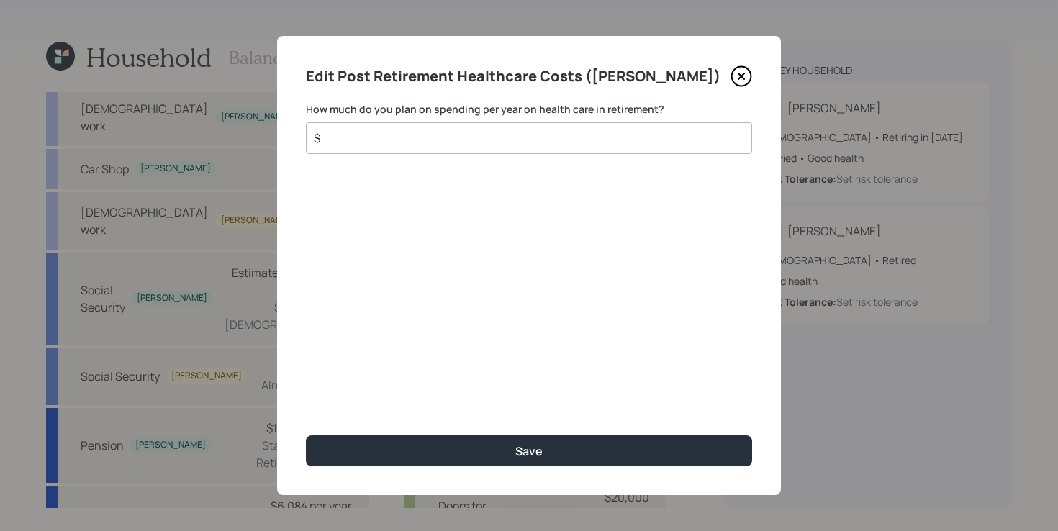
click at [481, 143] on input "$" at bounding box center [523, 138] width 422 height 17
type input "$ 6,000"
click at [306, 435] on button "Save" at bounding box center [529, 450] width 446 height 31
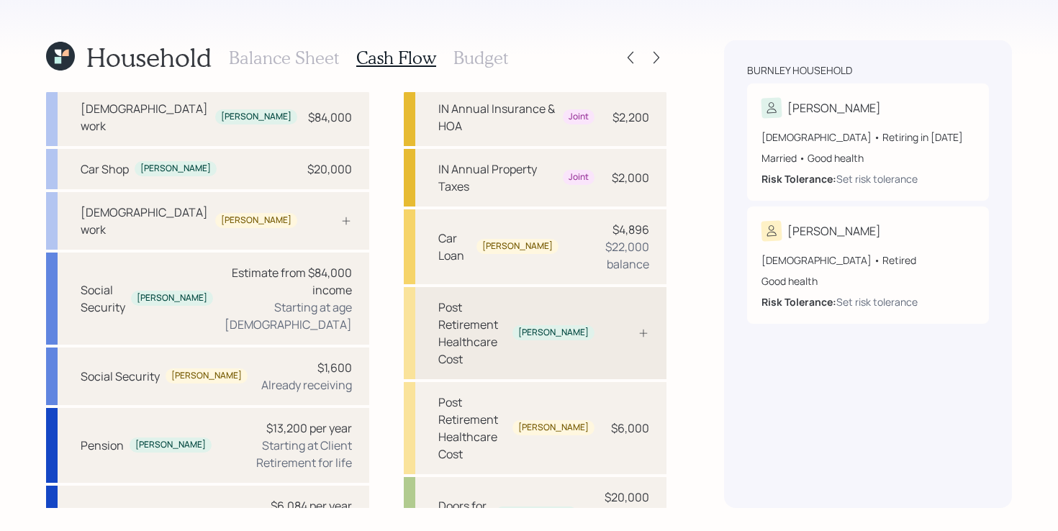
click at [479, 299] on div "Post Retirement Healthcare Cost" at bounding box center [472, 333] width 68 height 69
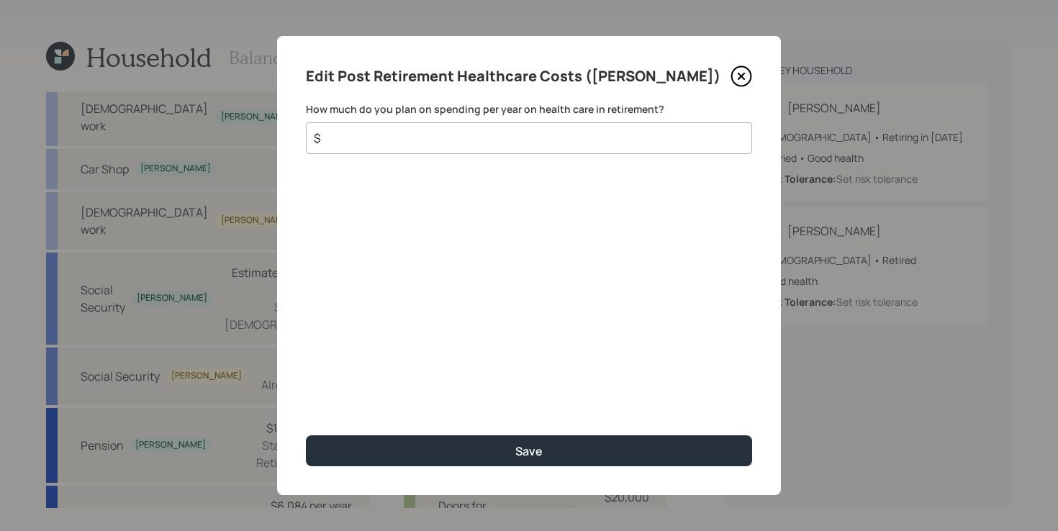
click at [410, 140] on input "$" at bounding box center [523, 138] width 422 height 17
type input "$ 6,000"
click at [306, 435] on button "Save" at bounding box center [529, 450] width 446 height 31
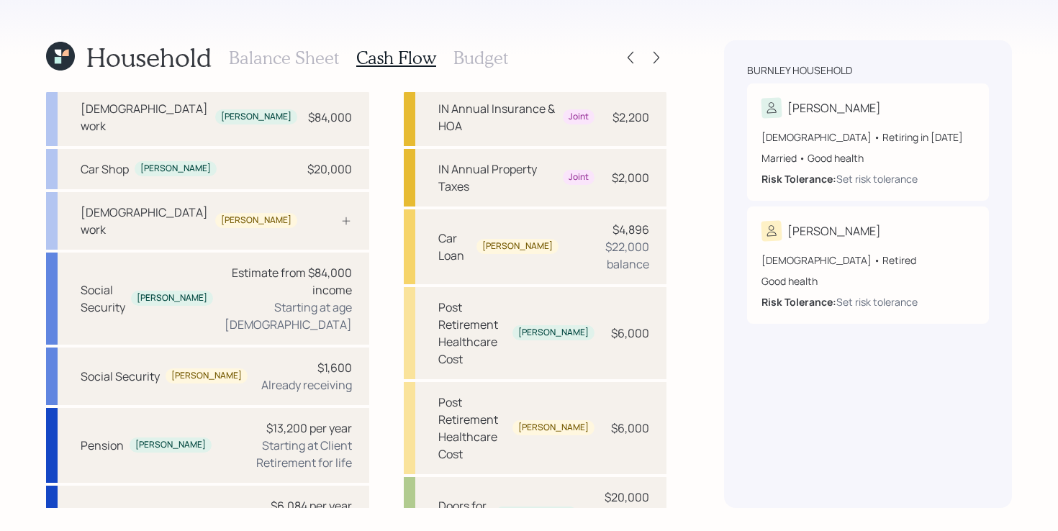
click at [468, 53] on h3 "Budget" at bounding box center [480, 58] width 55 height 21
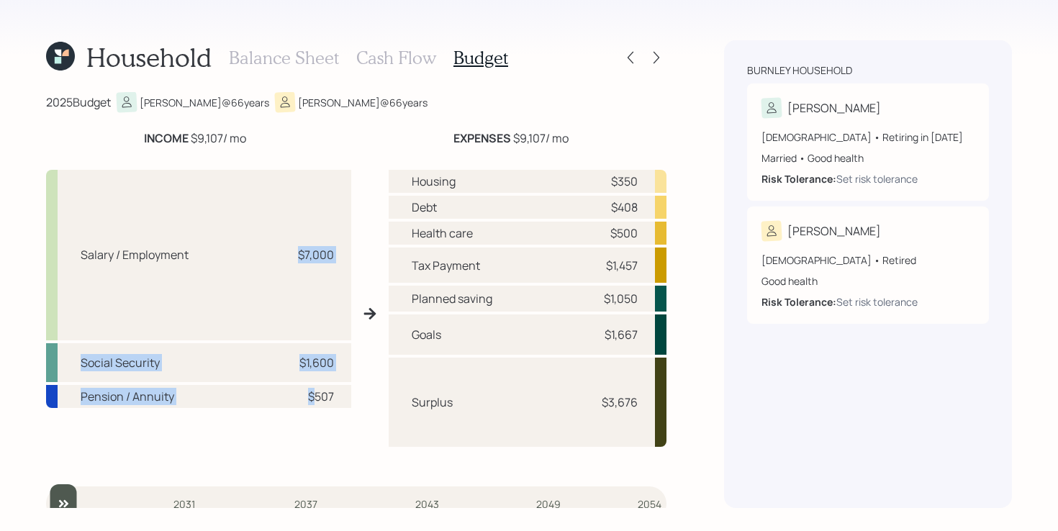
drag, startPoint x: 311, startPoint y: 225, endPoint x: 312, endPoint y: 398, distance: 172.7
click at [312, 398] on div "Salary / Employment $7,000 Social Security $1,600 Pension / Annuity $507" at bounding box center [198, 319] width 305 height 299
click at [343, 425] on div "Salary / Employment $7,000 Social Security $1,600 Pension / Annuity $507" at bounding box center [198, 319] width 305 height 299
drag, startPoint x: 410, startPoint y: 181, endPoint x: 506, endPoint y: 181, distance: 95.7
click at [506, 181] on div "Housing $350" at bounding box center [528, 181] width 278 height 23
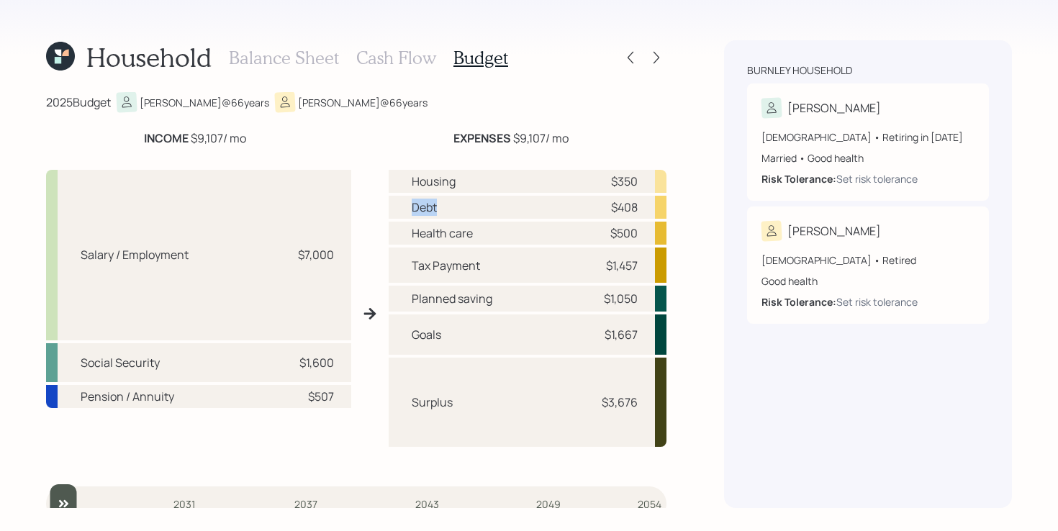
drag, startPoint x: 414, startPoint y: 205, endPoint x: 453, endPoint y: 206, distance: 38.9
click at [453, 206] on div "Debt $408" at bounding box center [528, 207] width 278 height 23
drag, startPoint x: 413, startPoint y: 234, endPoint x: 496, endPoint y: 232, distance: 82.8
click at [496, 232] on div "Health care $500" at bounding box center [528, 233] width 278 height 23
drag, startPoint x: 413, startPoint y: 263, endPoint x: 502, endPoint y: 268, distance: 88.7
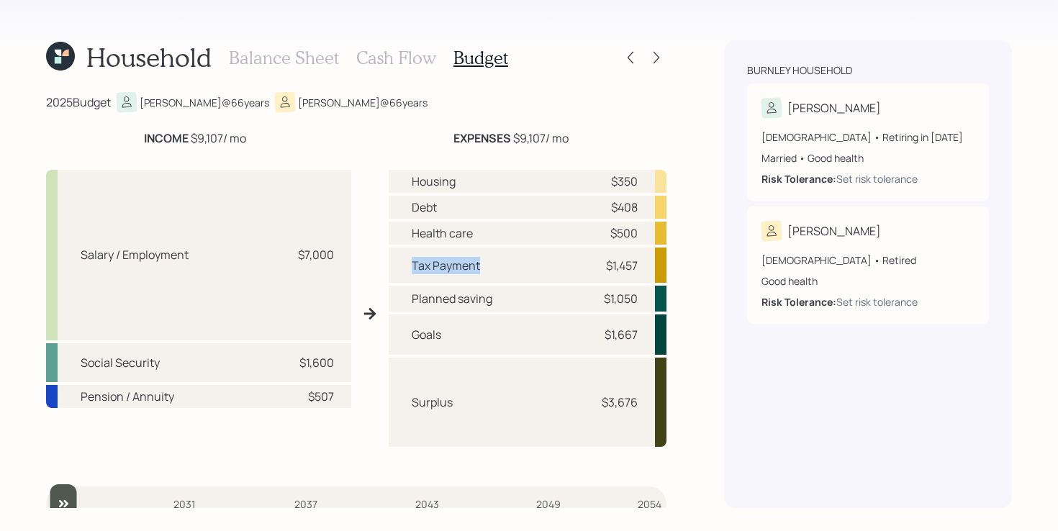
click at [502, 268] on div "Tax Payment $1,457" at bounding box center [528, 265] width 278 height 35
drag, startPoint x: 404, startPoint y: 298, endPoint x: 512, endPoint y: 299, distance: 107.2
click at [512, 299] on div "Planned saving $1,050" at bounding box center [528, 298] width 278 height 25
drag, startPoint x: 411, startPoint y: 332, endPoint x: 641, endPoint y: 336, distance: 229.6
click at [641, 336] on div "Goals $1,667" at bounding box center [528, 335] width 278 height 40
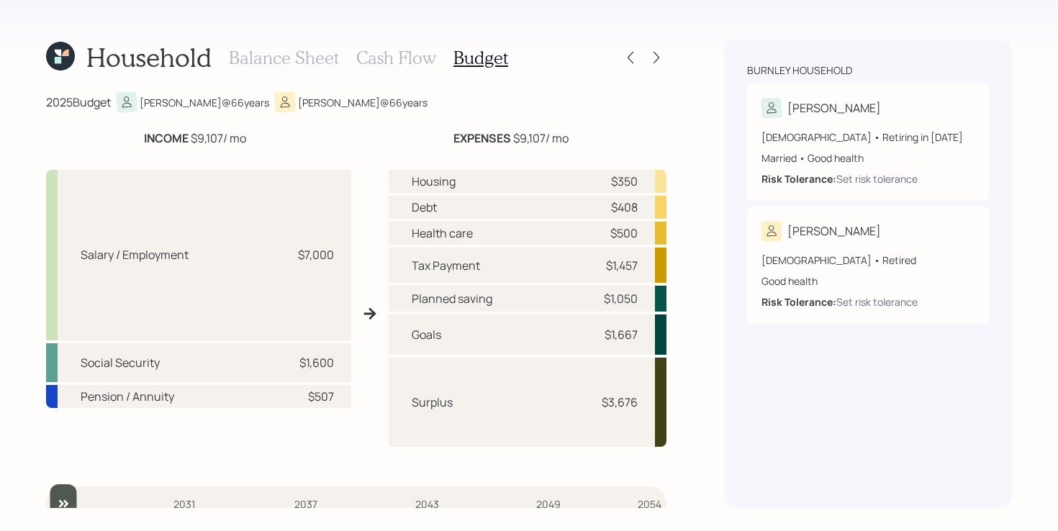
click at [415, 65] on h3 "Cash Flow" at bounding box center [396, 58] width 80 height 21
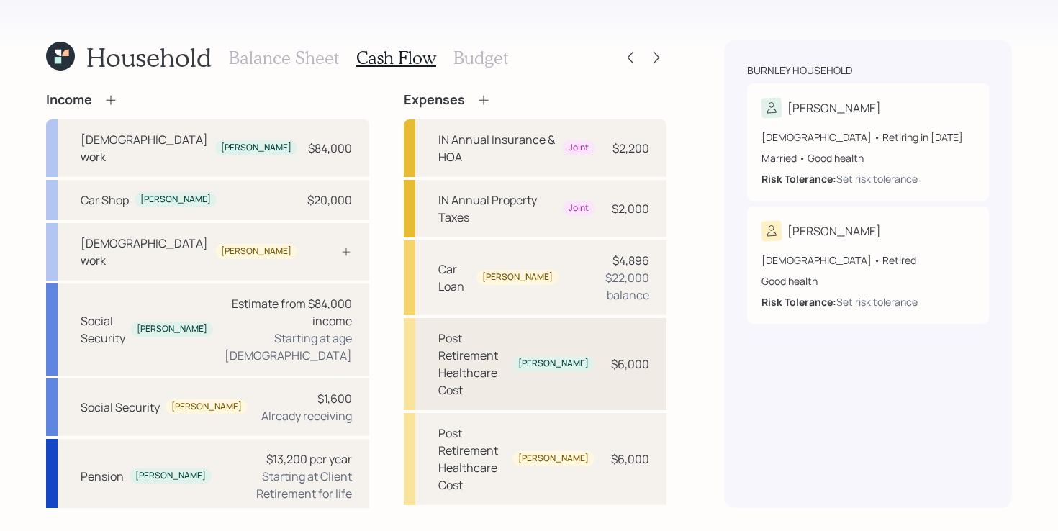
scroll to position [31, 0]
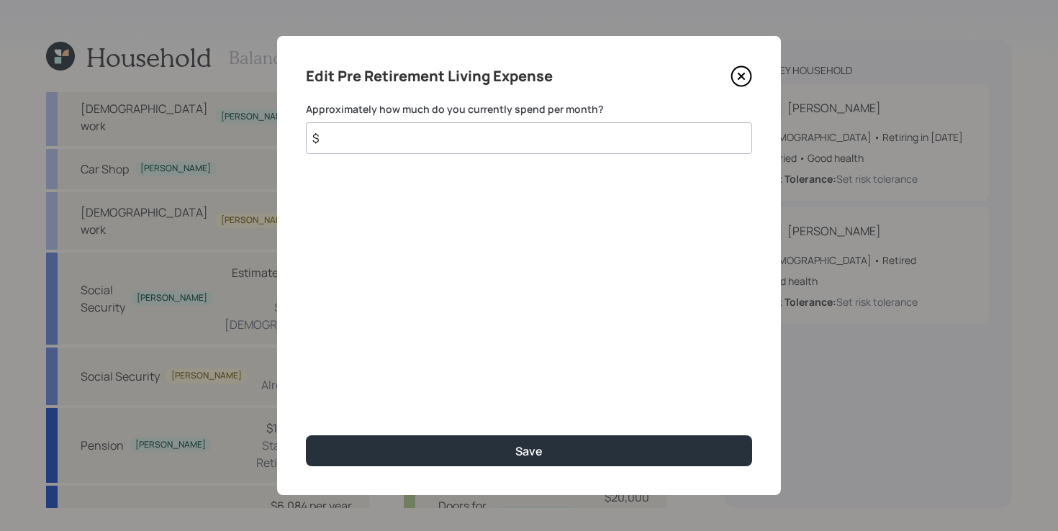
click at [463, 144] on input "$" at bounding box center [529, 138] width 446 height 32
type input "$ 5,500"
click at [306, 435] on button "Save" at bounding box center [529, 450] width 446 height 31
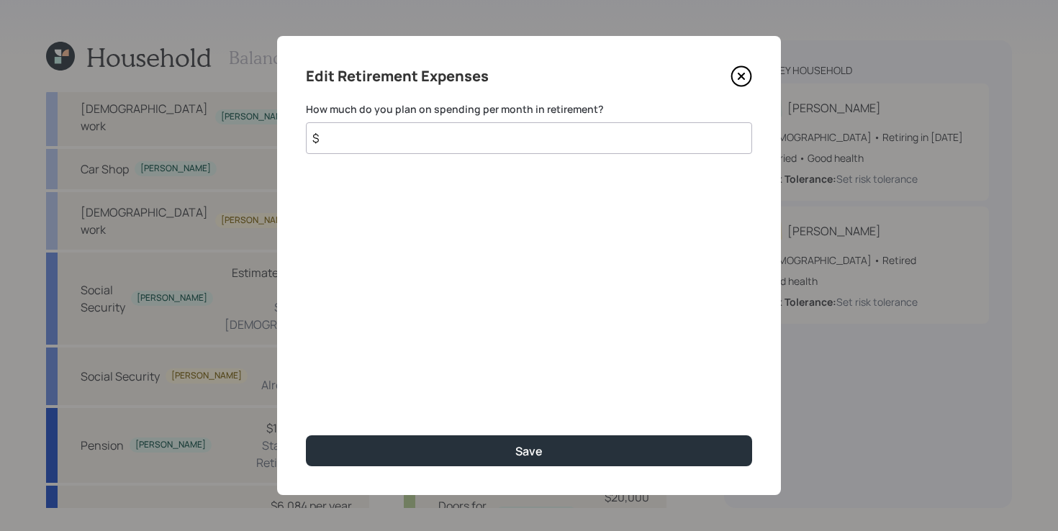
click at [466, 145] on input "$" at bounding box center [529, 138] width 446 height 32
type input "$ 5,500"
click at [306, 435] on button "Save" at bounding box center [529, 450] width 446 height 31
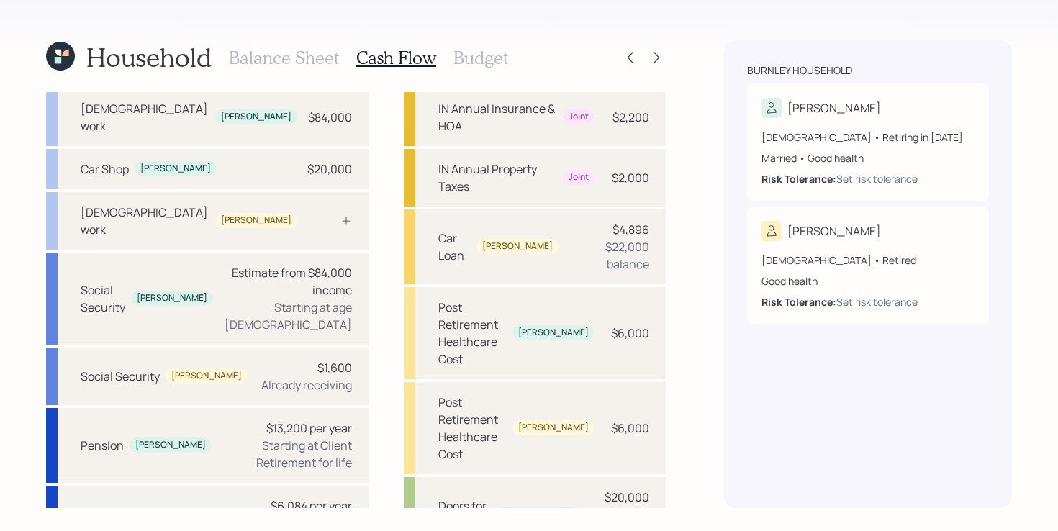
click at [476, 54] on h3 "Budget" at bounding box center [480, 58] width 55 height 21
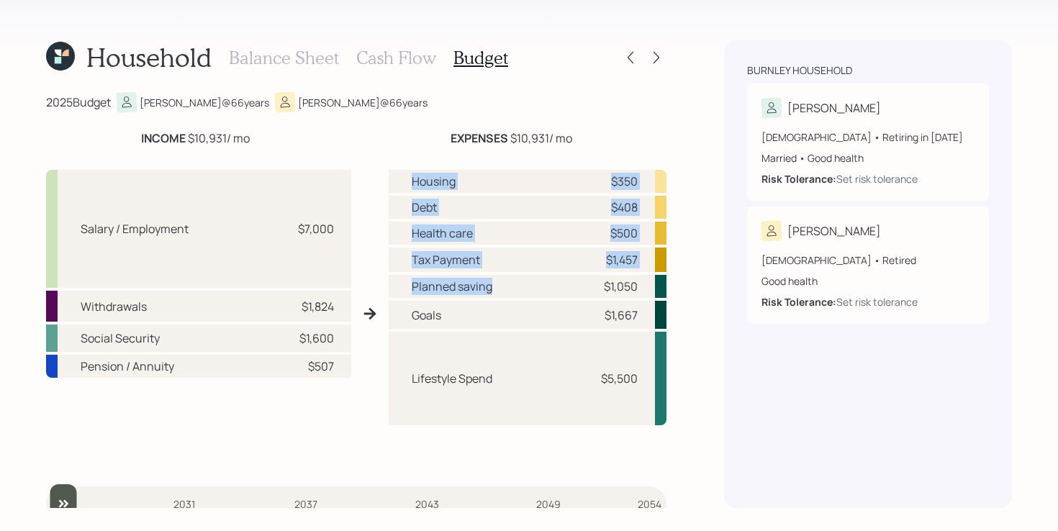
drag, startPoint x: 414, startPoint y: 183, endPoint x: 517, endPoint y: 281, distance: 142.0
click at [517, 281] on div "Housing $350 Debt $408 Health care $500 Tax Payment $1,457 Planned saving $1,05…" at bounding box center [528, 319] width 278 height 299
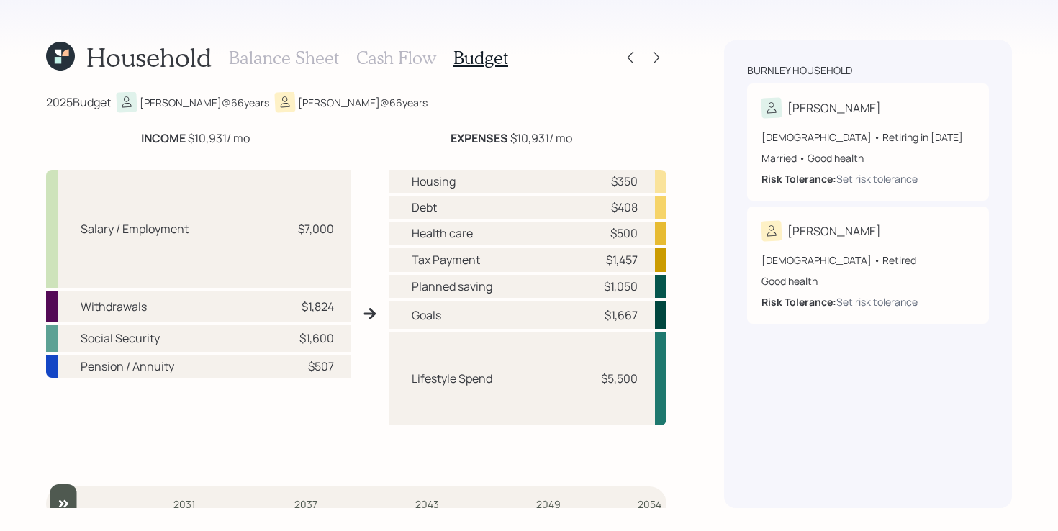
click at [412, 114] on div "2025 Budget Charles @ 66 years Shirley @ 66 years INCOME $10,931 / mo EXPENSES …" at bounding box center [356, 300] width 620 height 416
click at [407, 64] on h3 "Cash Flow" at bounding box center [396, 58] width 80 height 21
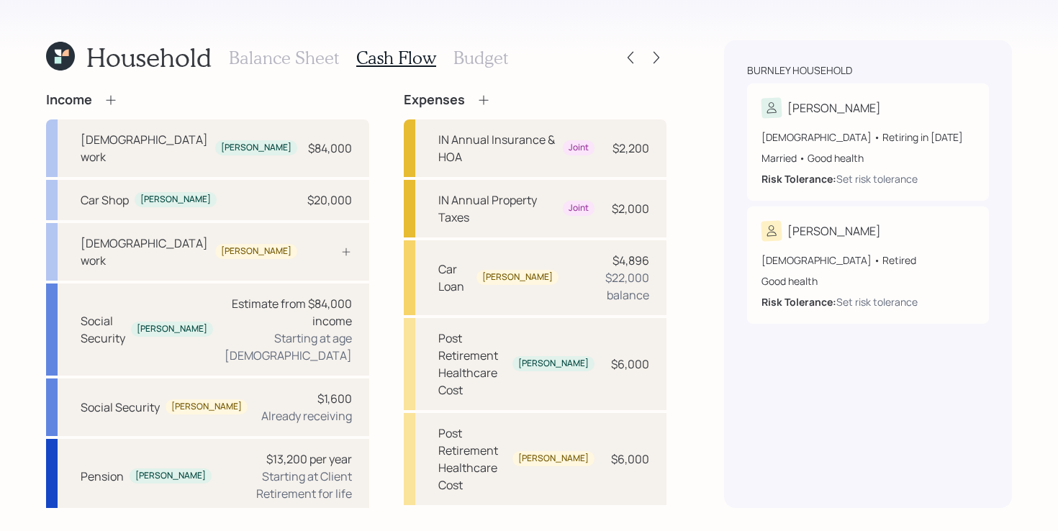
click at [460, 101] on div "Expenses" at bounding box center [535, 100] width 263 height 16
click at [476, 101] on icon at bounding box center [483, 100] width 14 height 14
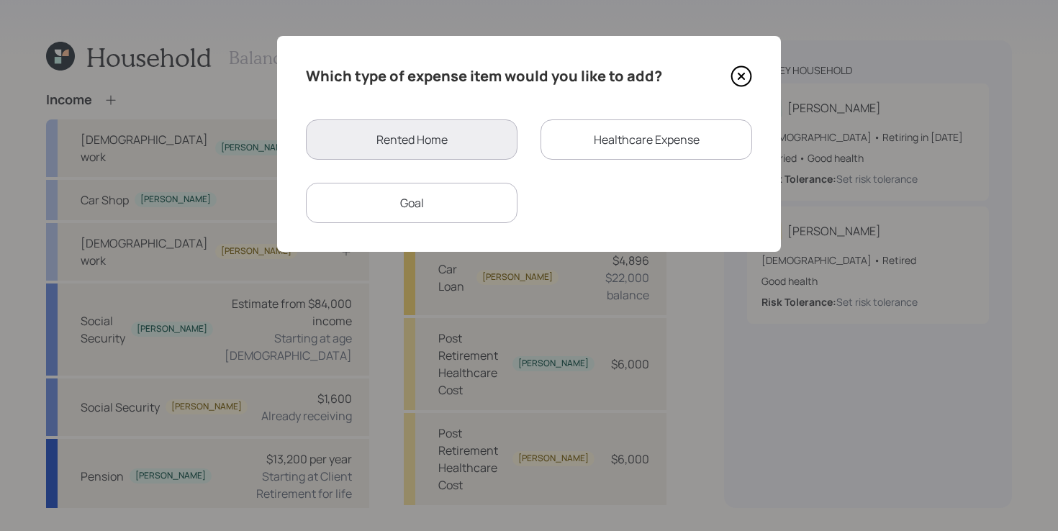
click at [443, 203] on div "Goal" at bounding box center [412, 203] width 212 height 40
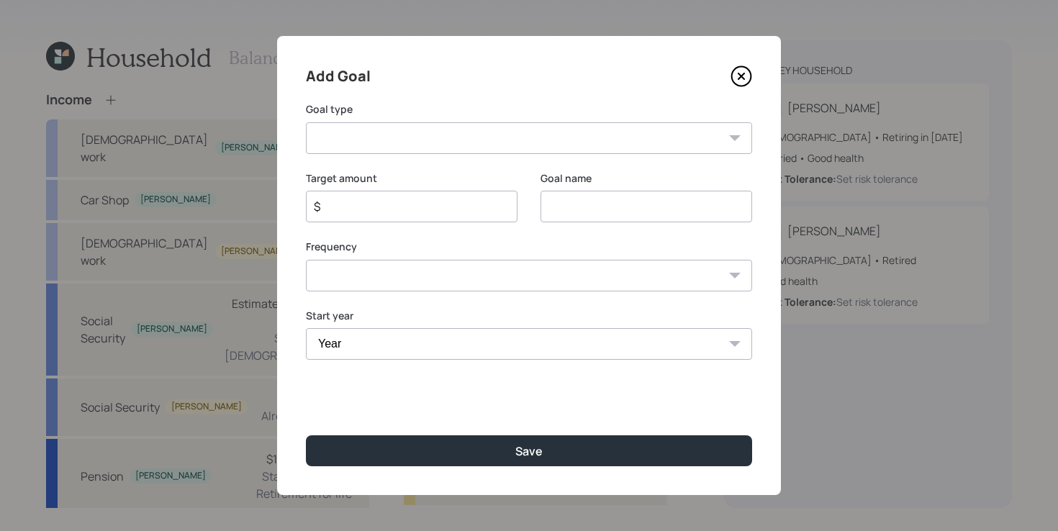
click at [541, 151] on select "Create an emergency fund Donate to charity Purchase a home Make a purchase Supp…" at bounding box center [529, 138] width 446 height 32
select select "other"
click at [306, 122] on select "Create an emergency fund Donate to charity Purchase a home Make a purchase Supp…" at bounding box center [529, 138] width 446 height 32
click at [630, 204] on input "Other" at bounding box center [646, 207] width 212 height 32
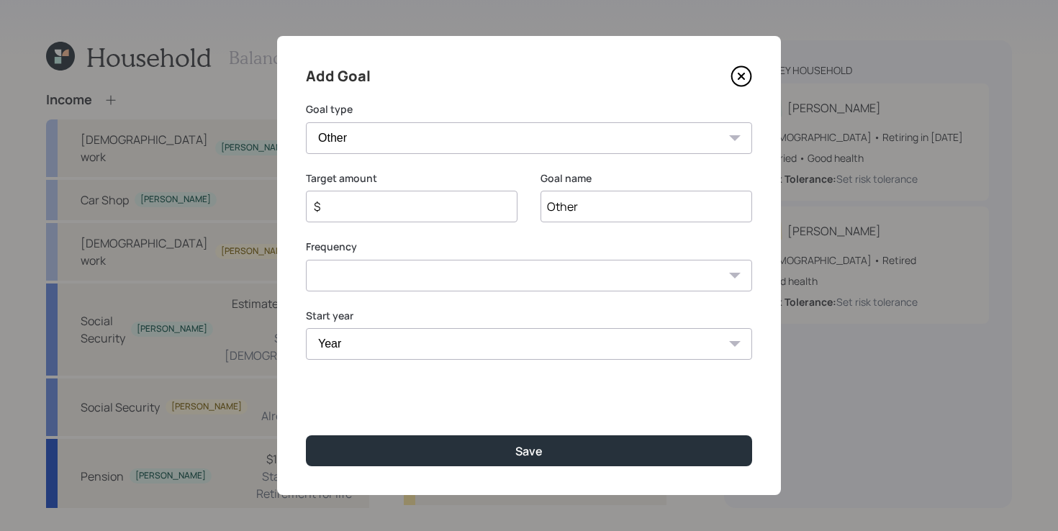
click at [630, 204] on input "Other" at bounding box center [646, 207] width 212 height 32
type input "Replace Roof"
type input "$ 20,000"
type input "o"
type input "Replace Roof"
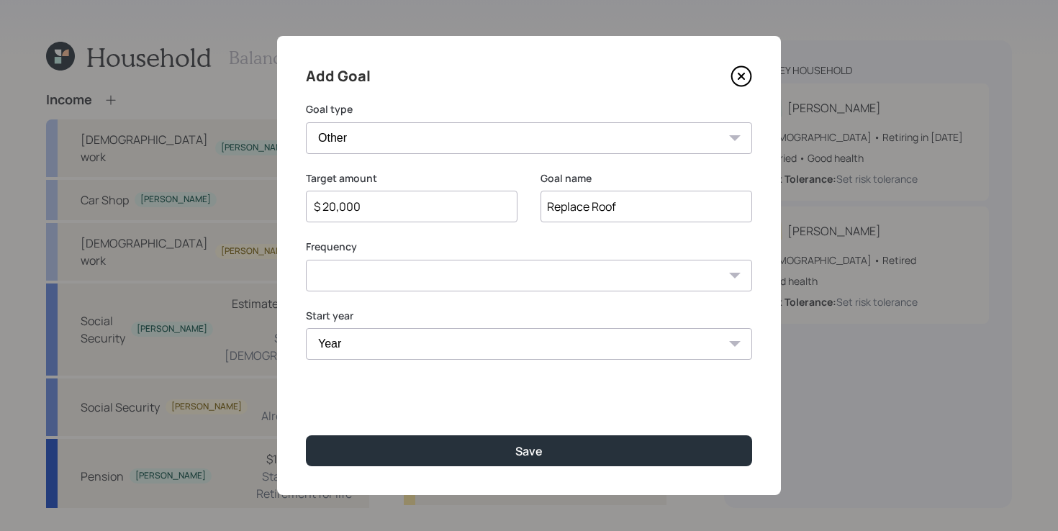
select select "0"
click at [540, 342] on select "Year 2025 2026 2027 2028 2029 2030 2031 2032 2033 2034 2035 2036 2037 2038 2039…" at bounding box center [529, 344] width 446 height 32
select select "2031"
click at [306, 328] on select "Year 2025 2026 2027 2028 2029 2030 2031 2032 2033 2034 2035 2036 2037 2038 2039…" at bounding box center [529, 344] width 446 height 32
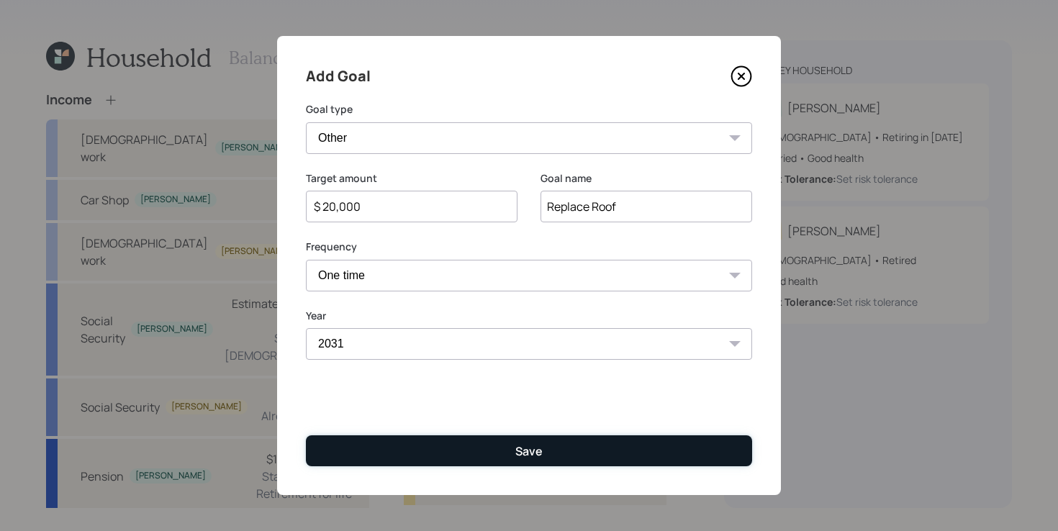
click at [499, 443] on button "Save" at bounding box center [529, 450] width 446 height 31
type input "$"
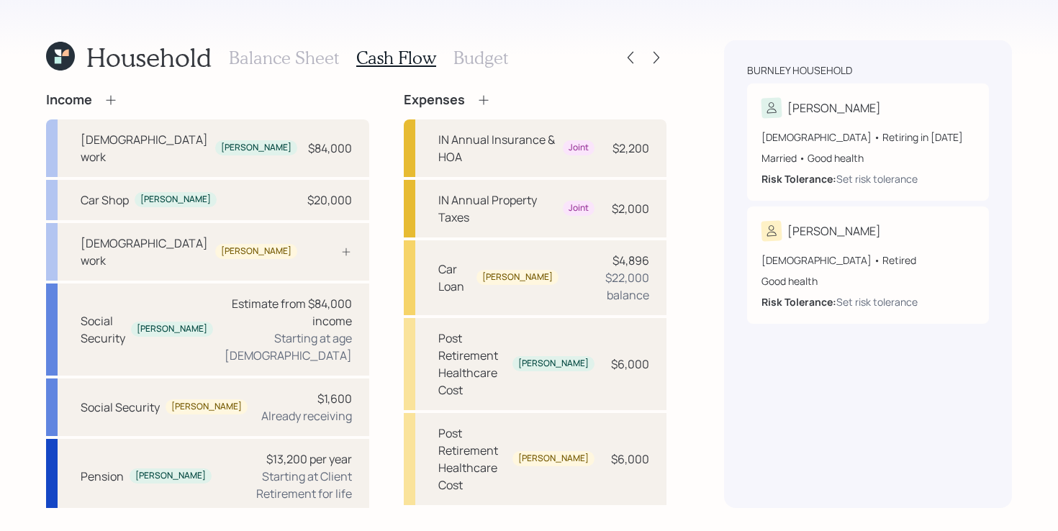
click at [350, 306] on div "Income Full-time work Charles $84,000 Car Shop Charles $20,000 Full-time work S…" at bounding box center [356, 436] width 620 height 689
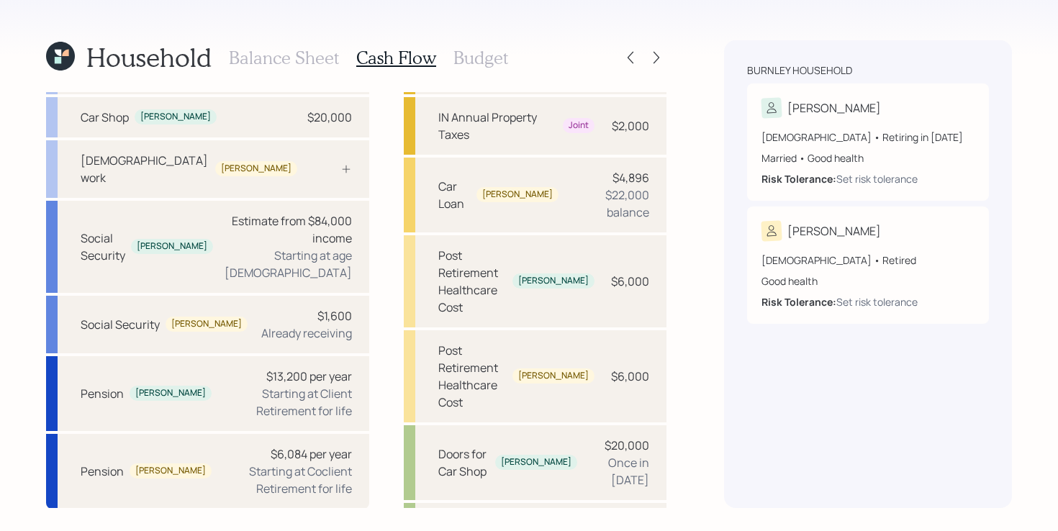
click at [347, 299] on div "Income Full-time work Charles $84,000 Car Shop Charles $20,000 Full-time work S…" at bounding box center [356, 353] width 620 height 689
click at [653, 60] on icon at bounding box center [656, 57] width 14 height 14
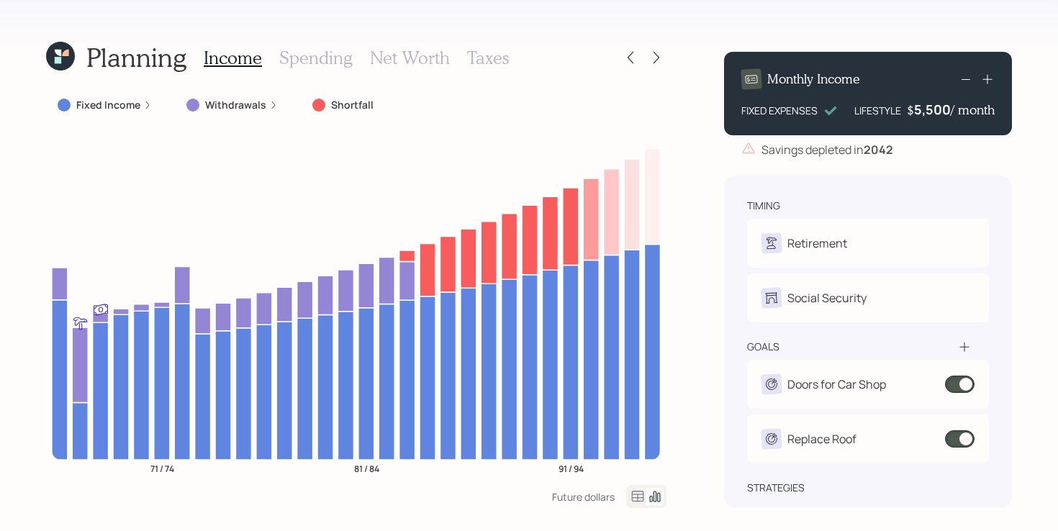
click at [129, 107] on label "Fixed Income" at bounding box center [108, 105] width 64 height 14
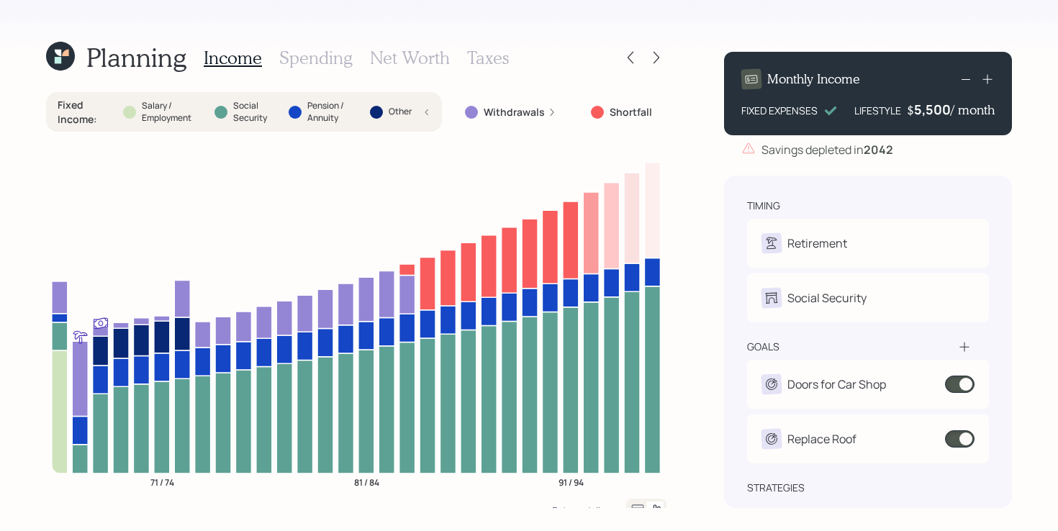
click at [86, 107] on label "Fixed Income :" at bounding box center [85, 112] width 54 height 28
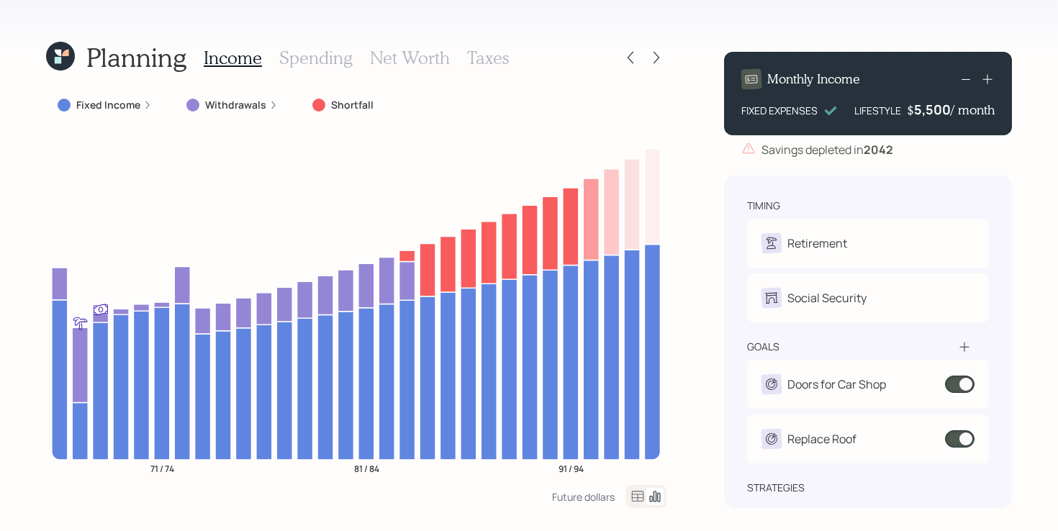
click at [691, 117] on div "Planning Income Spending Net Worth Taxes Fixed Income Withdrawals Shortfall 71 …" at bounding box center [529, 265] width 1058 height 531
click at [700, 99] on div "Planning Income Spending Net Worth Taxes Fixed Income Withdrawals Shortfall 71 …" at bounding box center [529, 265] width 1058 height 531
click at [683, 115] on div "Planning Income Spending Net Worth Taxes Fixed Income Withdrawals Shortfall 71 …" at bounding box center [529, 265] width 1058 height 531
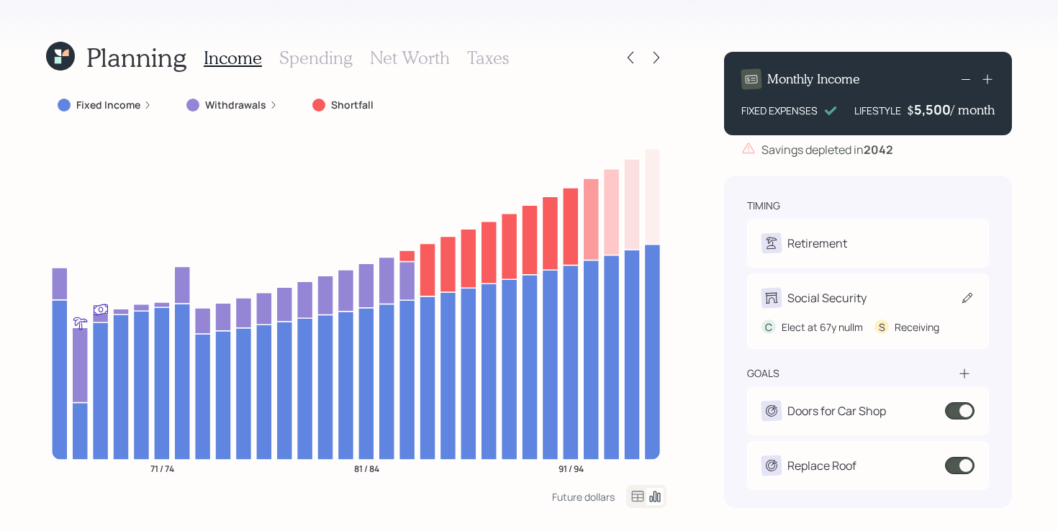
click at [966, 297] on icon at bounding box center [967, 298] width 14 height 14
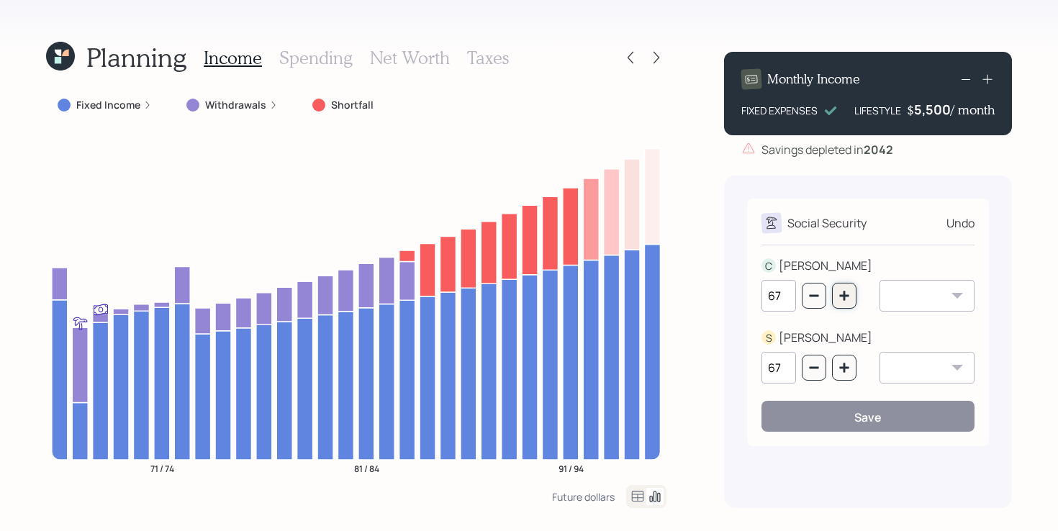
click at [841, 300] on icon "button" at bounding box center [844, 296] width 12 height 12
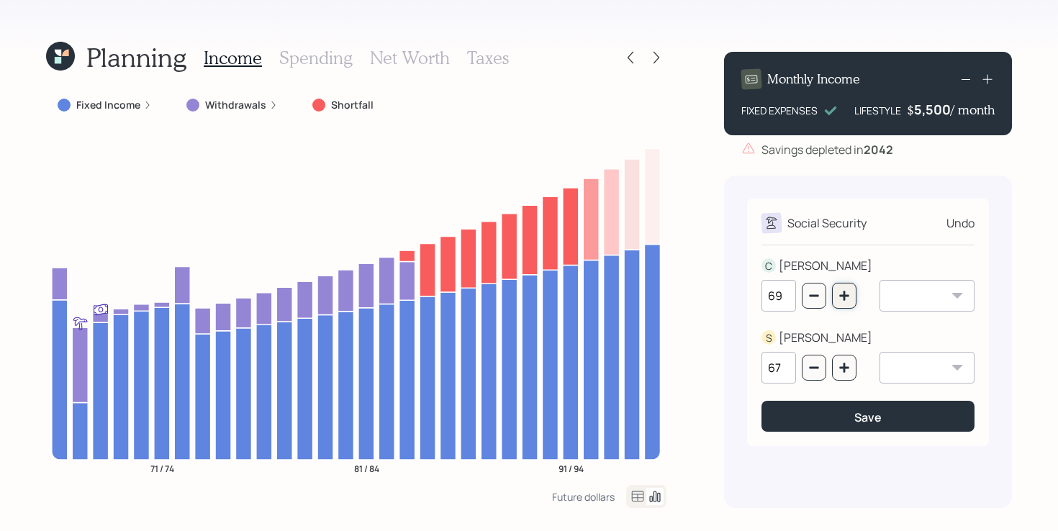
click at [841, 300] on icon "button" at bounding box center [844, 296] width 12 height 12
type input "70"
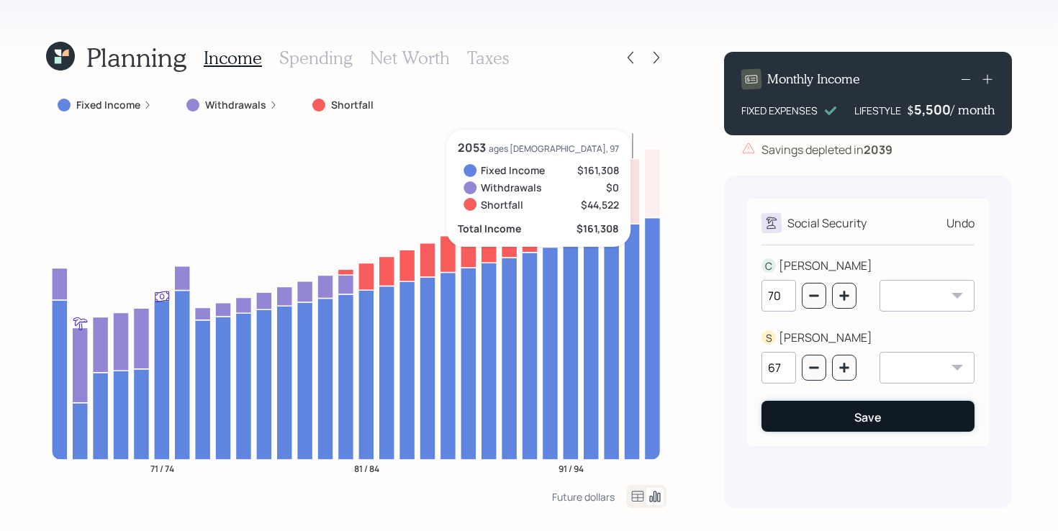
click at [836, 422] on button "Save" at bounding box center [867, 416] width 213 height 31
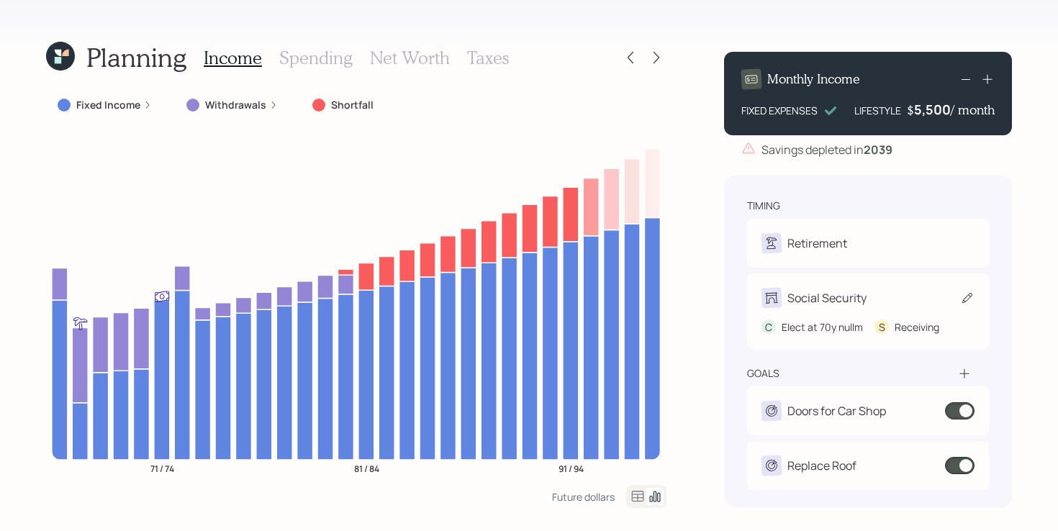
click at [966, 298] on icon at bounding box center [967, 298] width 10 height 10
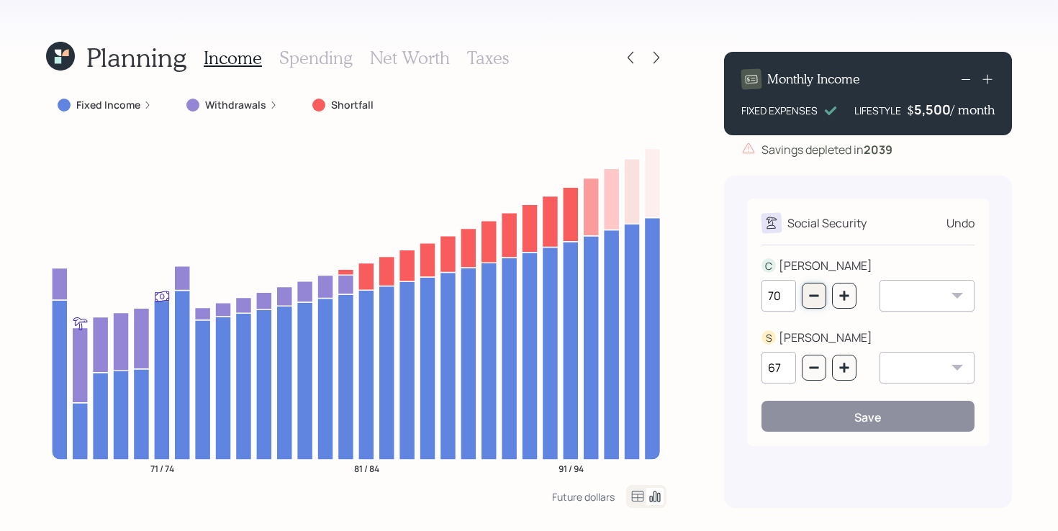
click at [816, 296] on icon "button" at bounding box center [813, 296] width 9 height 2
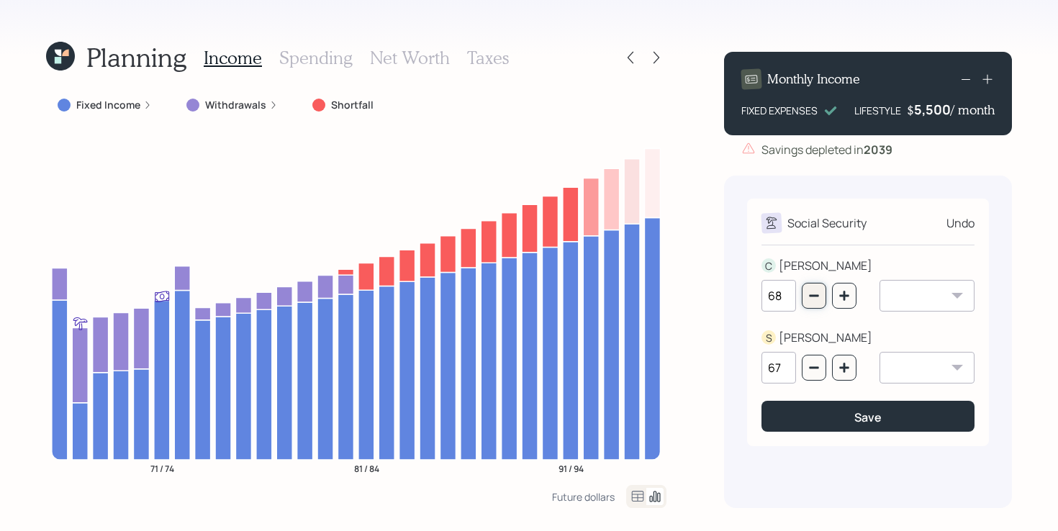
click at [816, 296] on icon "button" at bounding box center [813, 296] width 9 height 2
type input "67"
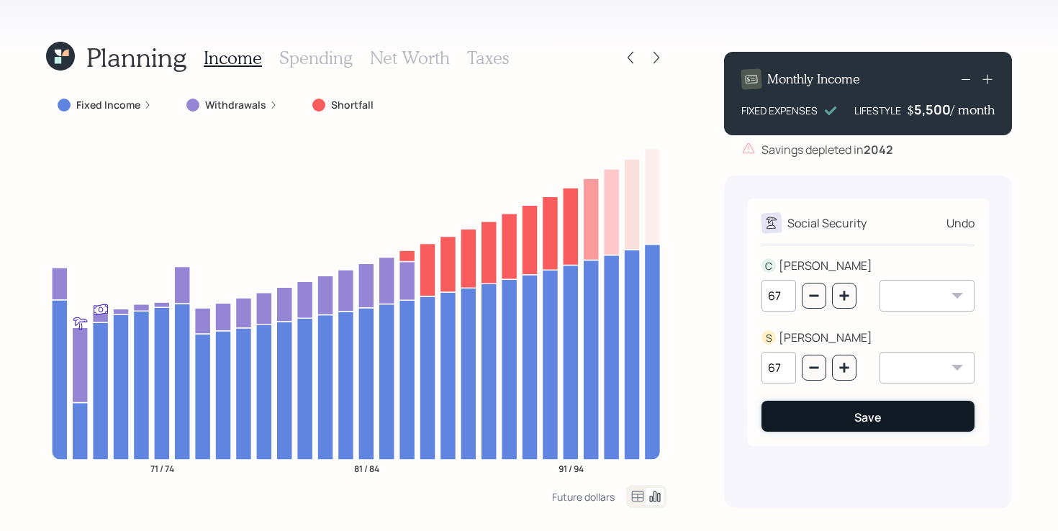
click at [831, 423] on button "Save" at bounding box center [867, 416] width 213 height 31
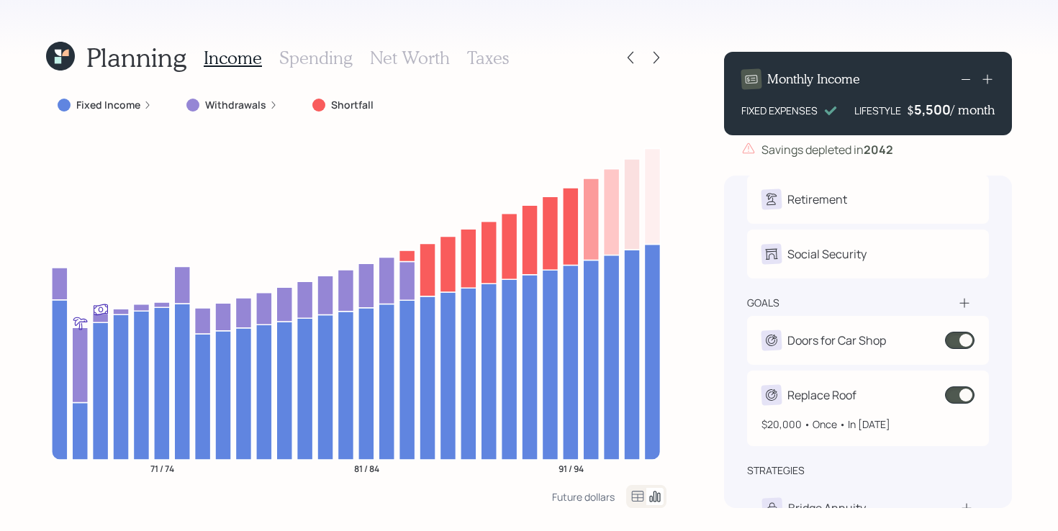
scroll to position [33, 0]
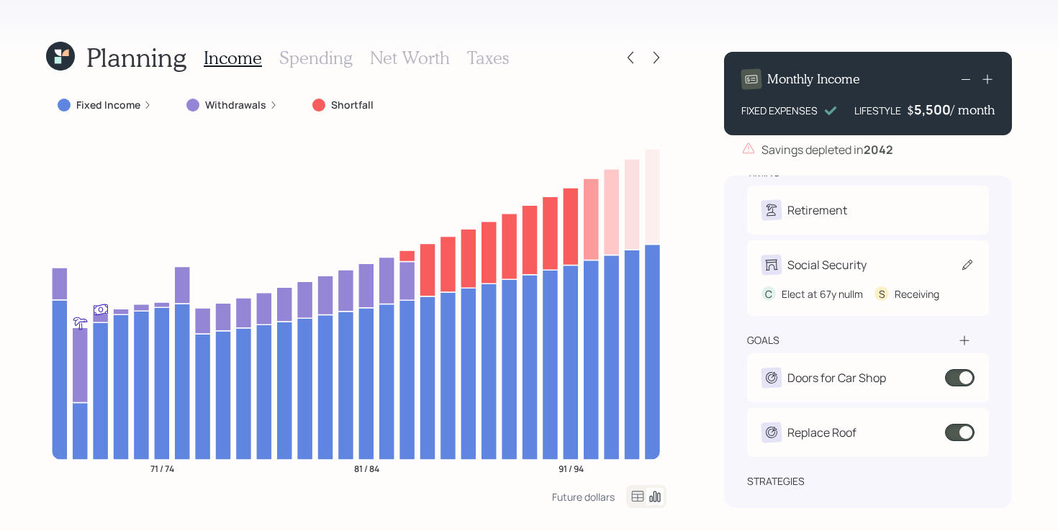
click at [971, 271] on icon at bounding box center [967, 265] width 14 height 14
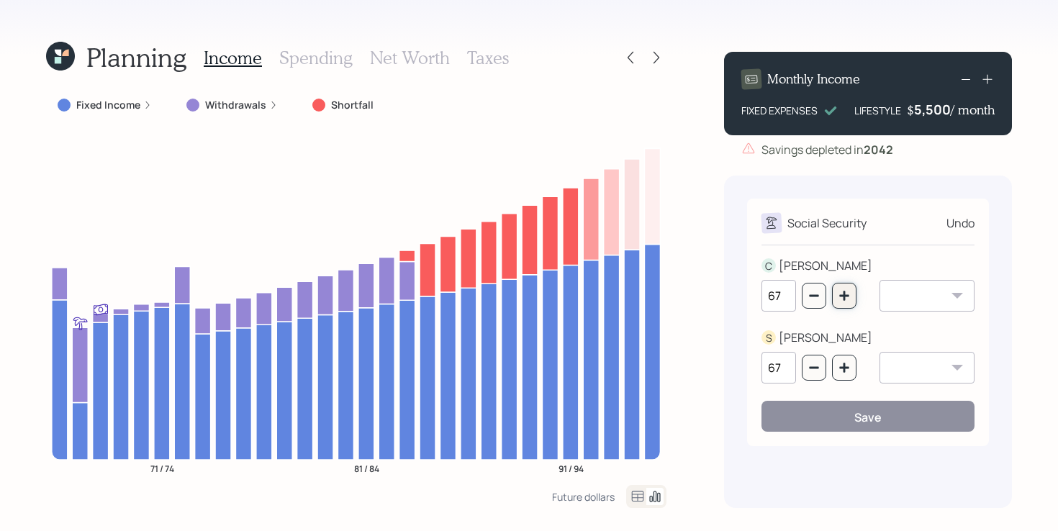
click at [848, 303] on button "button" at bounding box center [844, 296] width 24 height 26
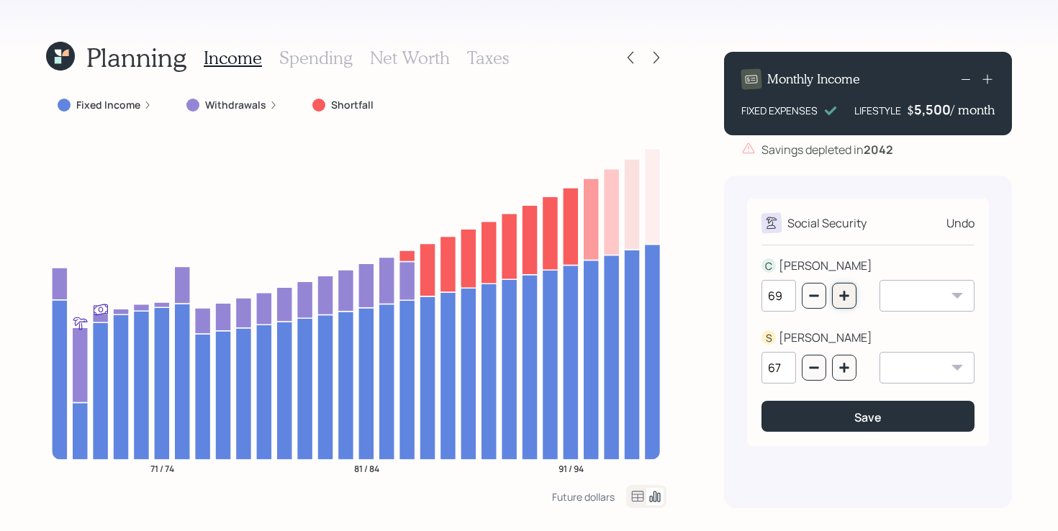
click at [848, 303] on button "button" at bounding box center [844, 296] width 24 height 26
type input "70"
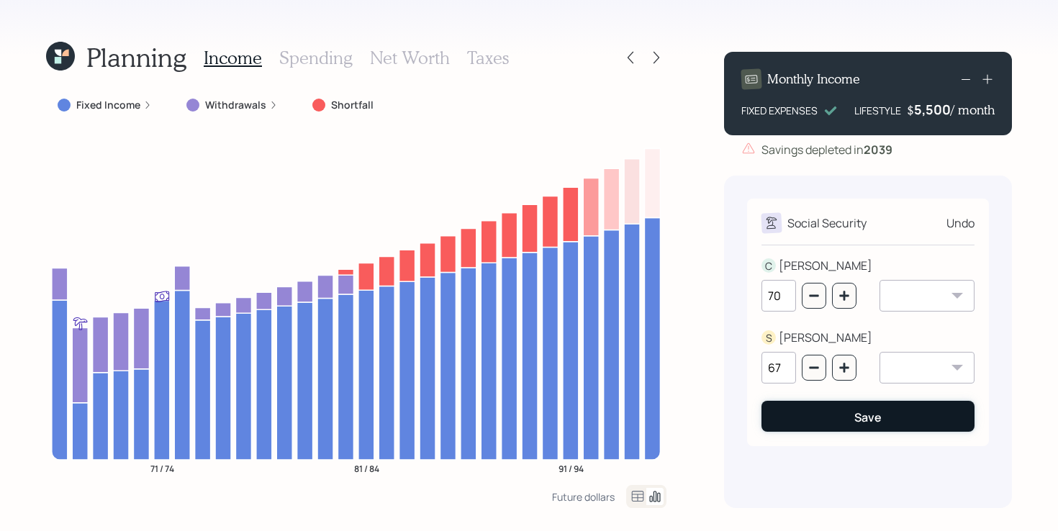
click at [825, 416] on button "Save" at bounding box center [867, 416] width 213 height 31
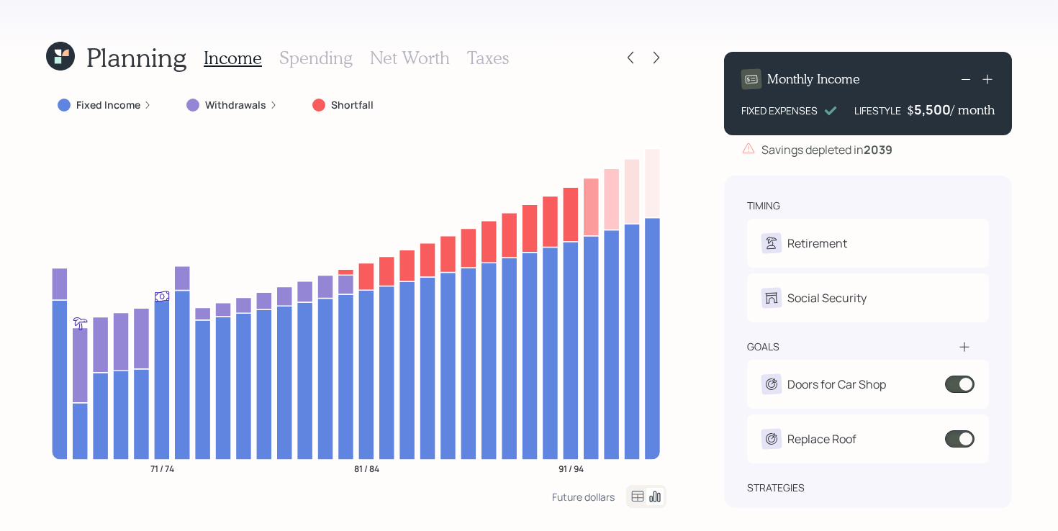
click at [254, 107] on label "Withdrawals" at bounding box center [235, 105] width 61 height 14
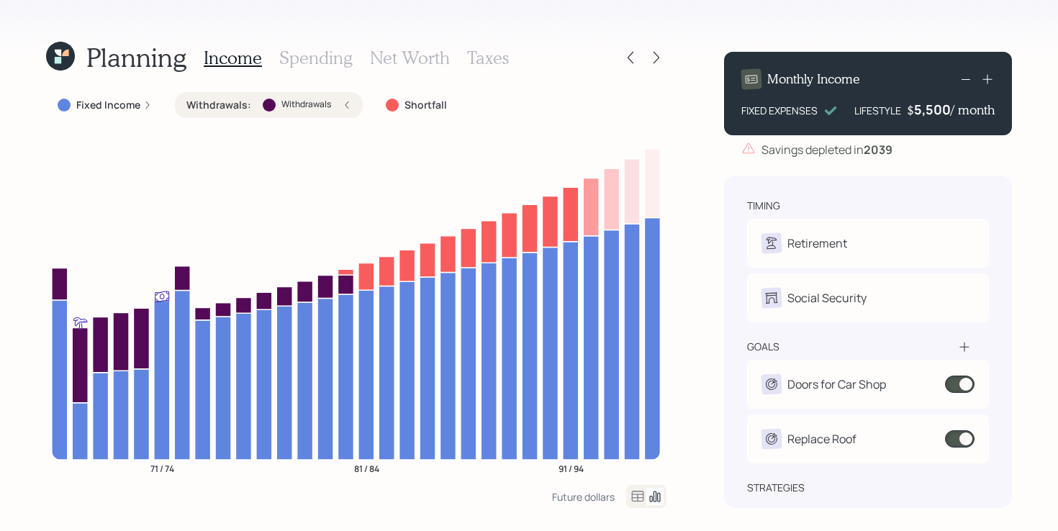
click at [254, 107] on div "Withdrawals : Withdrawals" at bounding box center [268, 105] width 165 height 14
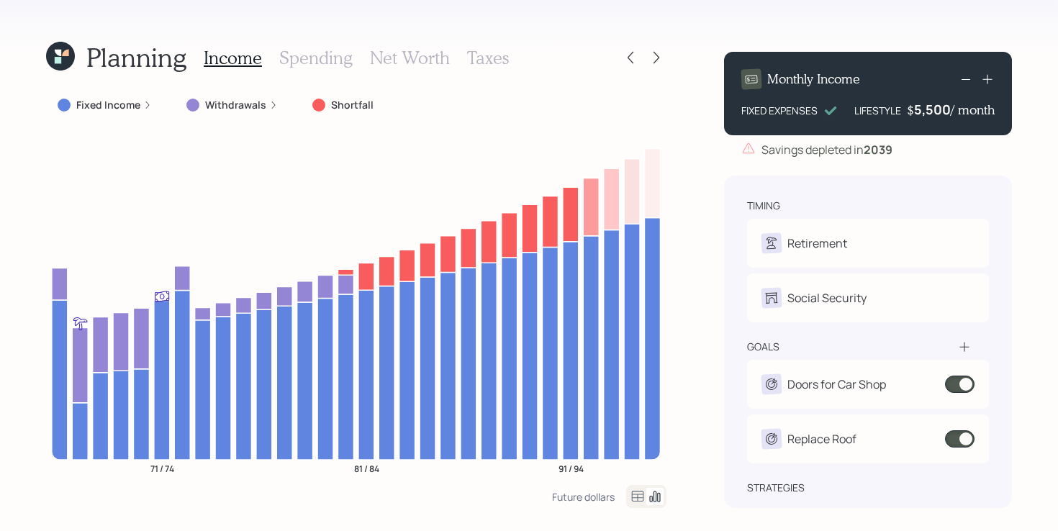
click at [127, 105] on label "Fixed Income" at bounding box center [108, 105] width 64 height 14
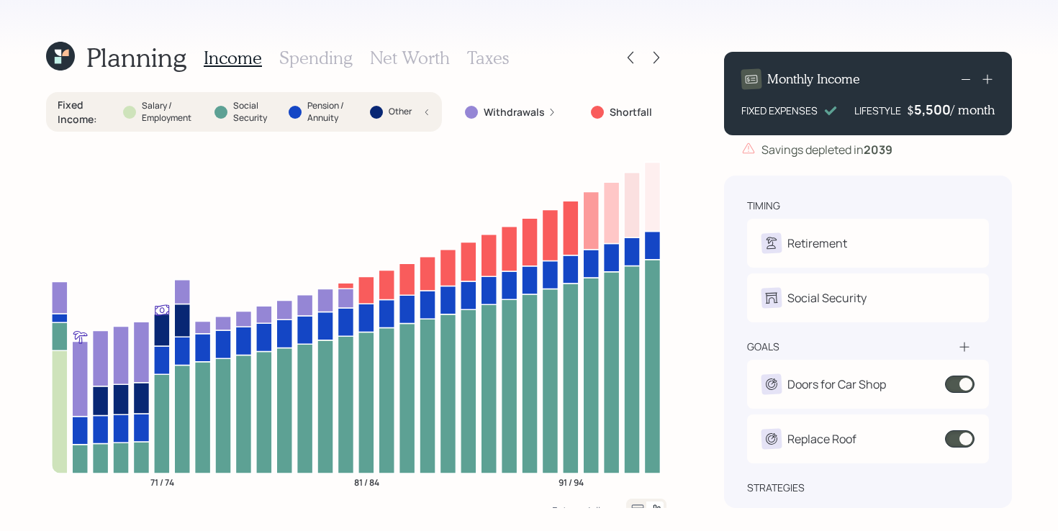
click at [71, 108] on label "Fixed Income :" at bounding box center [85, 112] width 54 height 28
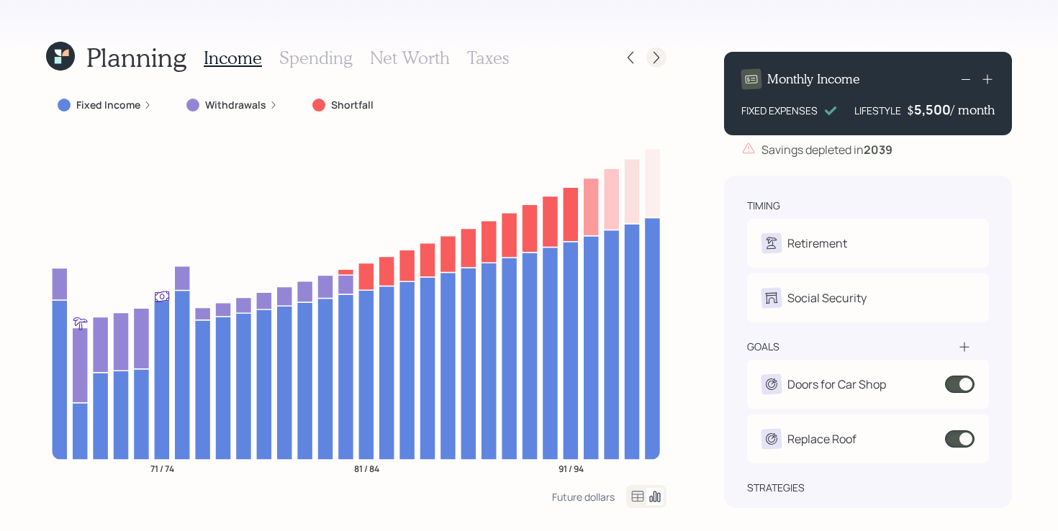
click at [655, 53] on icon at bounding box center [656, 58] width 6 height 12
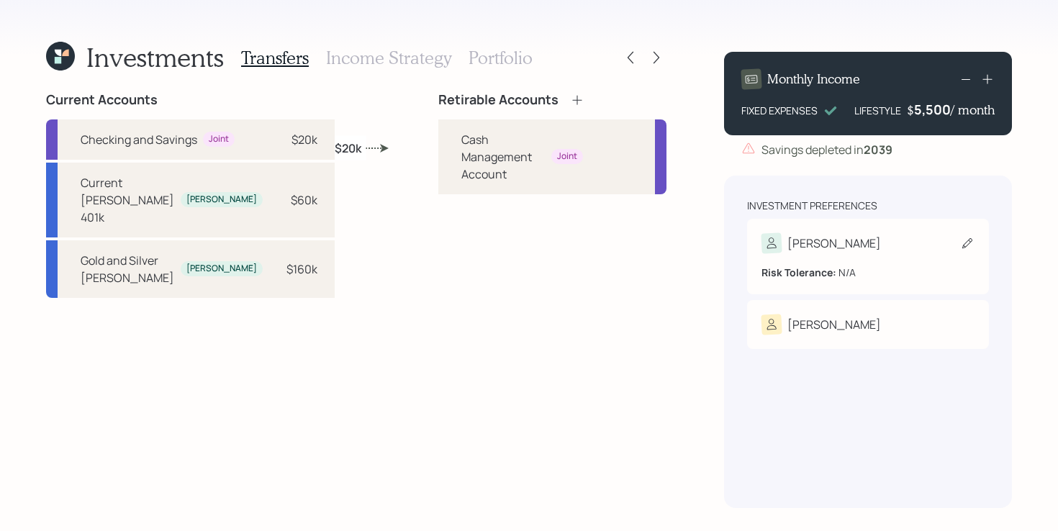
click at [829, 262] on div "Risk Tolerance: N/A" at bounding box center [867, 266] width 213 height 27
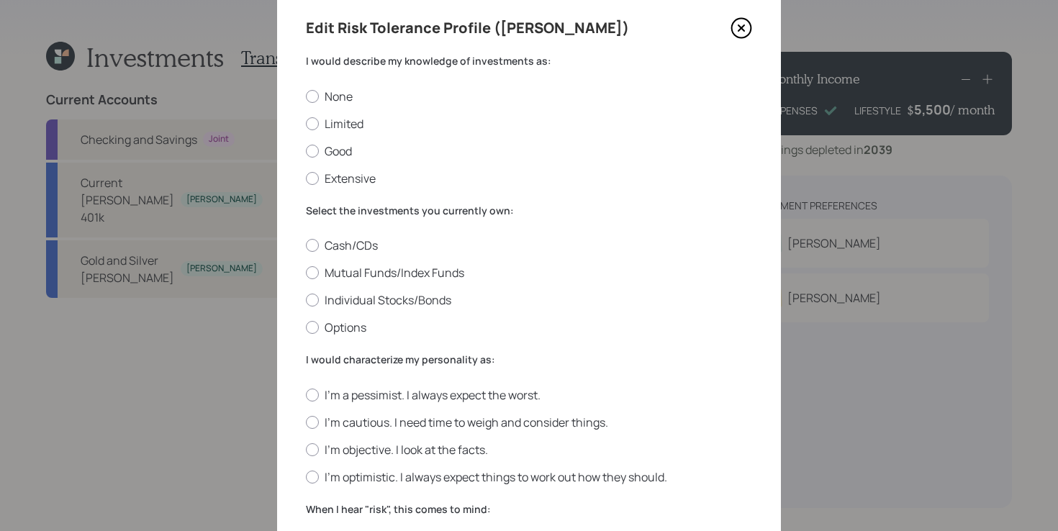
scroll to position [51, 0]
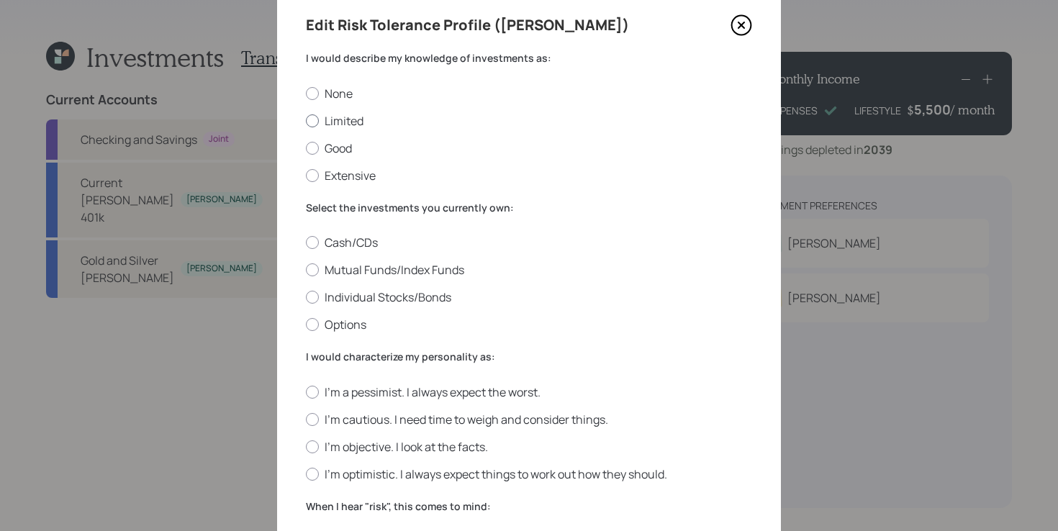
click at [341, 119] on label "Limited" at bounding box center [529, 121] width 446 height 16
click at [306, 120] on input "Limited" at bounding box center [305, 120] width 1 height 1
radio input "true"
click at [415, 298] on label "Individual Stocks/Bonds" at bounding box center [529, 297] width 446 height 16
click at [306, 298] on input "Individual Stocks/Bonds" at bounding box center [305, 297] width 1 height 1
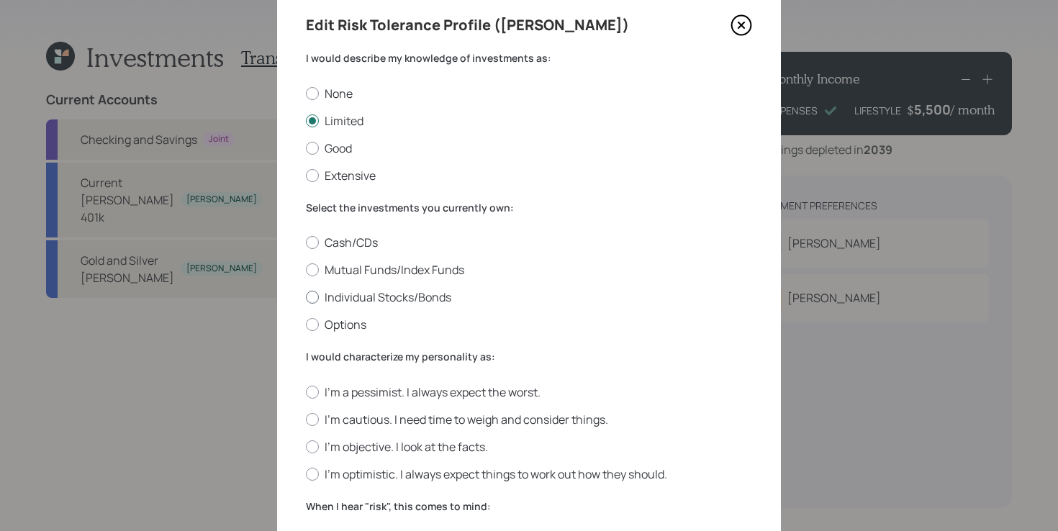
radio input "true"
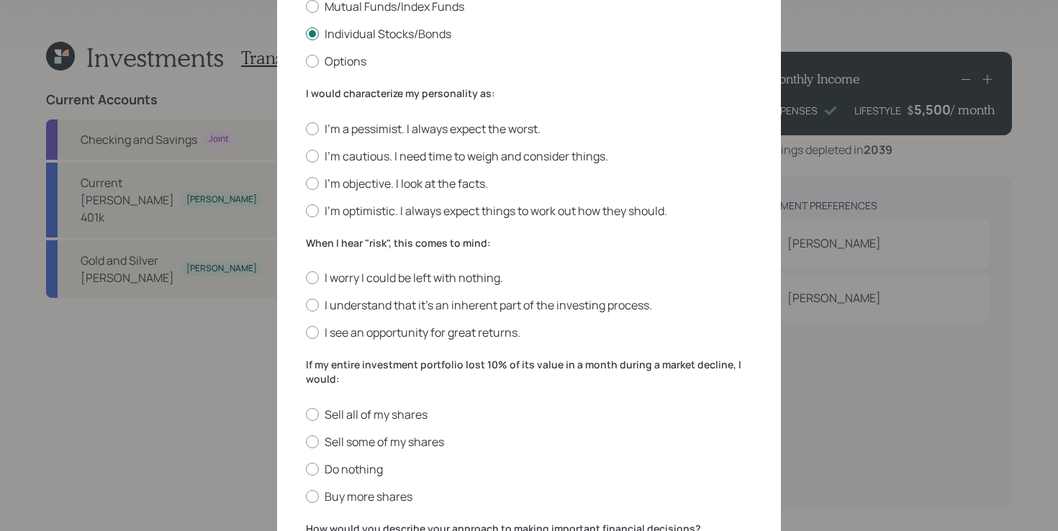
scroll to position [317, 0]
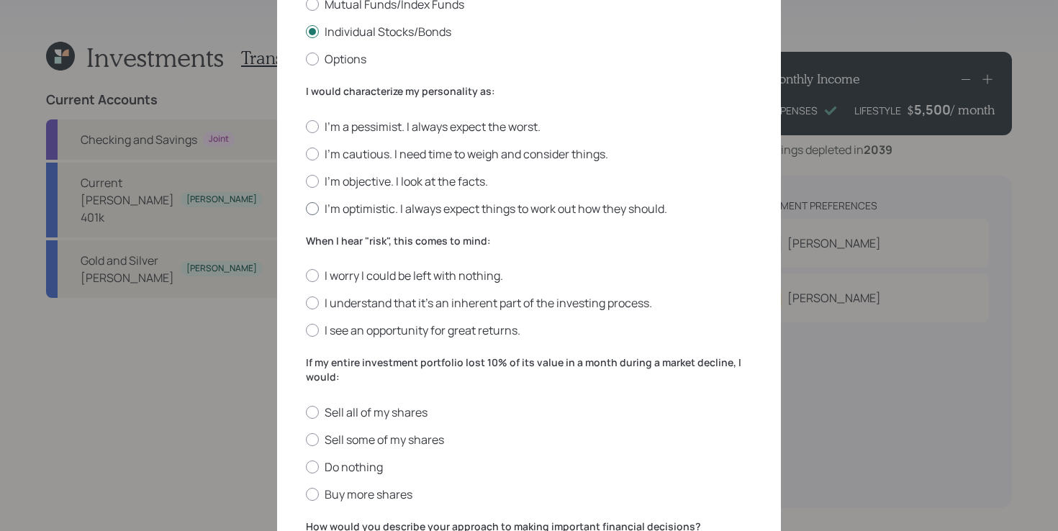
click at [640, 205] on label "I'm optimistic. I always expect things to work out how they should." at bounding box center [529, 209] width 446 height 16
click at [306, 208] on input "I'm optimistic. I always expect things to work out how they should." at bounding box center [305, 208] width 1 height 1
radio input "true"
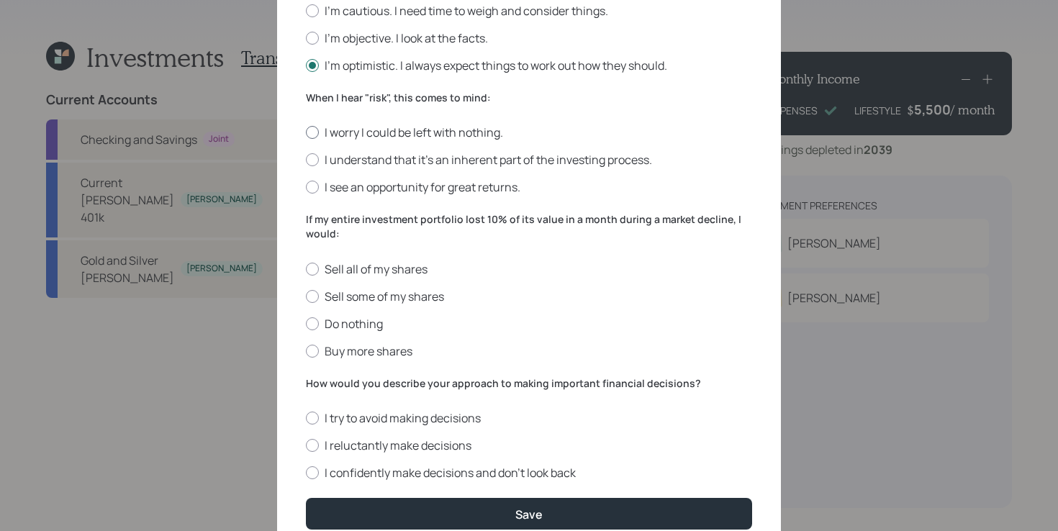
scroll to position [459, 0]
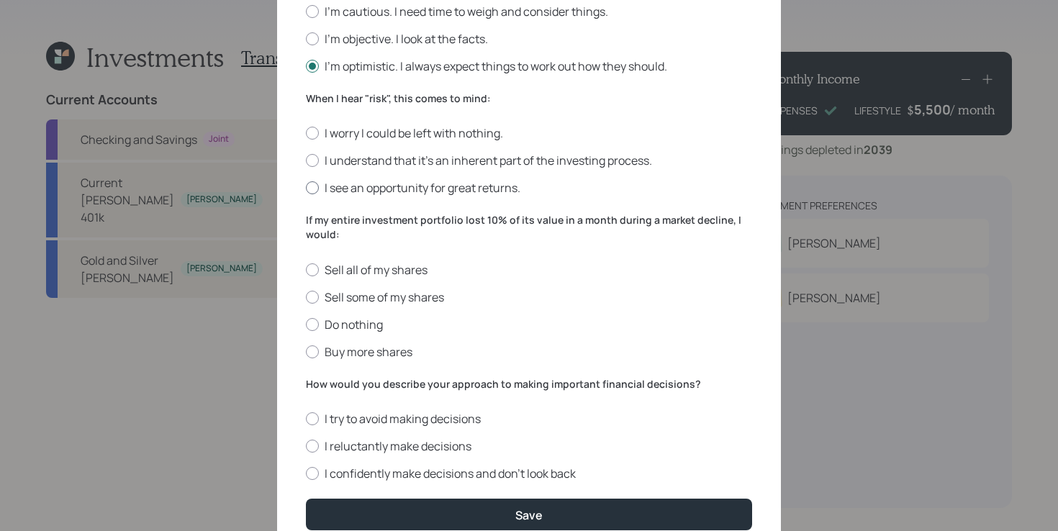
click at [441, 192] on label "I see an opportunity for great returns." at bounding box center [529, 188] width 446 height 16
click at [306, 189] on input "I see an opportunity for great returns." at bounding box center [305, 188] width 1 height 1
radio input "true"
click at [458, 162] on label "I understand that it’s an inherent part of the investing process." at bounding box center [529, 161] width 446 height 16
click at [306, 161] on input "I understand that it’s an inherent part of the investing process." at bounding box center [305, 160] width 1 height 1
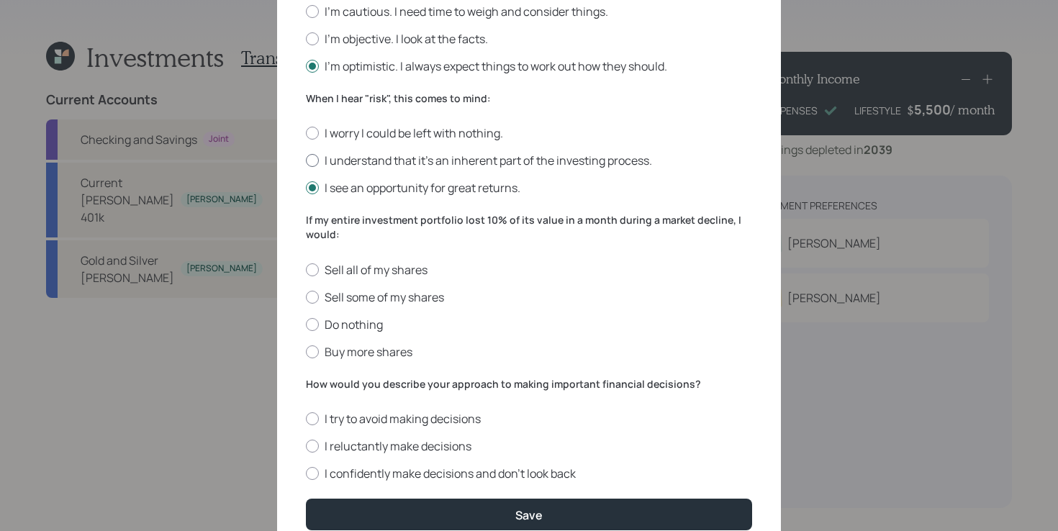
radio input "true"
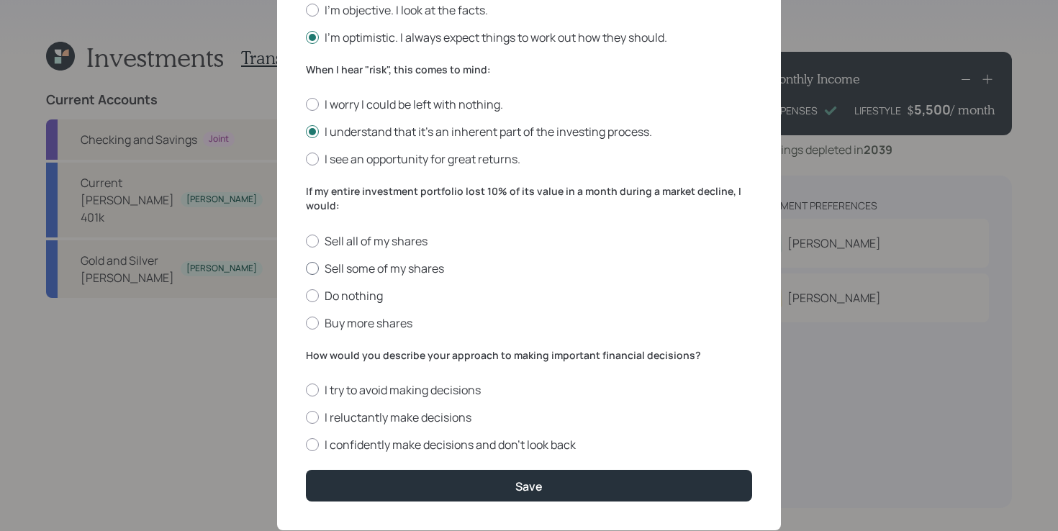
scroll to position [482, 0]
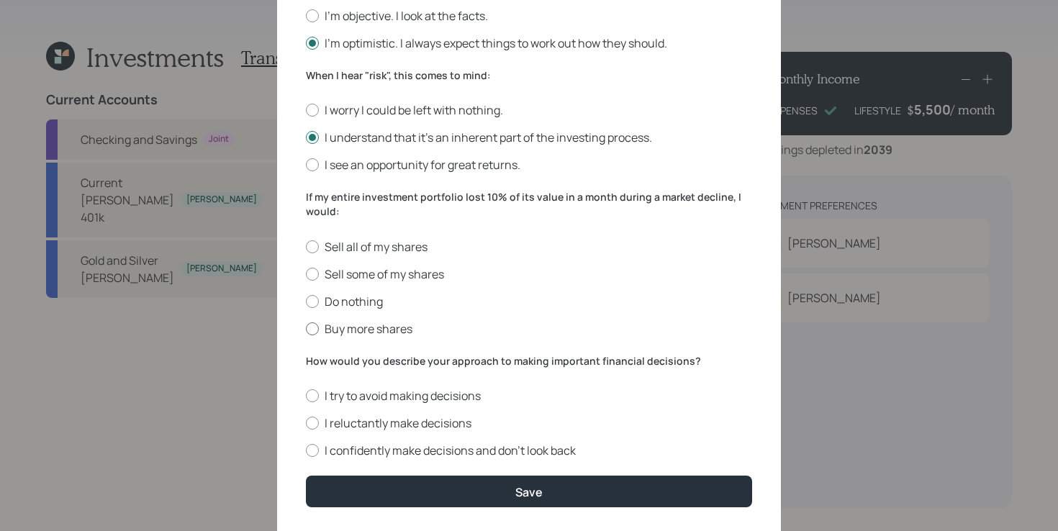
click at [403, 325] on label "Buy more shares" at bounding box center [529, 329] width 446 height 16
click at [306, 328] on input "Buy more shares" at bounding box center [305, 328] width 1 height 1
radio input "true"
click at [526, 451] on label "I confidently make decisions and don’t look back" at bounding box center [529, 451] width 446 height 16
click at [306, 451] on input "I confidently make decisions and don’t look back" at bounding box center [305, 451] width 1 height 1
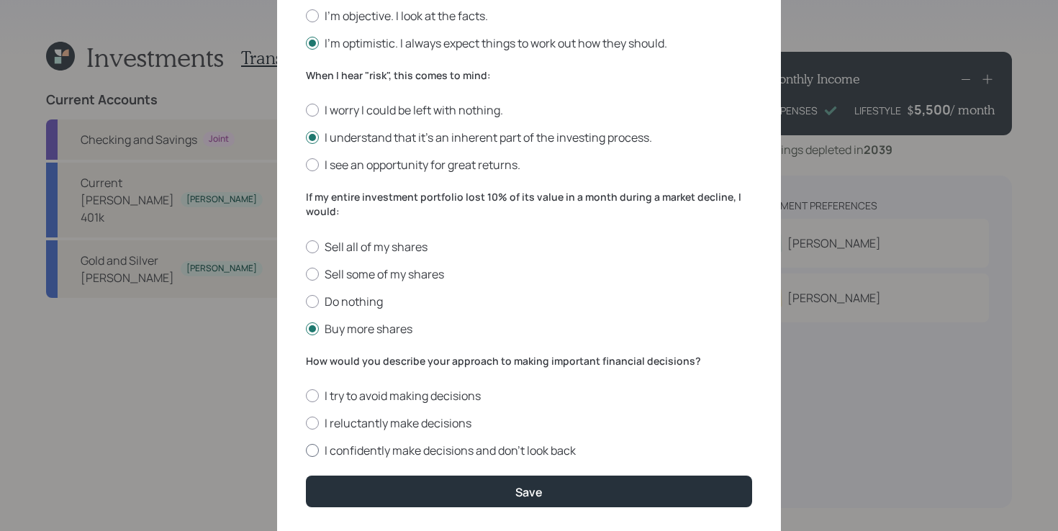
radio input "true"
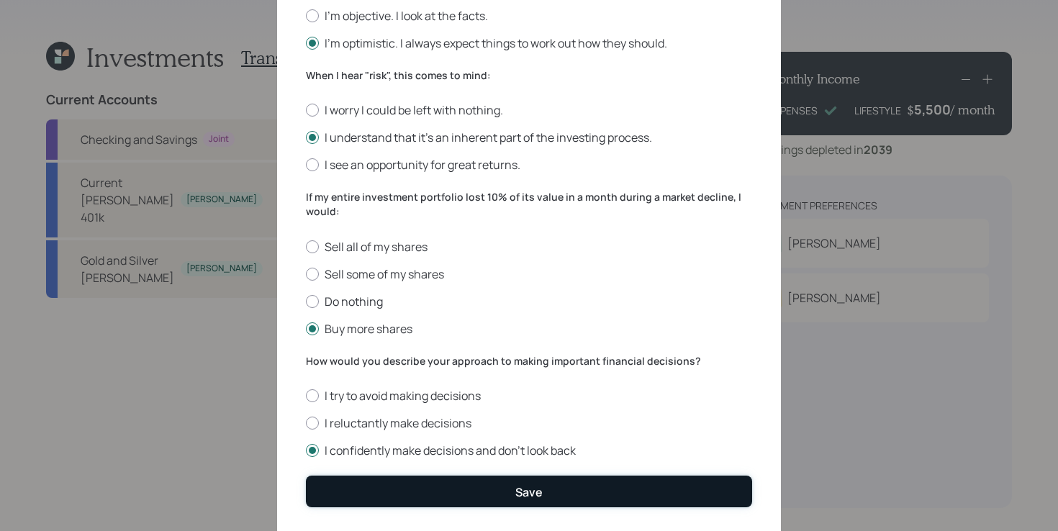
click at [551, 493] on button "Save" at bounding box center [529, 491] width 446 height 31
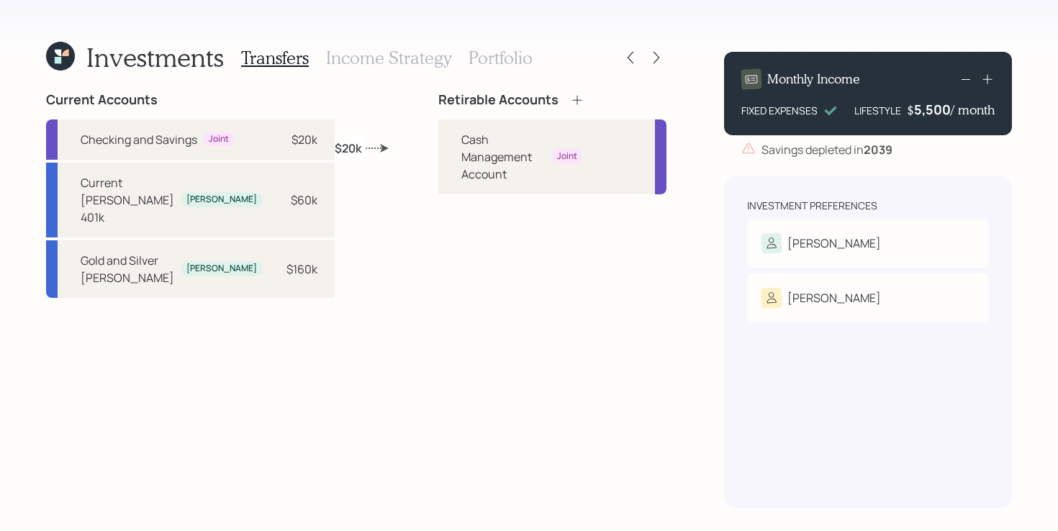
click at [572, 98] on icon at bounding box center [576, 99] width 9 height 9
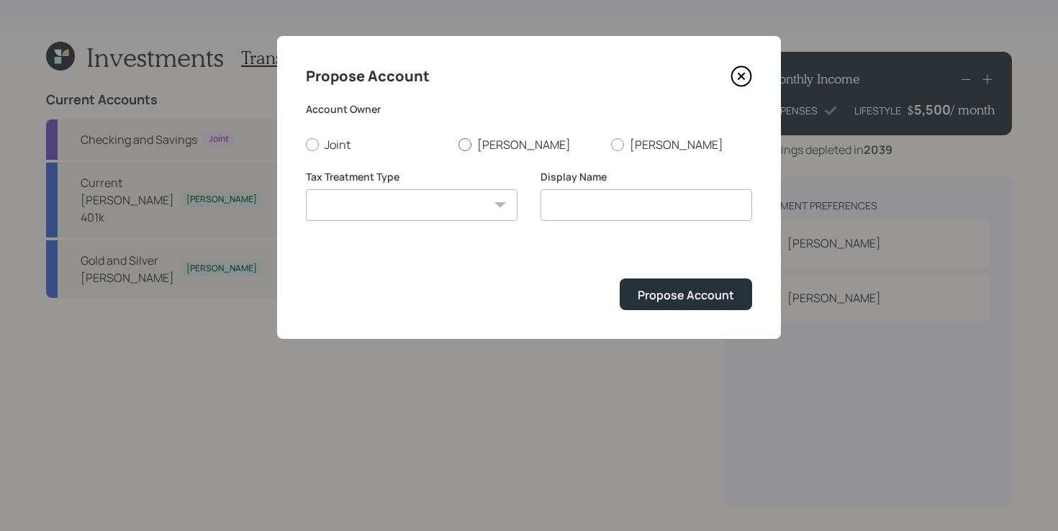
click at [502, 147] on label "Charles" at bounding box center [528, 145] width 141 height 16
click at [458, 145] on input "Charles" at bounding box center [458, 144] width 1 height 1
radio input "true"
click at [460, 216] on select "Roth Taxable Traditional" at bounding box center [412, 205] width 212 height 32
select select "traditional"
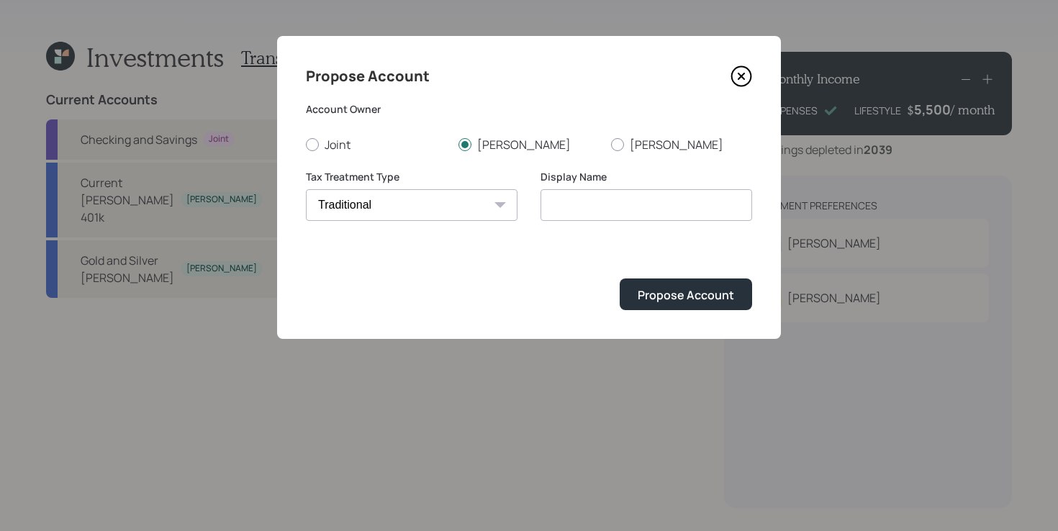
click at [306, 189] on select "Roth Taxable Traditional" at bounding box center [412, 205] width 212 height 32
type input "Traditional"
click at [664, 286] on button "Propose Account" at bounding box center [686, 294] width 132 height 31
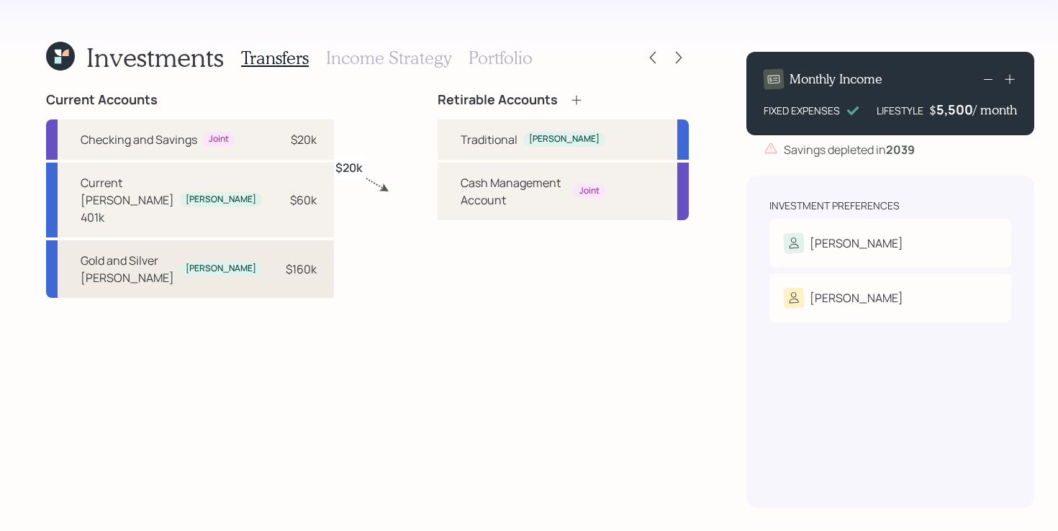
click at [252, 261] on div "Gold and Silver Roth IRA Charles $160k" at bounding box center [190, 269] width 288 height 58
click at [461, 138] on div "Traditional" at bounding box center [489, 139] width 57 height 17
select select "251c99e9-c3ac-47dd-8f5b-7b5a8cd7240e"
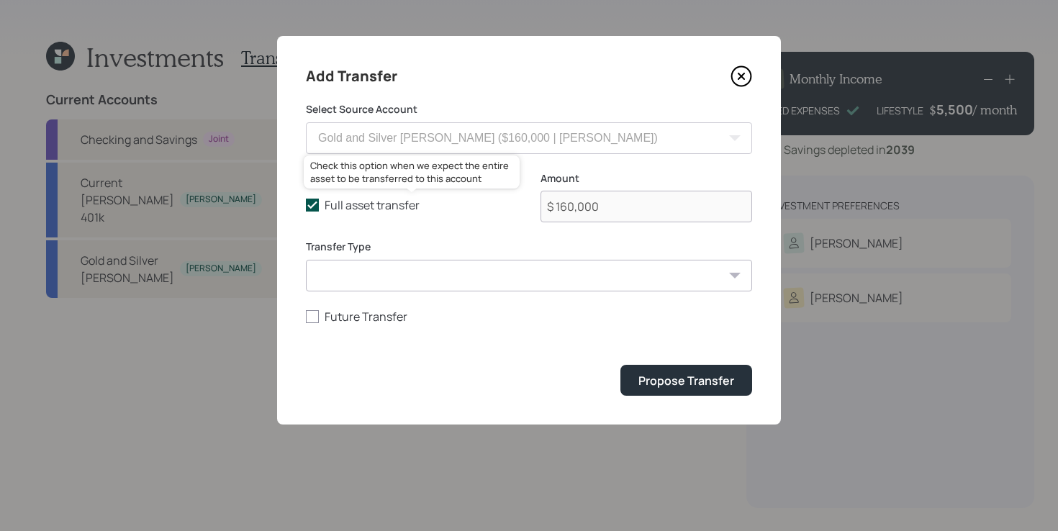
click at [309, 209] on icon at bounding box center [312, 205] width 13 height 13
click at [306, 206] on input "Full asset transfer" at bounding box center [305, 205] width 1 height 1
checkbox input "false"
click at [610, 214] on input "$ 160,000" at bounding box center [646, 207] width 212 height 32
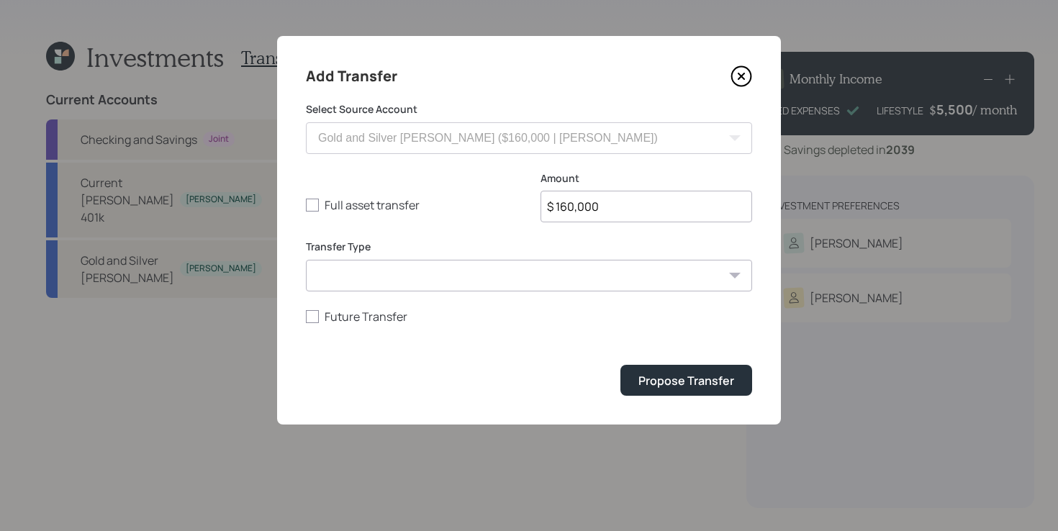
click at [610, 214] on input "$ 160,000" at bounding box center [646, 207] width 212 height 32
type input "$ 35,000"
click at [681, 371] on button "Propose Transfer" at bounding box center [686, 380] width 132 height 31
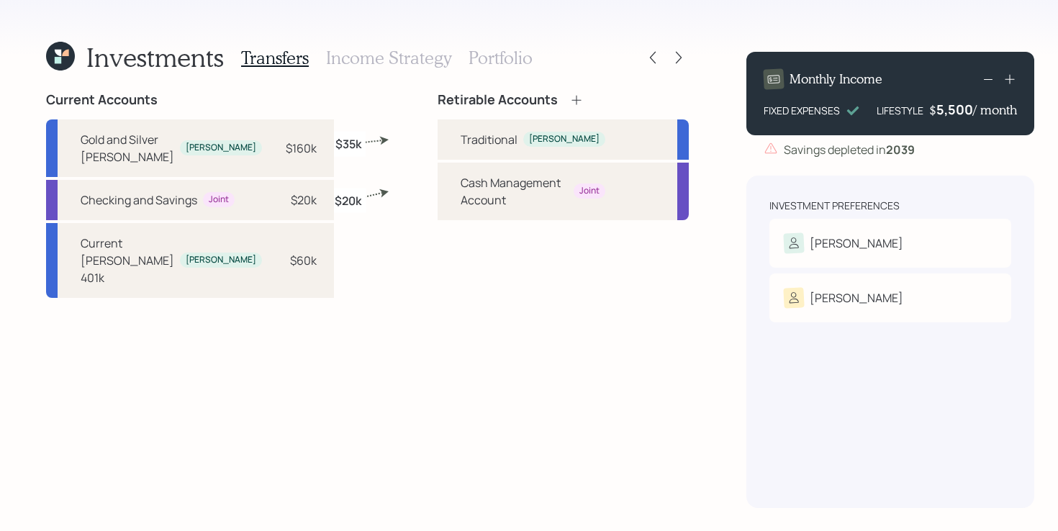
click at [369, 59] on h3 "Income Strategy" at bounding box center [388, 58] width 125 height 21
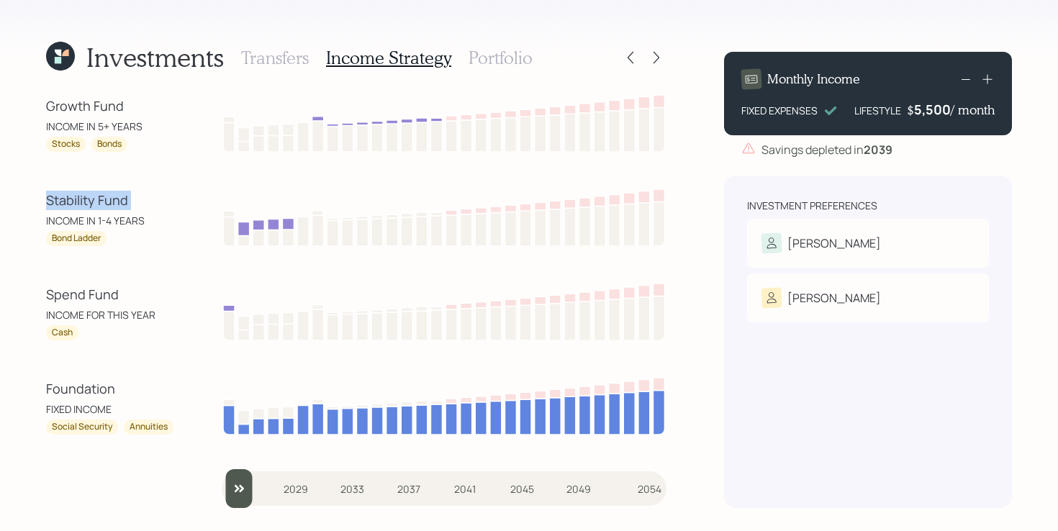
drag, startPoint x: 40, startPoint y: 214, endPoint x: 27, endPoint y: 204, distance: 16.4
click at [27, 204] on div "Investments Transfers Income Strategy Portfolio Growth Fund INCOME IN 5+ YEARS …" at bounding box center [529, 265] width 1058 height 531
click at [79, 297] on div "Spend Fund" at bounding box center [111, 294] width 130 height 19
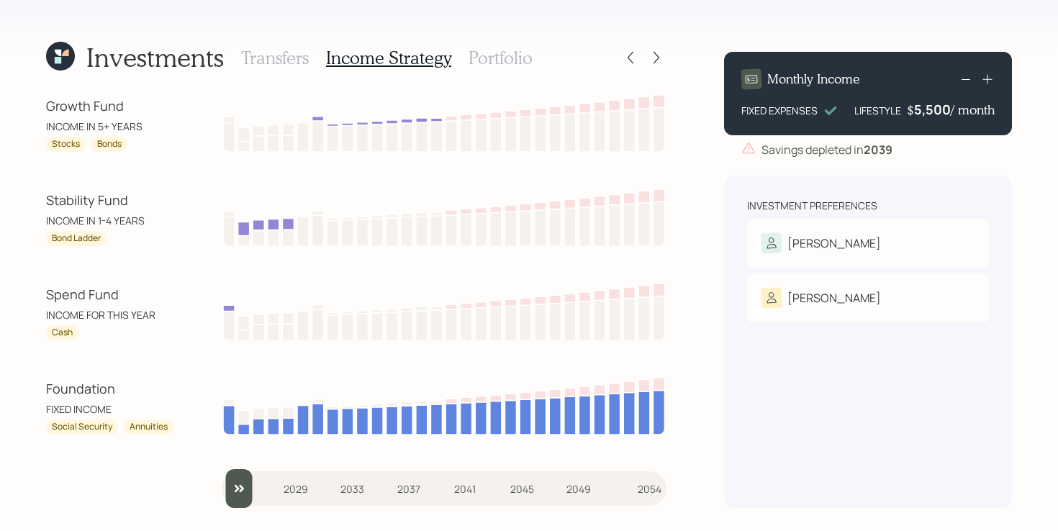
click at [86, 202] on div "Stability Fund" at bounding box center [111, 200] width 130 height 19
click at [40, 222] on div "Investments Transfers Income Strategy Portfolio Growth Fund INCOME IN 5+ YEARS …" at bounding box center [529, 265] width 1058 height 531
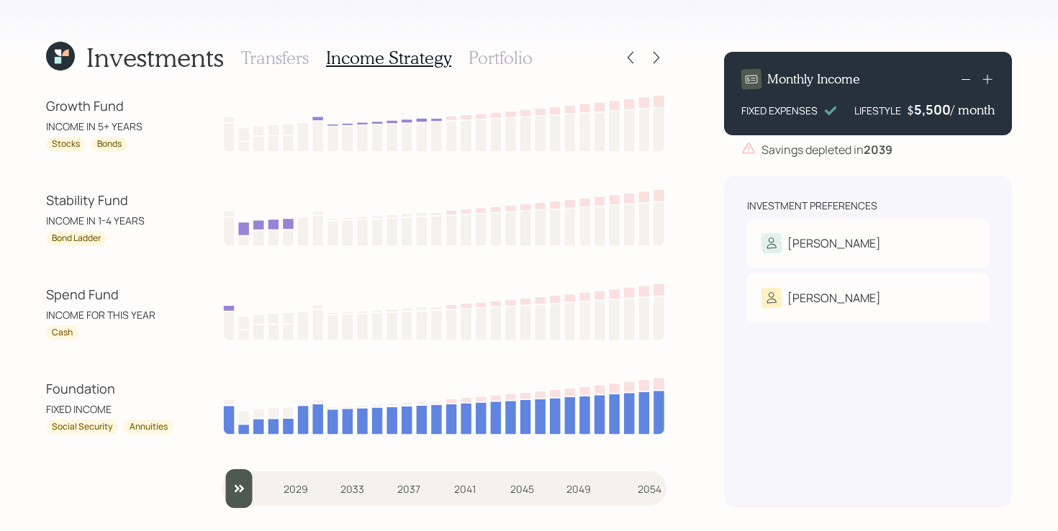
click at [22, 235] on div "Investments Transfers Income Strategy Portfolio Growth Fund INCOME IN 5+ YEARS …" at bounding box center [529, 265] width 1058 height 531
drag, startPoint x: 140, startPoint y: 299, endPoint x: 23, endPoint y: 194, distance: 156.5
click at [23, 194] on div "Investments Transfers Income Strategy Portfolio Growth Fund INCOME IN 5+ YEARS …" at bounding box center [529, 265] width 1058 height 531
drag, startPoint x: 35, startPoint y: 107, endPoint x: 189, endPoint y: 101, distance: 153.4
click at [189, 101] on div "Investments Transfers Income Strategy Portfolio Growth Fund INCOME IN 5+ YEARS …" at bounding box center [529, 265] width 1058 height 531
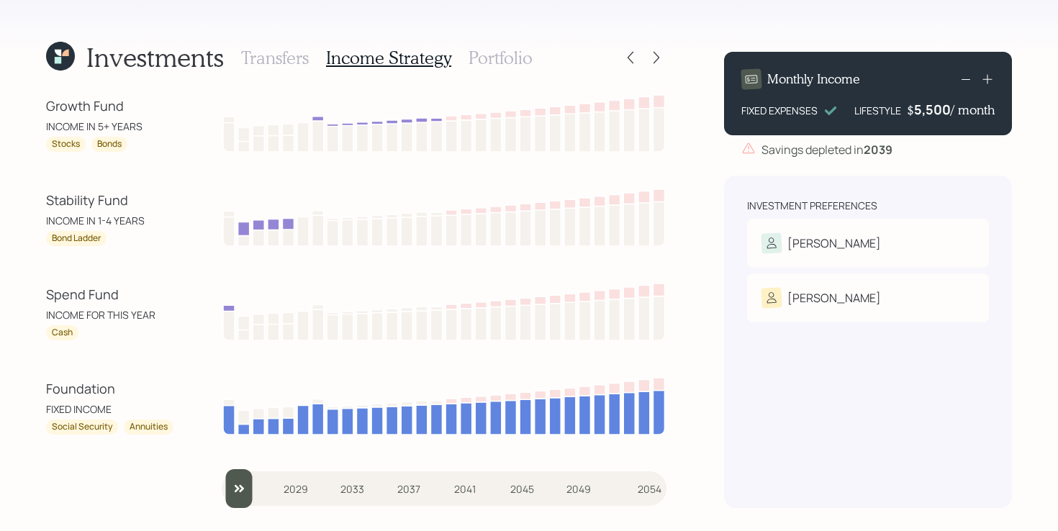
click at [477, 56] on h3 "Portfolio" at bounding box center [501, 58] width 64 height 21
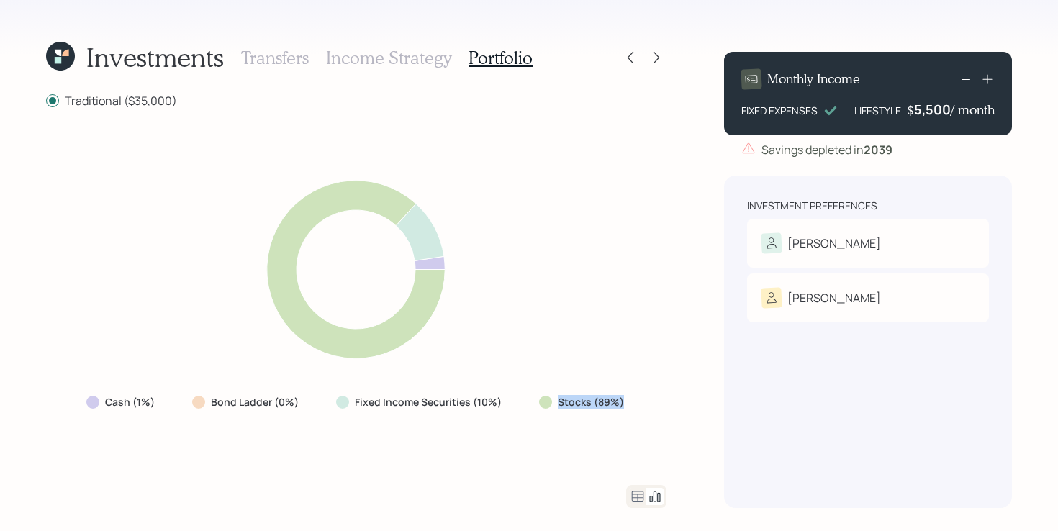
drag, startPoint x: 527, startPoint y: 409, endPoint x: 641, endPoint y: 402, distance: 114.7
click at [641, 402] on div "Cash (1%) Bond Ladder (0%) Fixed Income Securities (10%) Stocks (89%)" at bounding box center [356, 297] width 620 height 342
click at [530, 415] on div "Cash (1%) Bond Ladder (0%) Fixed Income Securities (10%) Stocks (89%)" at bounding box center [357, 402] width 564 height 26
drag, startPoint x: 511, startPoint y: 400, endPoint x: 339, endPoint y: 408, distance: 172.2
click at [339, 408] on div "Fixed Income Securities (10%)" at bounding box center [420, 402] width 191 height 26
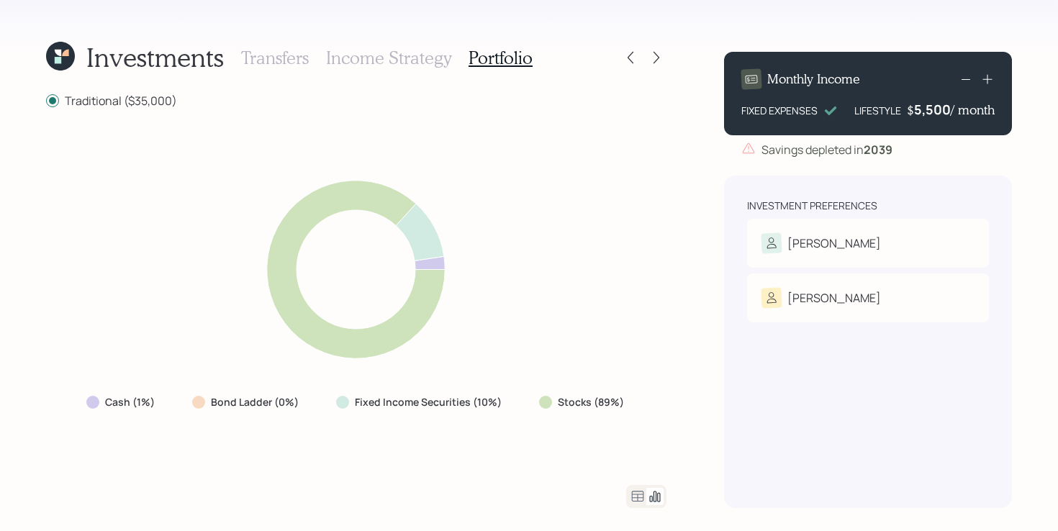
click at [287, 435] on div "Cash (1%) Bond Ladder (0%) Fixed Income Securities (10%) Stocks (89%)" at bounding box center [356, 297] width 620 height 342
drag, startPoint x: 163, startPoint y: 404, endPoint x: 58, endPoint y: 404, distance: 105.8
click at [58, 404] on div "Cash (1%) Bond Ladder (0%) Fixed Income Securities (10%) Stocks (89%)" at bounding box center [356, 297] width 620 height 342
click at [215, 463] on div "Cash (1%) Bond Ladder (0%) Fixed Income Securities (10%) Stocks (89%)" at bounding box center [356, 297] width 620 height 342
drag, startPoint x: 540, startPoint y: 398, endPoint x: 667, endPoint y: 397, distance: 126.7
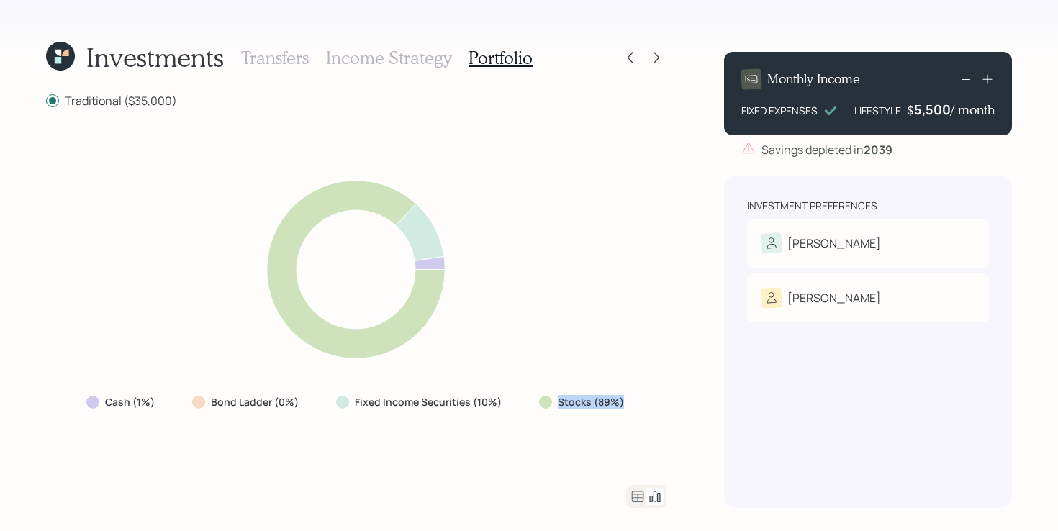
click at [667, 397] on div "Investments Transfers Income Strategy Portfolio Traditional ($35,000) Cash (1%)…" at bounding box center [529, 265] width 1058 height 531
click at [653, 430] on div "Cash (1%) Bond Ladder (0%) Fixed Income Securities (10%) Stocks (89%)" at bounding box center [356, 297] width 620 height 342
click at [640, 493] on icon at bounding box center [637, 496] width 17 height 17
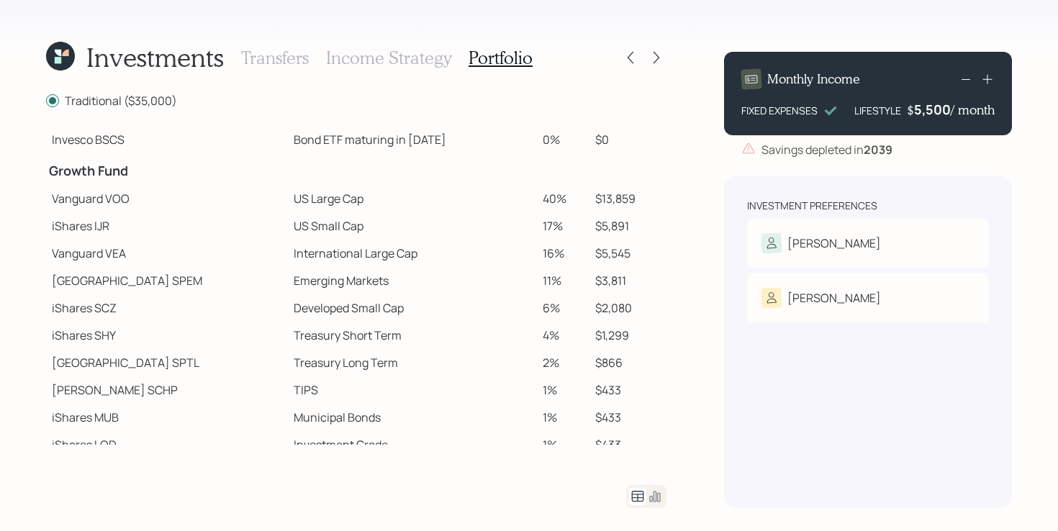
scroll to position [180, 0]
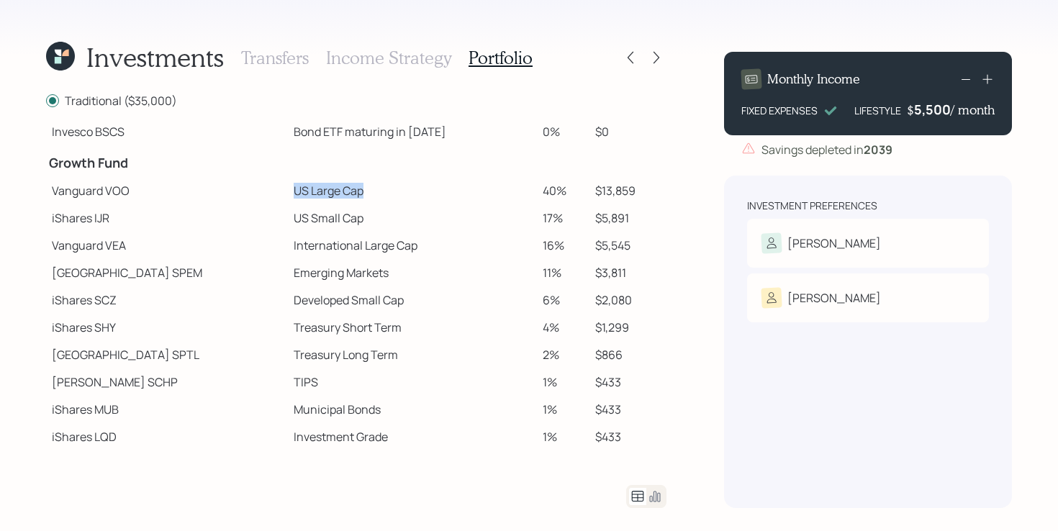
drag, startPoint x: 224, startPoint y: 185, endPoint x: 323, endPoint y: 189, distance: 99.4
click at [323, 189] on tr "Vanguard VOO US Large Cap 40% $13,859" at bounding box center [356, 190] width 620 height 27
click at [293, 212] on td "US Small Cap" at bounding box center [412, 217] width 249 height 27
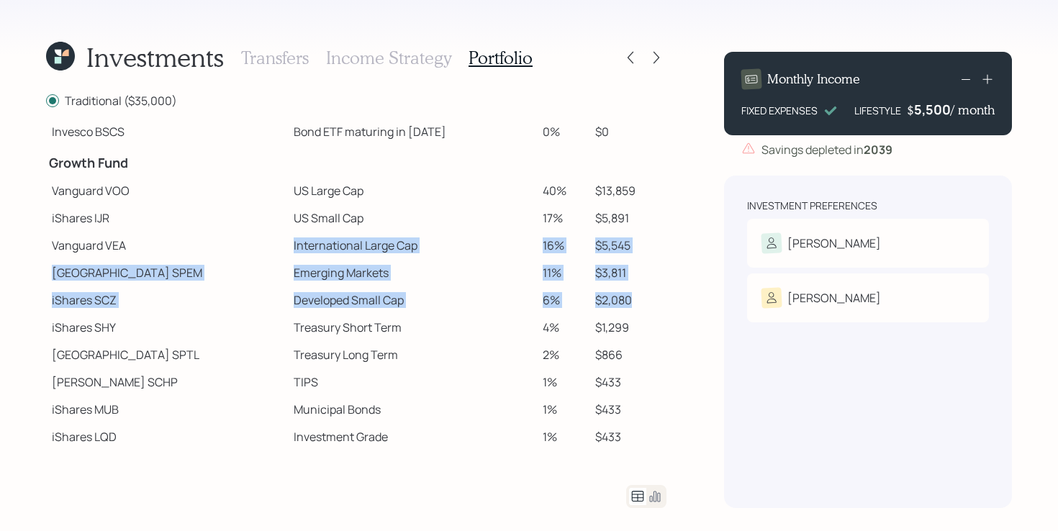
drag, startPoint x: 225, startPoint y: 243, endPoint x: 631, endPoint y: 296, distance: 410.1
click at [631, 296] on tbody "Spend Fund CASH Cash (Account Management) 1% $350 Stability Fund Invesco BSCP B…" at bounding box center [356, 198] width 620 height 505
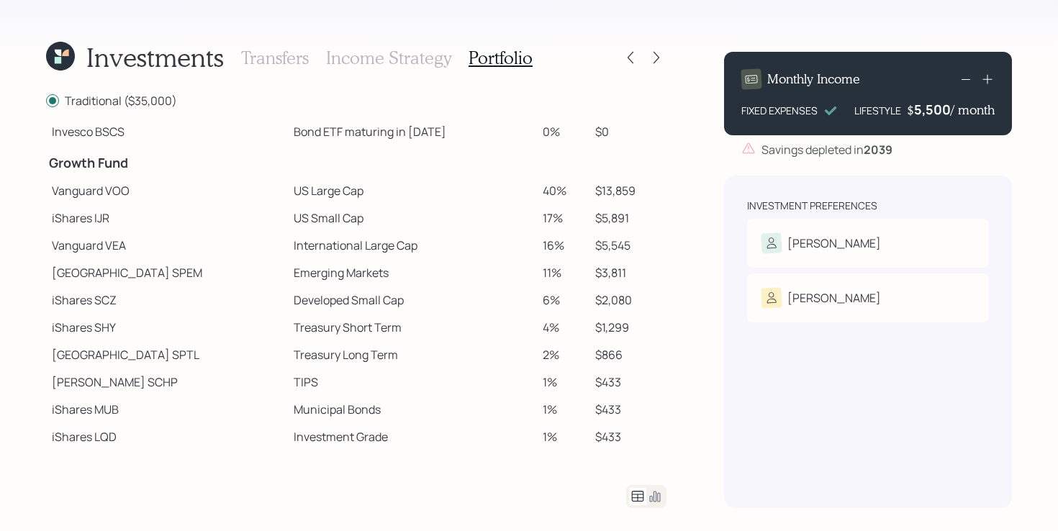
click at [501, 332] on td "Treasury Short Term" at bounding box center [412, 327] width 249 height 27
click at [633, 294] on td "$2,080" at bounding box center [627, 299] width 77 height 27
click at [643, 297] on td "$2,080" at bounding box center [627, 299] width 77 height 27
click at [666, 299] on div "Investments Transfers Income Strategy Portfolio Traditional ($35,000) Spend Fun…" at bounding box center [529, 265] width 1058 height 531
click at [634, 301] on td "$2,080" at bounding box center [627, 299] width 77 height 27
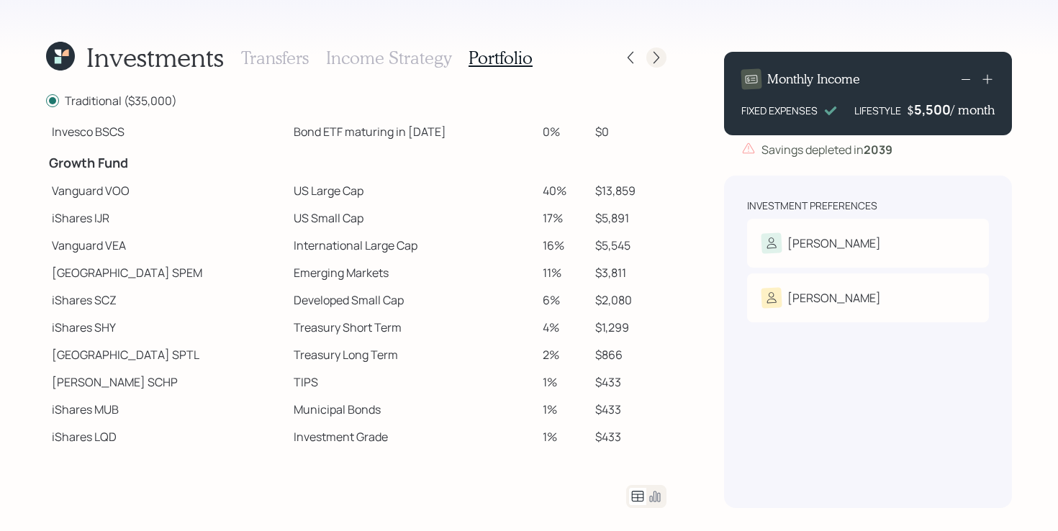
click at [659, 58] on icon at bounding box center [656, 58] width 6 height 12
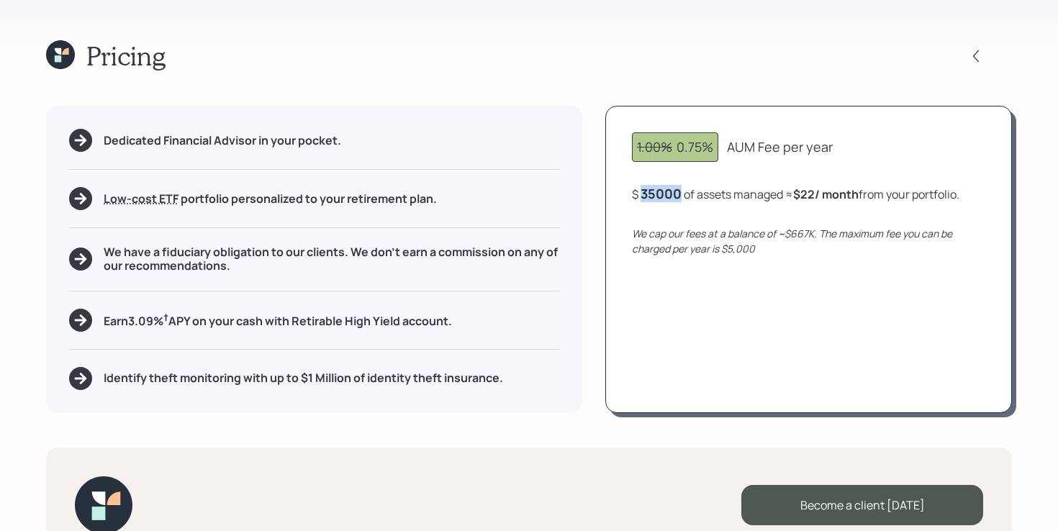
drag, startPoint x: 644, startPoint y: 199, endPoint x: 689, endPoint y: 196, distance: 45.4
click at [689, 196] on div "$ 35000 of assets managed ≈ $22 / month from your portfolio ." at bounding box center [795, 194] width 327 height 18
click at [714, 317] on div "1.00% 0.75% AUM Fee per year $ 35000 of assets managed ≈ $22 / month from your …" at bounding box center [808, 259] width 407 height 307
drag, startPoint x: 808, startPoint y: 191, endPoint x: 826, endPoint y: 191, distance: 18.7
click at [826, 191] on b "$22 / month" at bounding box center [829, 194] width 65 height 16
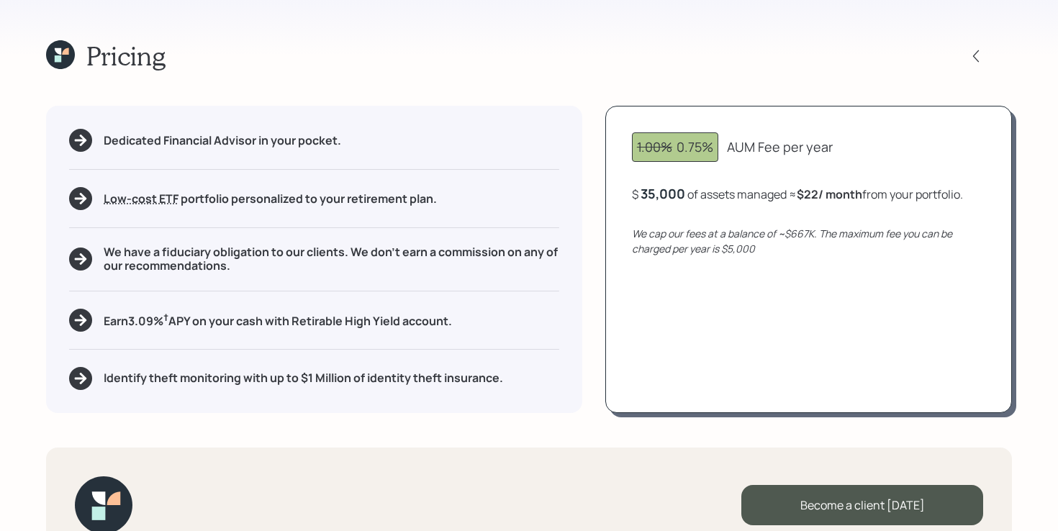
click at [772, 289] on div "1.00% 0.75% AUM Fee per year $ 35,000 of assets managed ≈ $22 / month from your…" at bounding box center [808, 259] width 407 height 307
click at [586, 270] on div "Dedicated Financial Advisor in your pocket. Low-cost ETF Retirable uses diversi…" at bounding box center [529, 259] width 966 height 307
click at [186, 251] on h5 "We have a fiduciary obligation to our clients. We don't earn a commission on an…" at bounding box center [332, 258] width 456 height 27
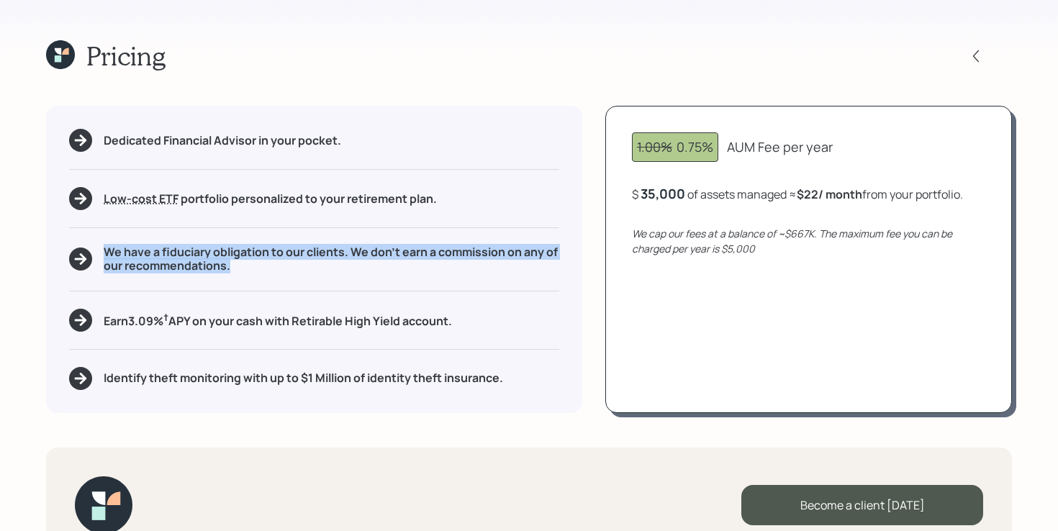
click at [186, 251] on h5 "We have a fiduciary obligation to our clients. We don't earn a commission on an…" at bounding box center [332, 258] width 456 height 27
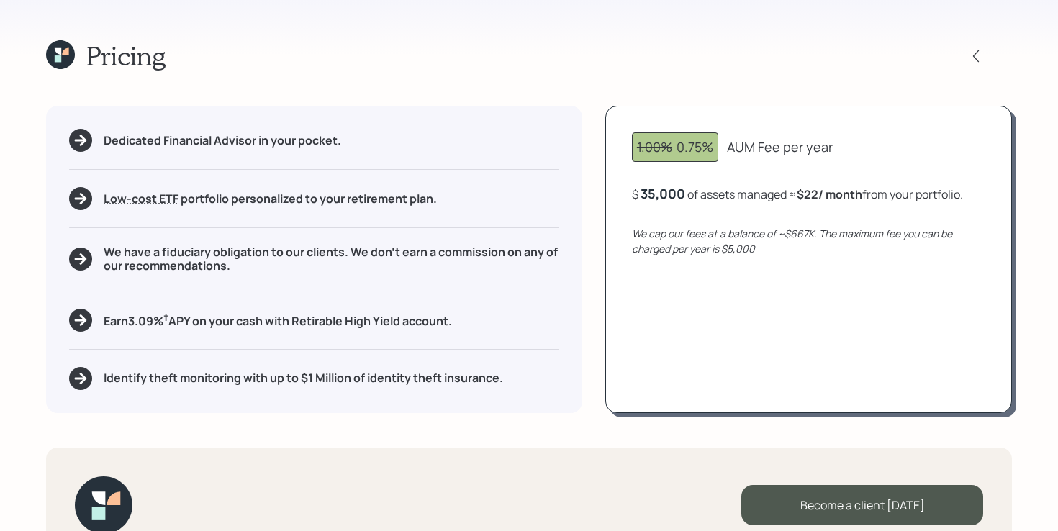
click at [184, 248] on h5 "We have a fiduciary obligation to our clients. We don't earn a commission on an…" at bounding box center [332, 258] width 456 height 27
click at [189, 248] on h5 "We have a fiduciary obligation to our clients. We don't earn a commission on an…" at bounding box center [332, 258] width 456 height 27
click at [580, 253] on div "Dedicated Financial Advisor in your pocket. Low-cost ETF Retirable uses diversi…" at bounding box center [314, 259] width 536 height 307
click at [269, 320] on h5 "Earn 3.09 % † APY on your cash with Retirable High Yield account." at bounding box center [278, 320] width 348 height 18
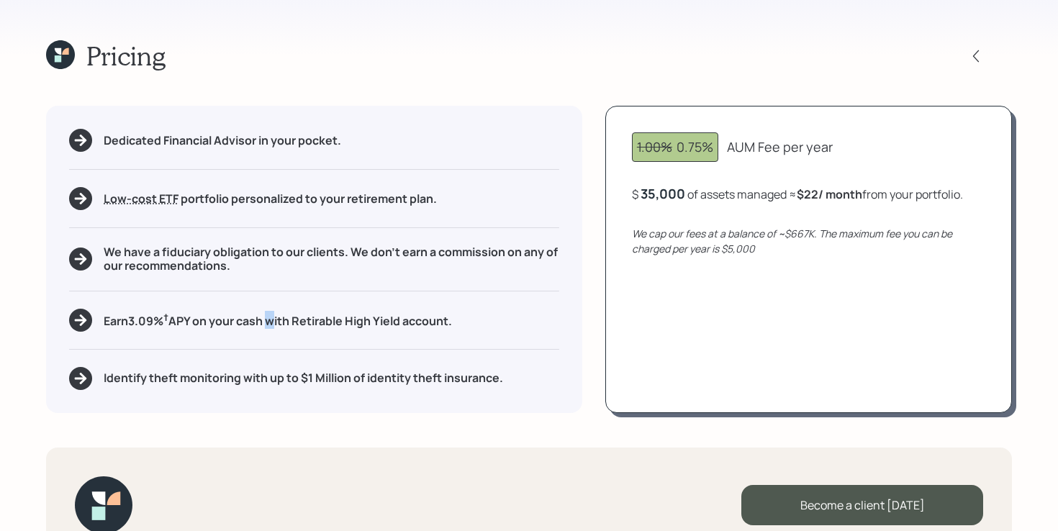
click at [269, 320] on h5 "Earn 3.09 % † APY on your cash with Retirable High Yield account." at bounding box center [278, 320] width 348 height 18
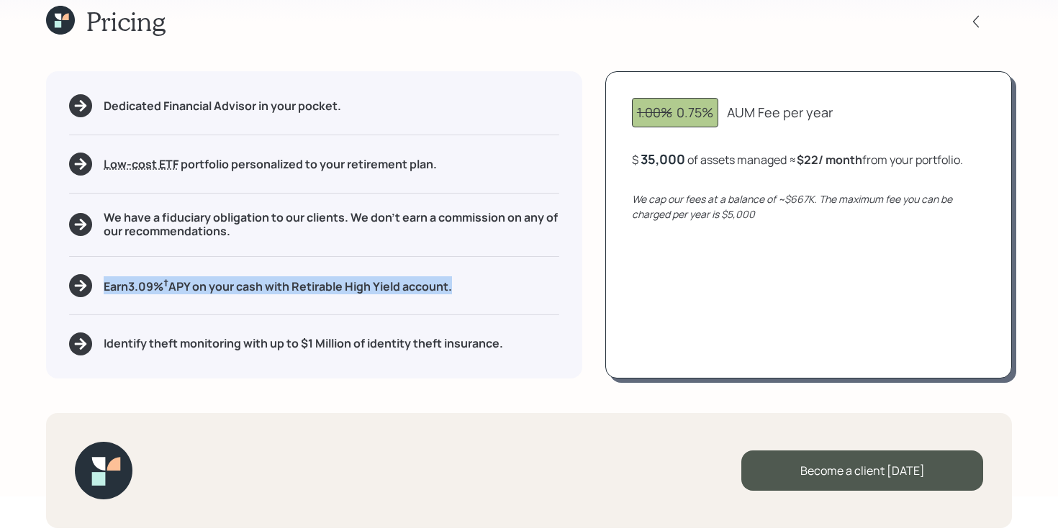
scroll to position [40, 0]
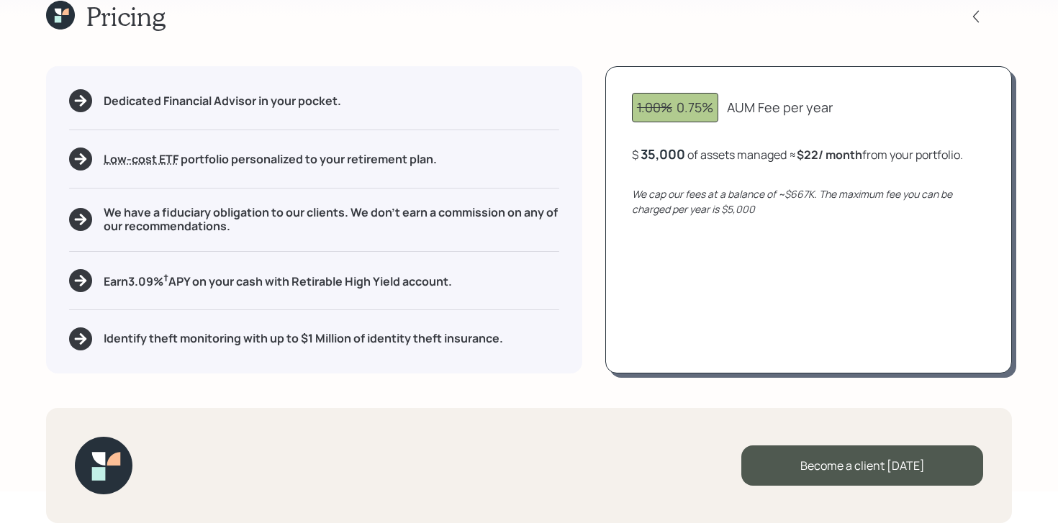
click at [235, 340] on h5 "Identify theft monitoring with up to $1 Million of identity theft insurance." at bounding box center [303, 339] width 399 height 14
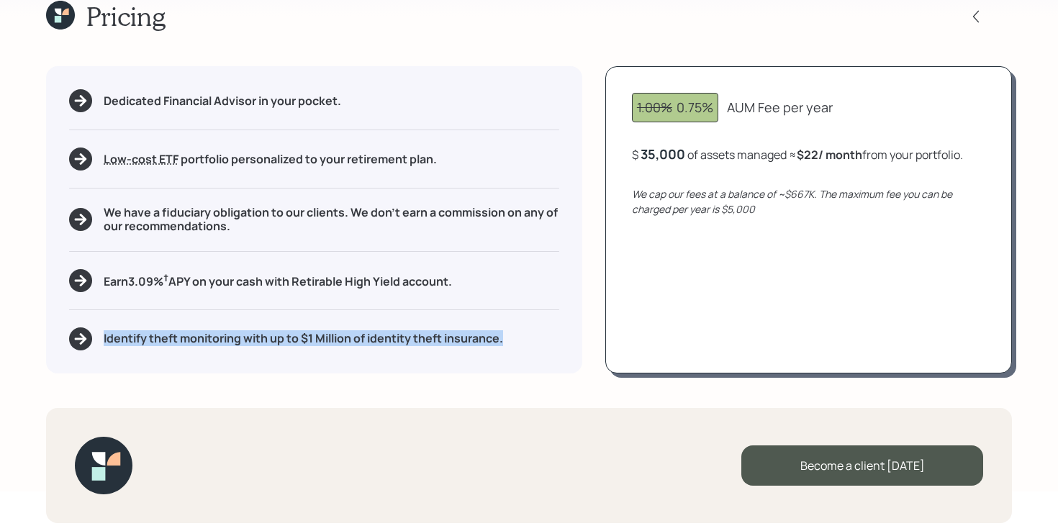
click at [235, 340] on h5 "Identify theft monitoring with up to $1 Million of identity theft insurance." at bounding box center [303, 339] width 399 height 14
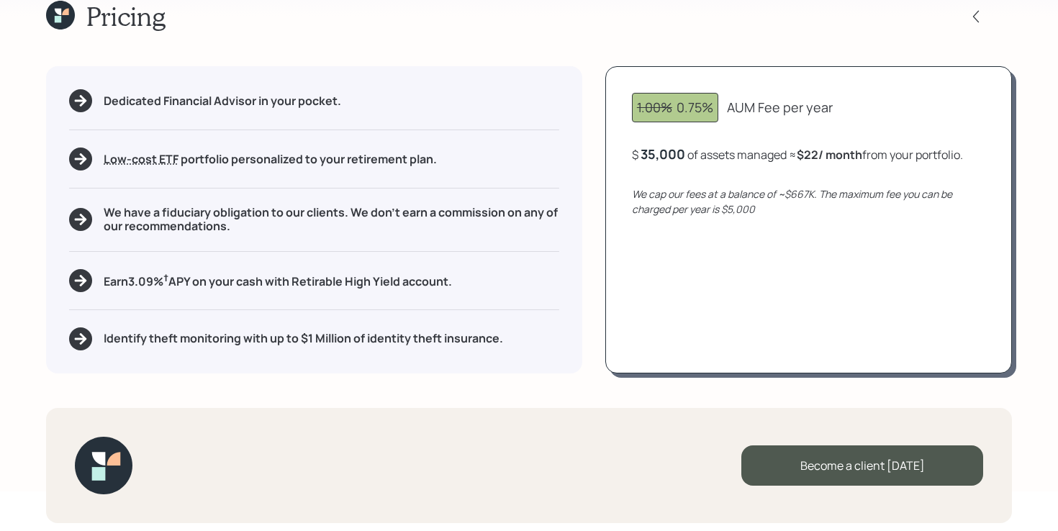
click at [399, 397] on div "Pricing Dedicated Financial Advisor in your pocket. Low-cost ETF Retirable uses…" at bounding box center [529, 225] width 1058 height 531
click at [441, 391] on div "Pricing Dedicated Financial Advisor in your pocket. Low-cost ETF Retirable uses…" at bounding box center [529, 225] width 1058 height 531
click at [462, 385] on div "Pricing Dedicated Financial Advisor in your pocket. Low-cost ETF Retirable uses…" at bounding box center [529, 225] width 1058 height 531
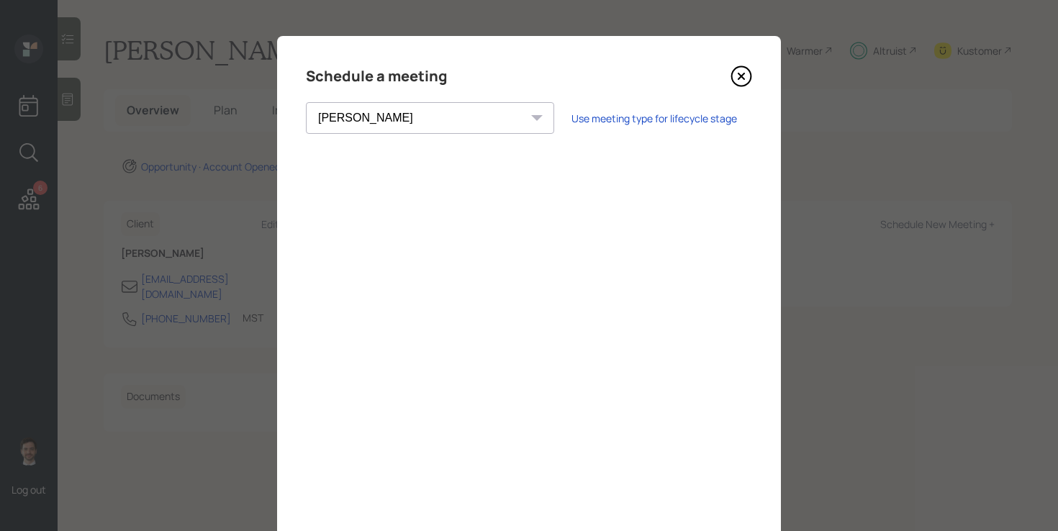
select select "ade3b313-576a-42c5-b346-1eb294908ae6"
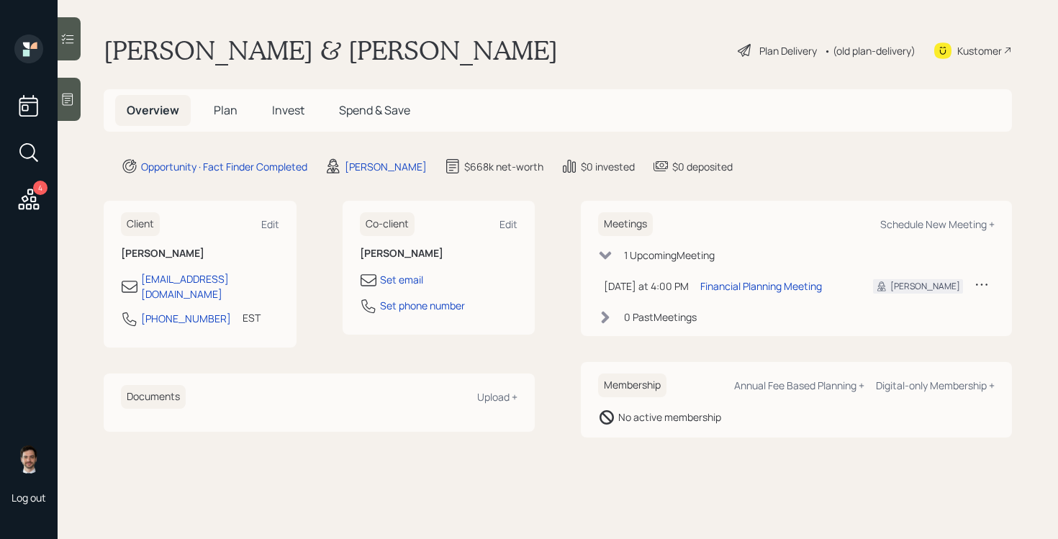
click at [222, 109] on span "Plan" at bounding box center [226, 110] width 24 height 16
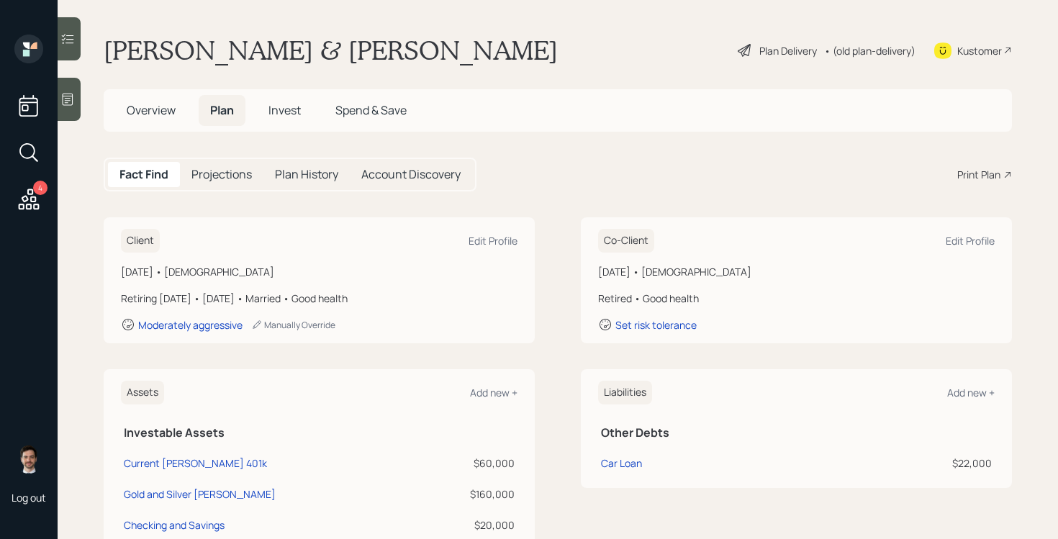
click at [977, 178] on div "Print Plan" at bounding box center [978, 174] width 43 height 15
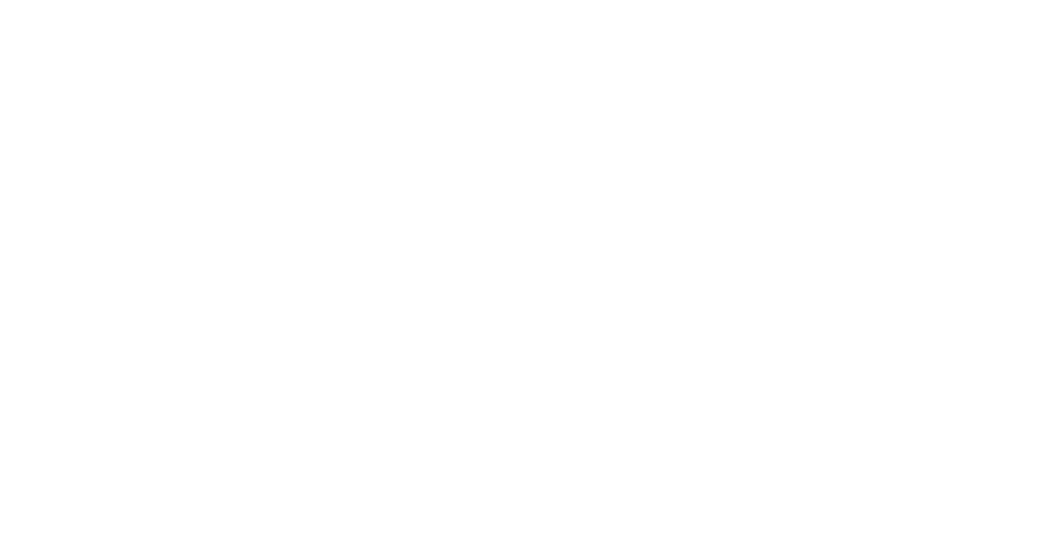
click at [531, 0] on html at bounding box center [529, 0] width 1058 height 0
